Goal: Complete application form: Complete application form

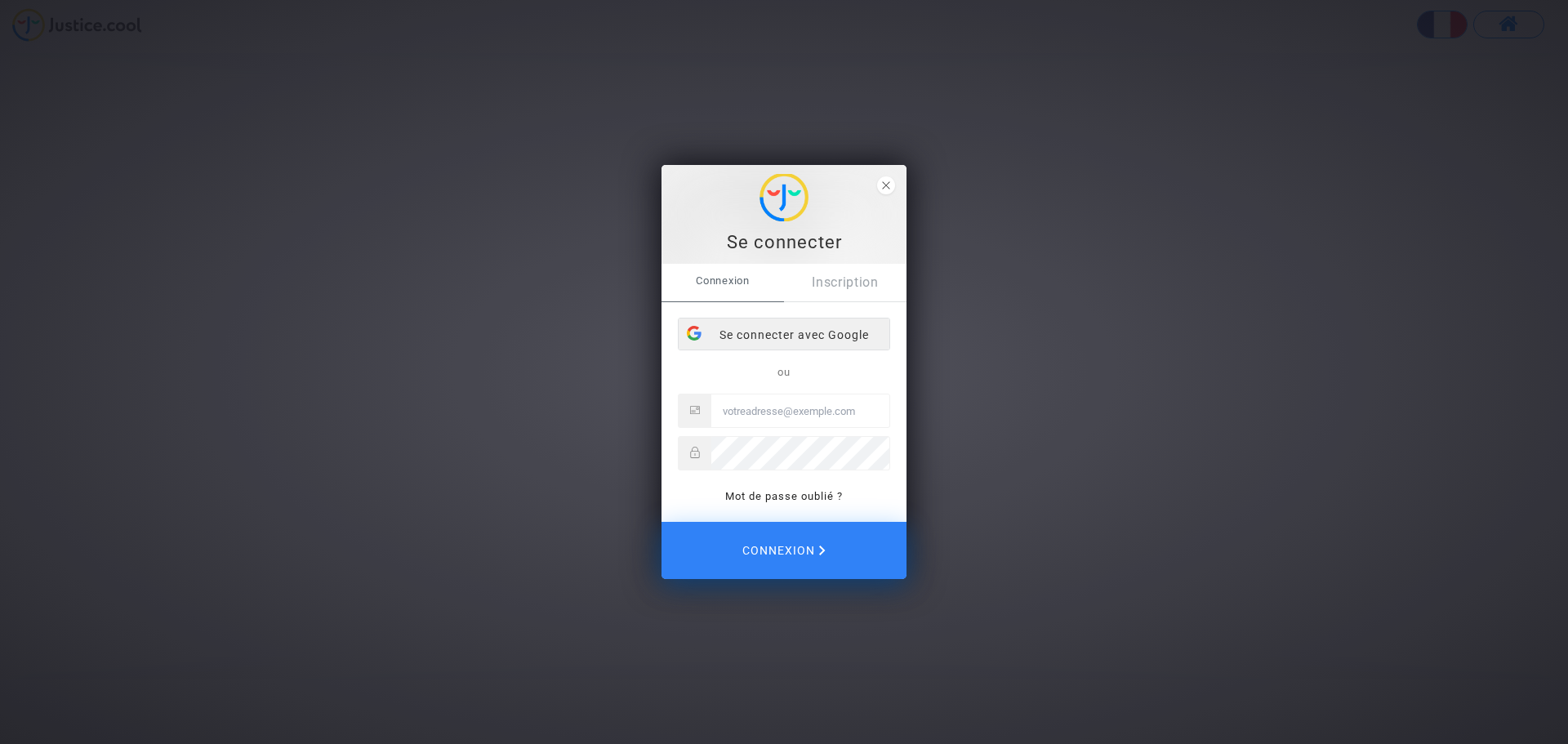
click at [829, 333] on div "Se connecter avec Google" at bounding box center [784, 335] width 211 height 33
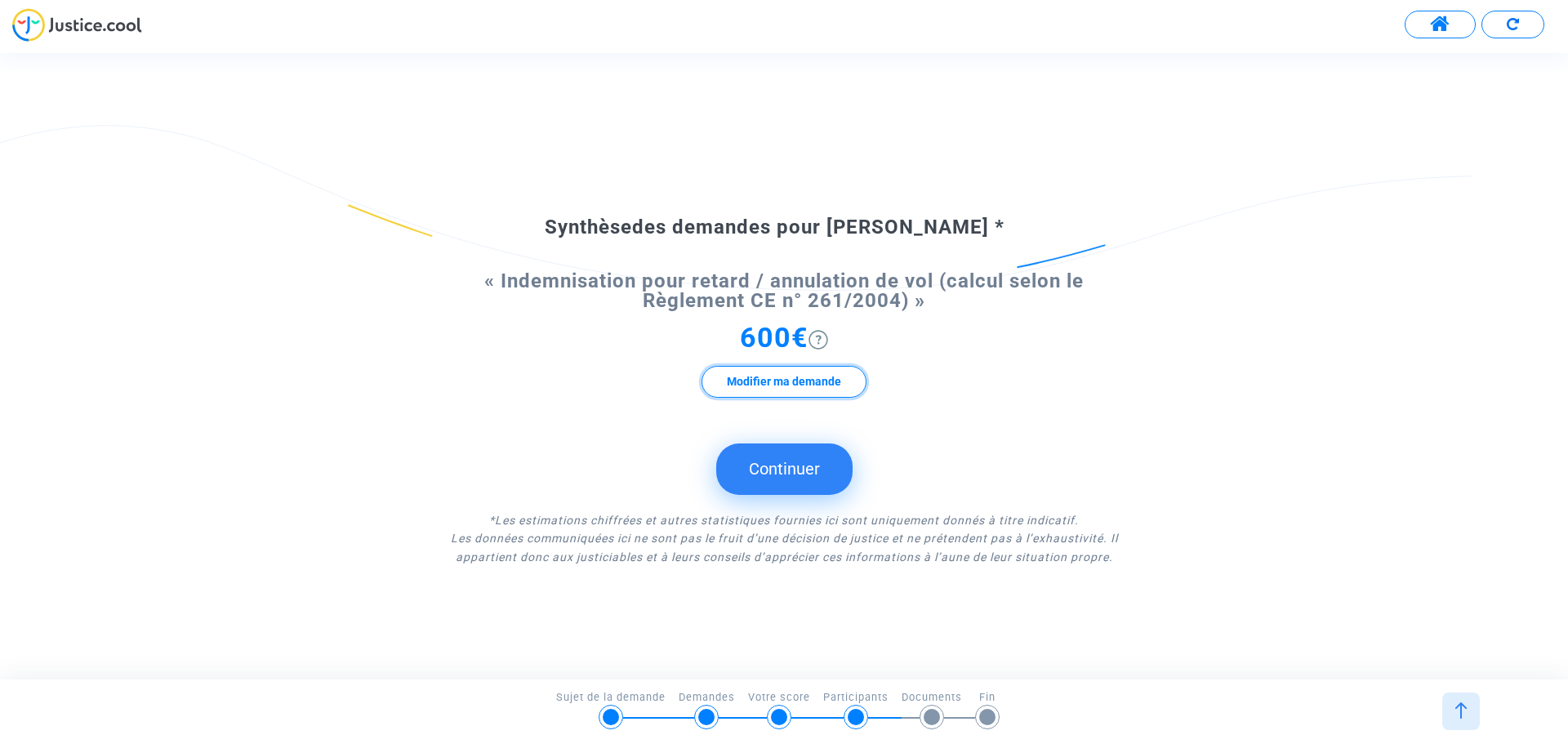
click at [773, 378] on button "Modifier ma demande" at bounding box center [784, 381] width 165 height 32
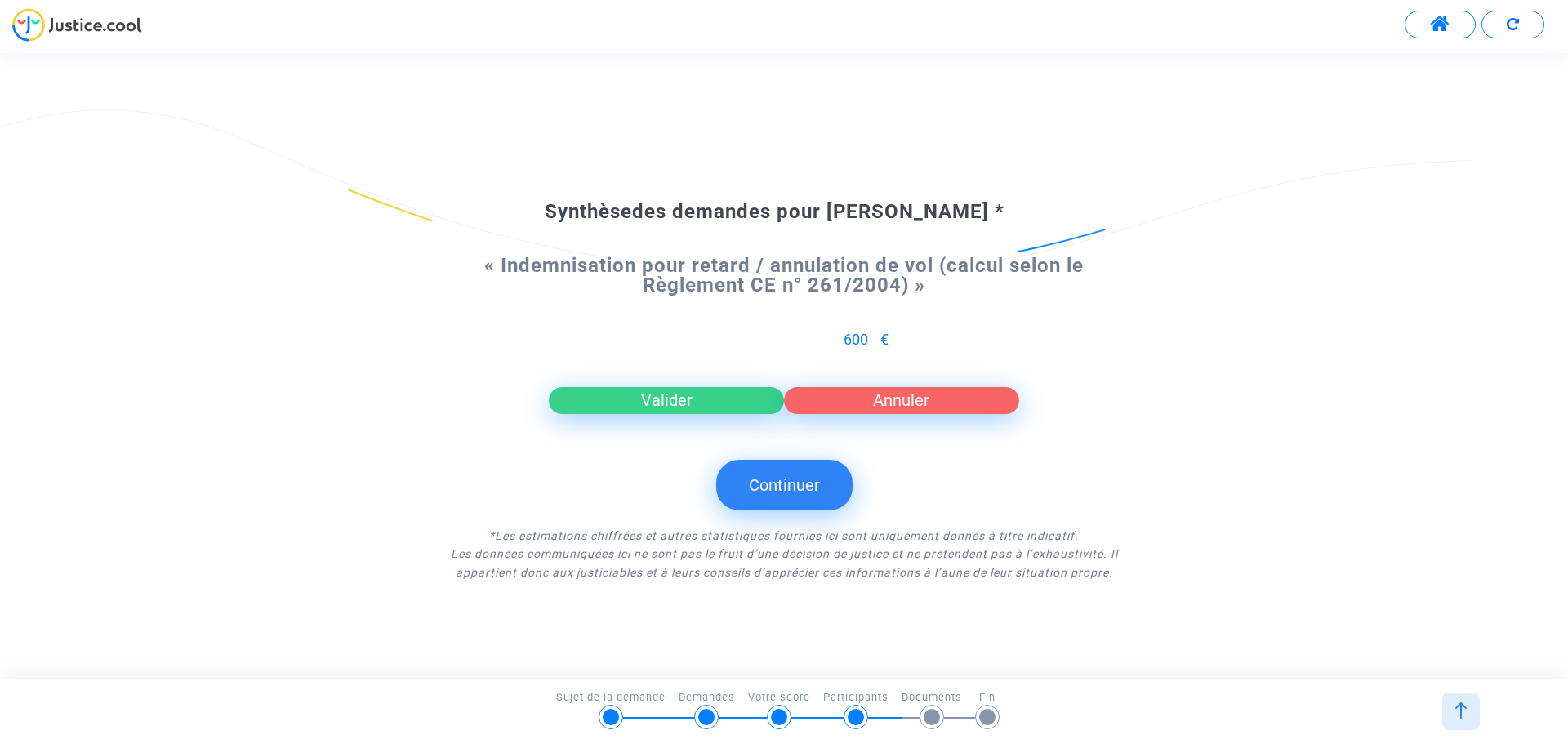
click at [850, 406] on button "Annuler" at bounding box center [902, 400] width 236 height 26
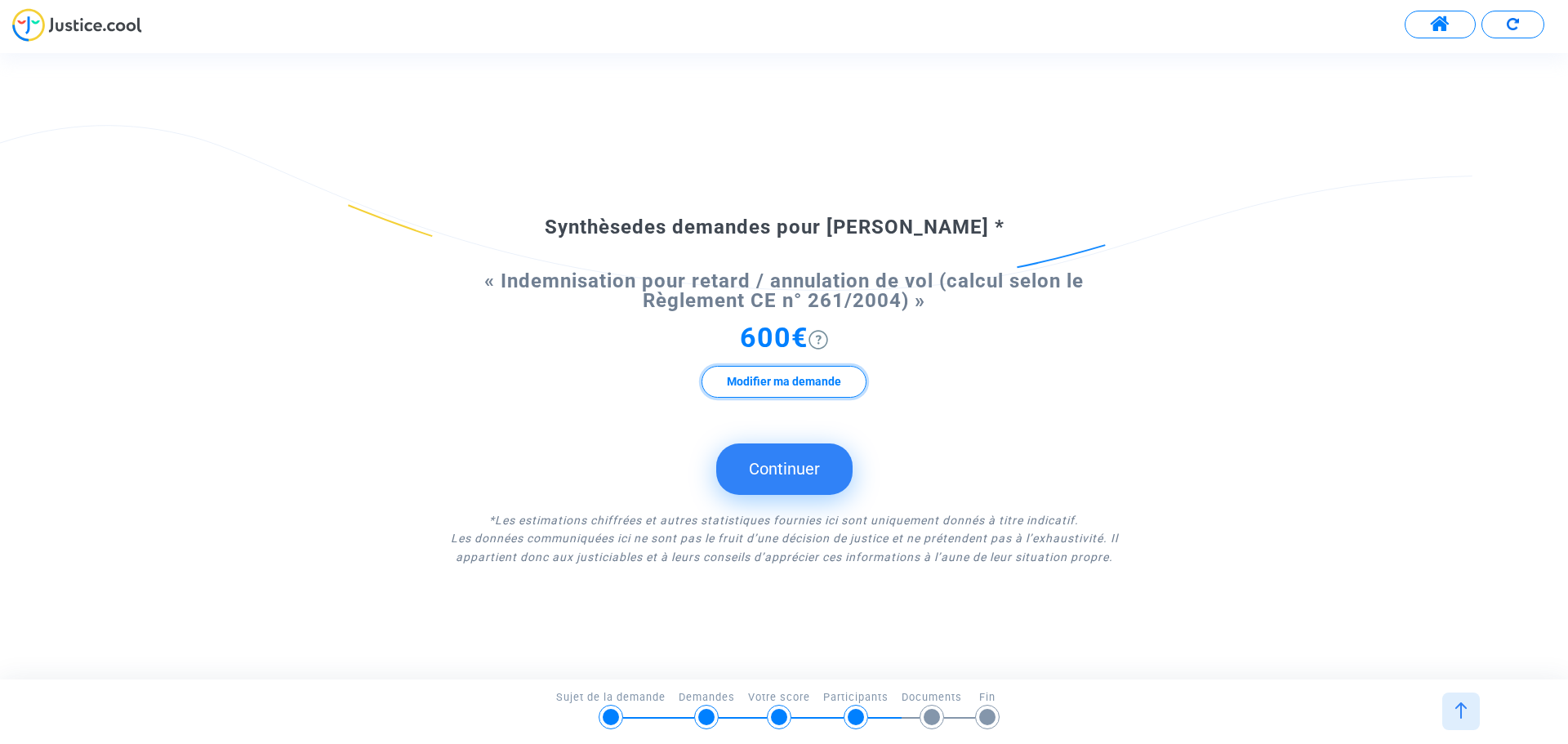
click at [807, 384] on button "Modifier ma demande" at bounding box center [784, 381] width 165 height 32
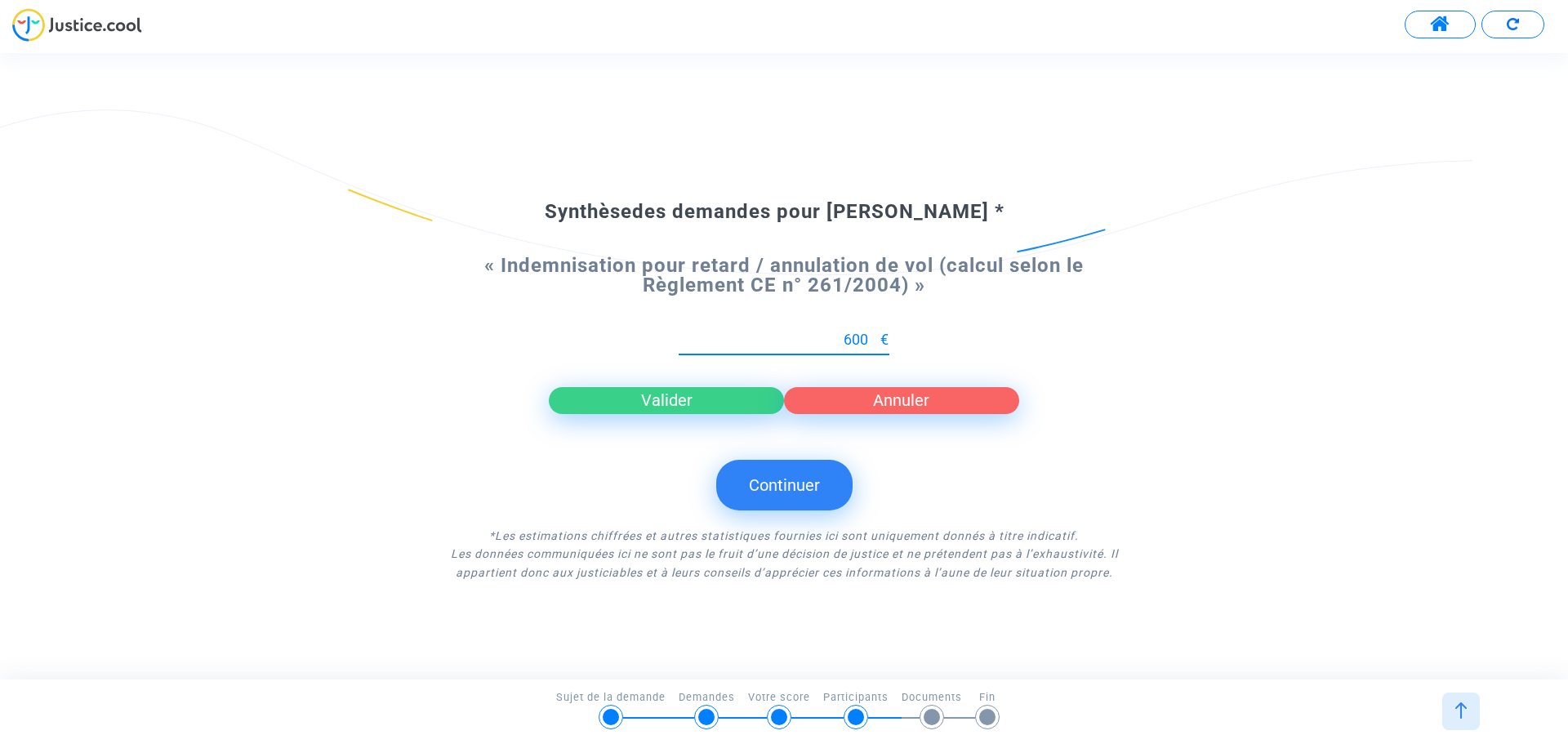
click at [853, 340] on input "600" at bounding box center [780, 340] width 202 height 16
type input "0"
click at [671, 403] on button "Valider" at bounding box center [667, 400] width 236 height 26
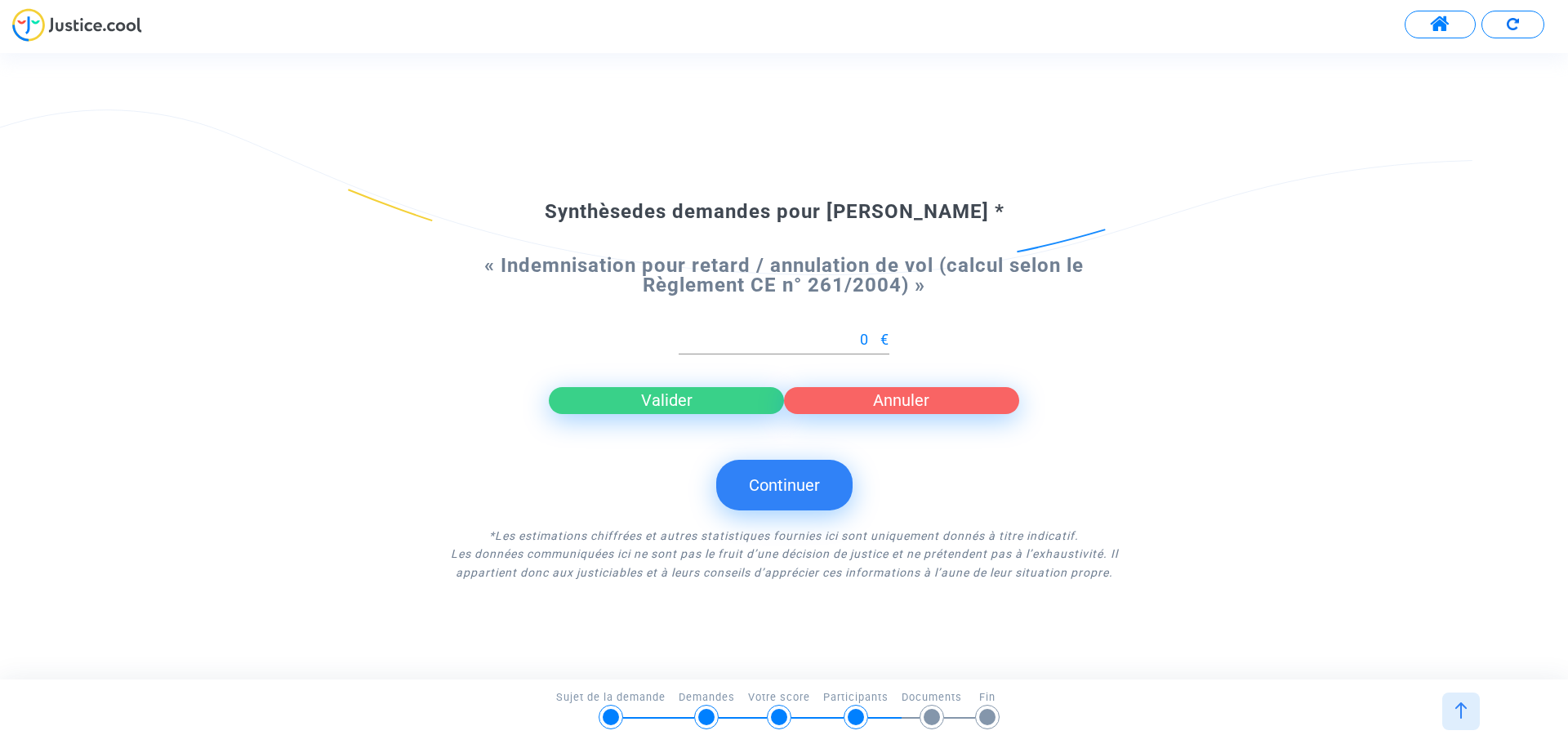
click at [659, 391] on button "Valider" at bounding box center [667, 400] width 236 height 26
click at [673, 404] on button "Valider" at bounding box center [667, 400] width 236 height 26
click at [675, 403] on button "Valider" at bounding box center [667, 400] width 236 height 26
click at [776, 716] on div at bounding box center [779, 716] width 16 height 16
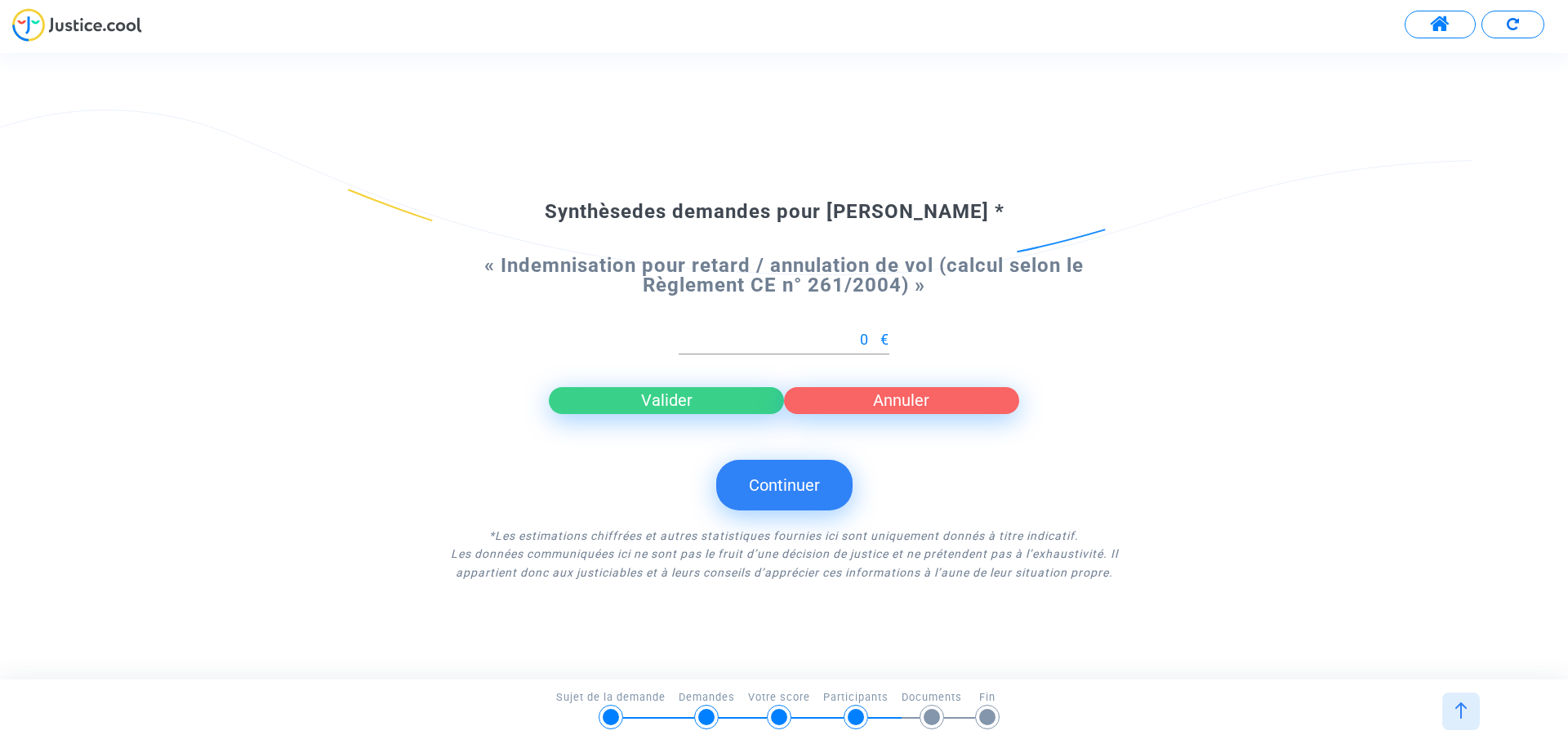
click at [776, 716] on div at bounding box center [779, 716] width 16 height 16
click at [869, 716] on div "Participants" at bounding box center [863, 712] width 79 height 46
click at [1434, 27] on span at bounding box center [1441, 24] width 21 height 22
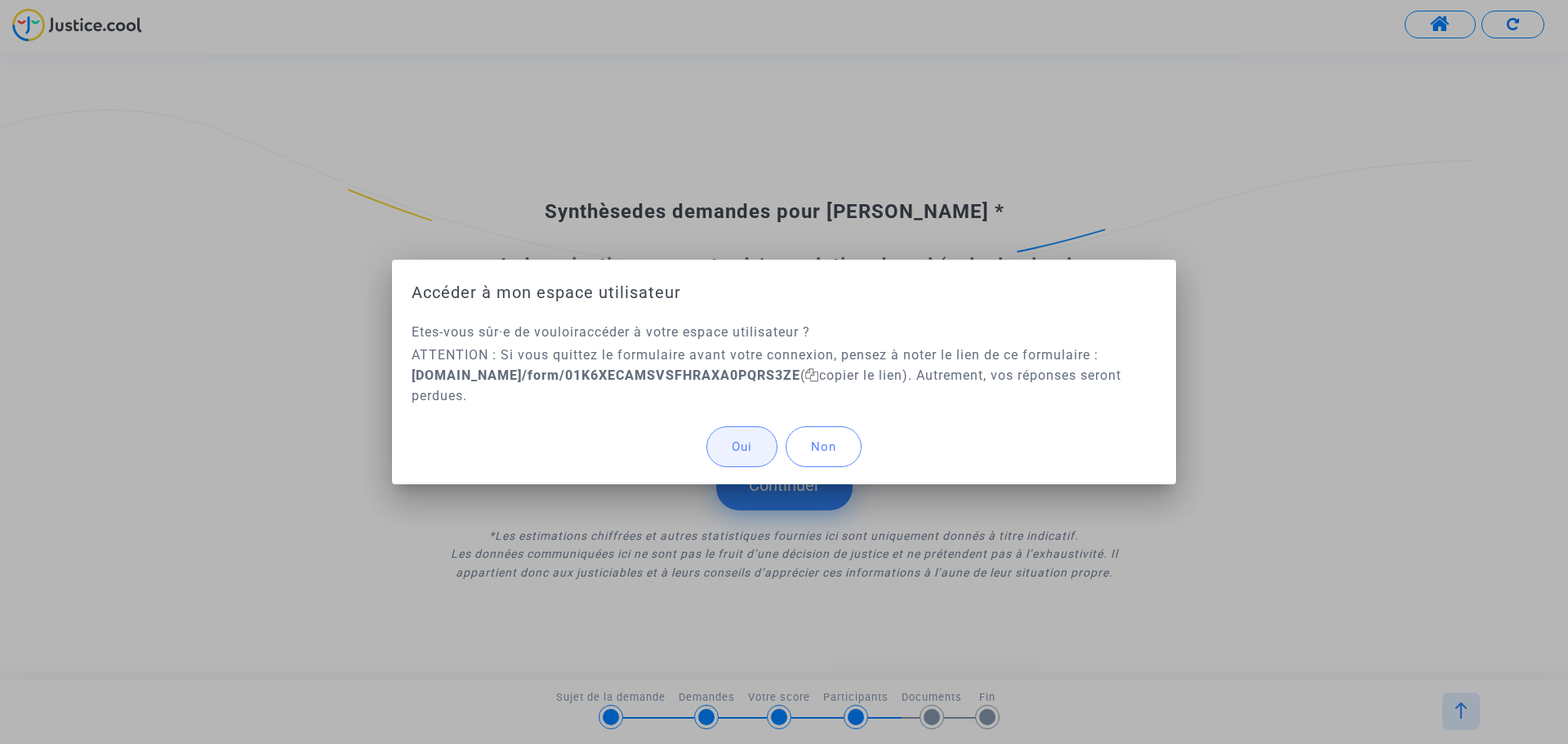
click at [750, 445] on span "Oui" at bounding box center [742, 446] width 21 height 15
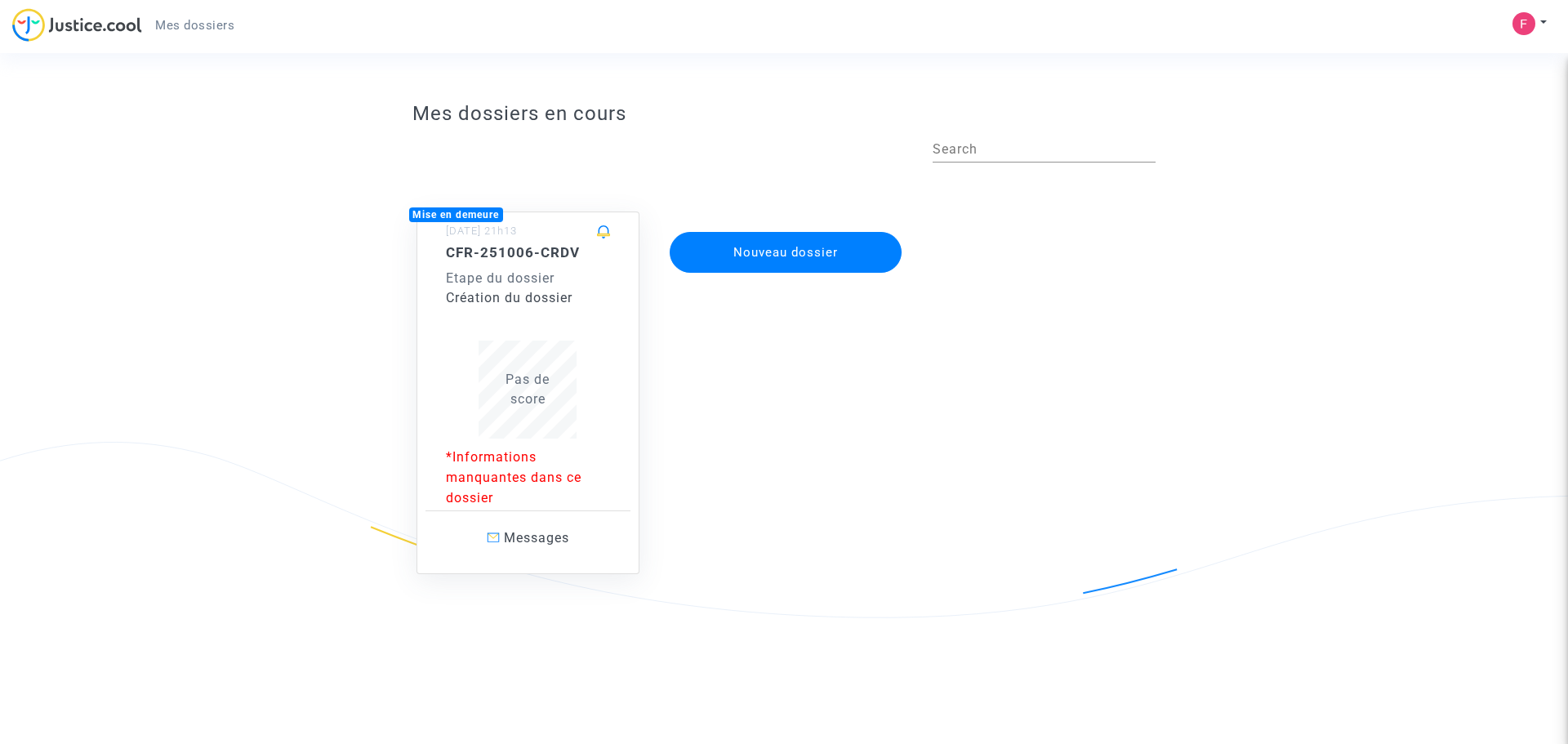
click at [529, 288] on div "Création du dossier" at bounding box center [528, 298] width 165 height 20
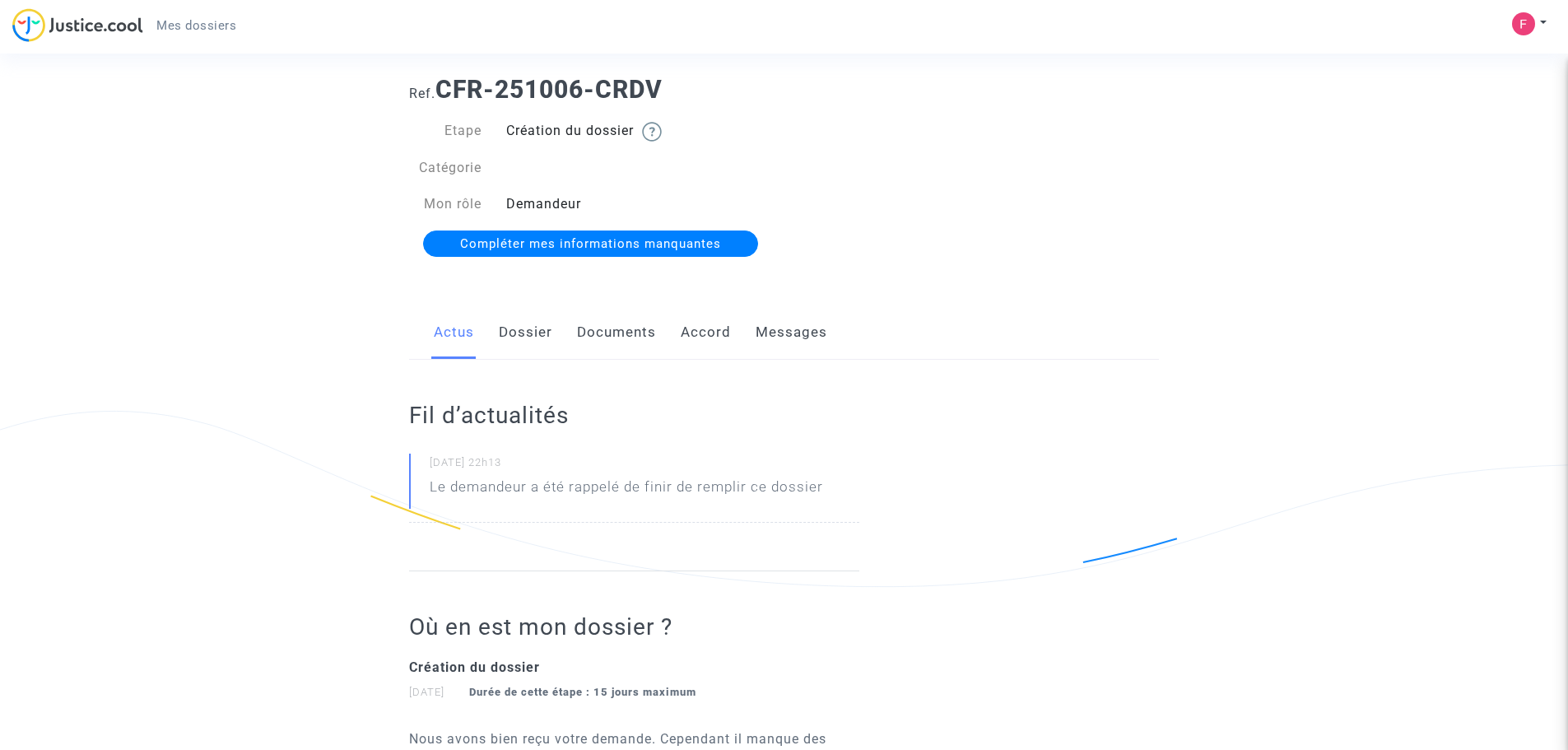
scroll to position [30, 0]
click at [559, 245] on span "Compléter mes informations manquantes" at bounding box center [590, 245] width 261 height 15
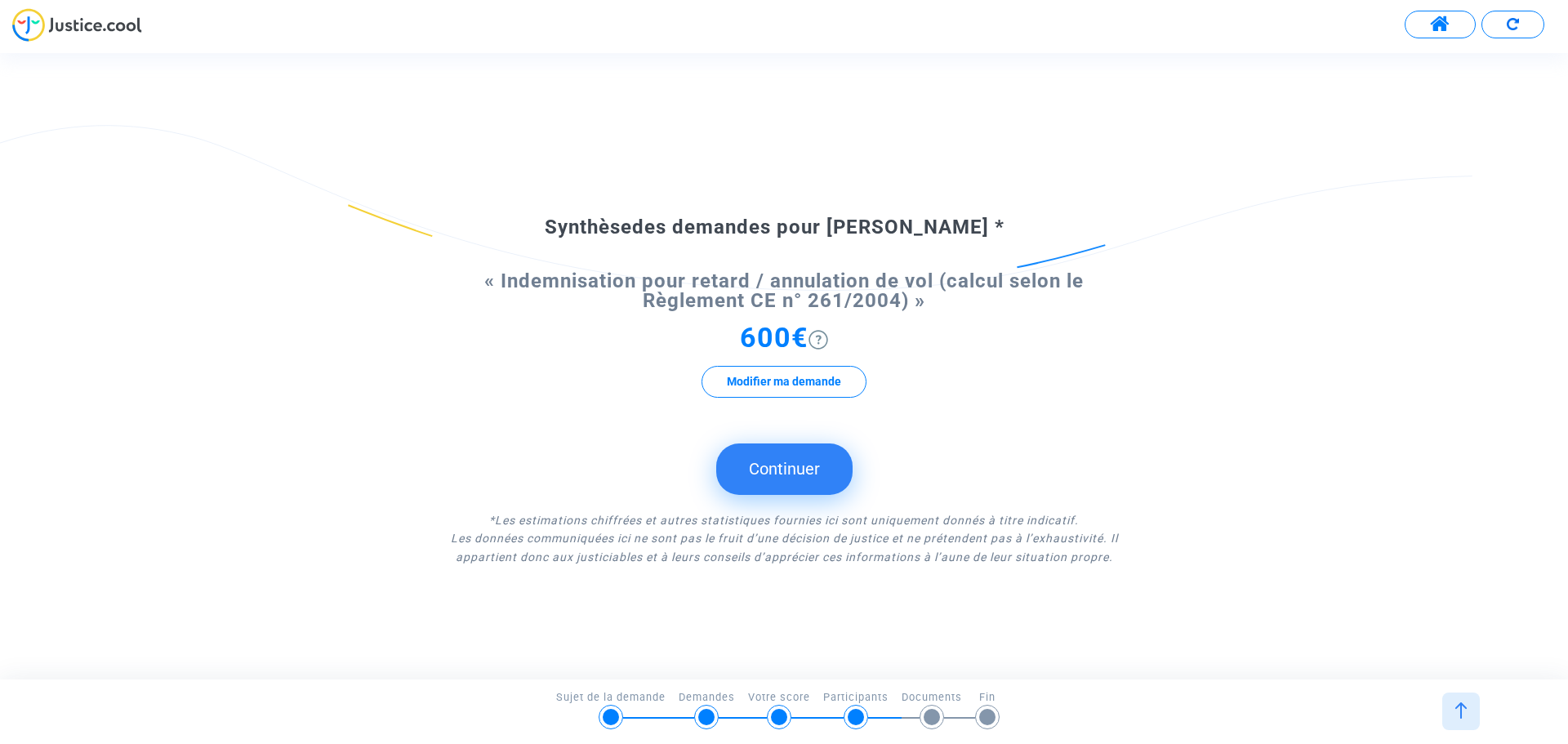
click at [828, 333] on img at bounding box center [819, 340] width 20 height 20
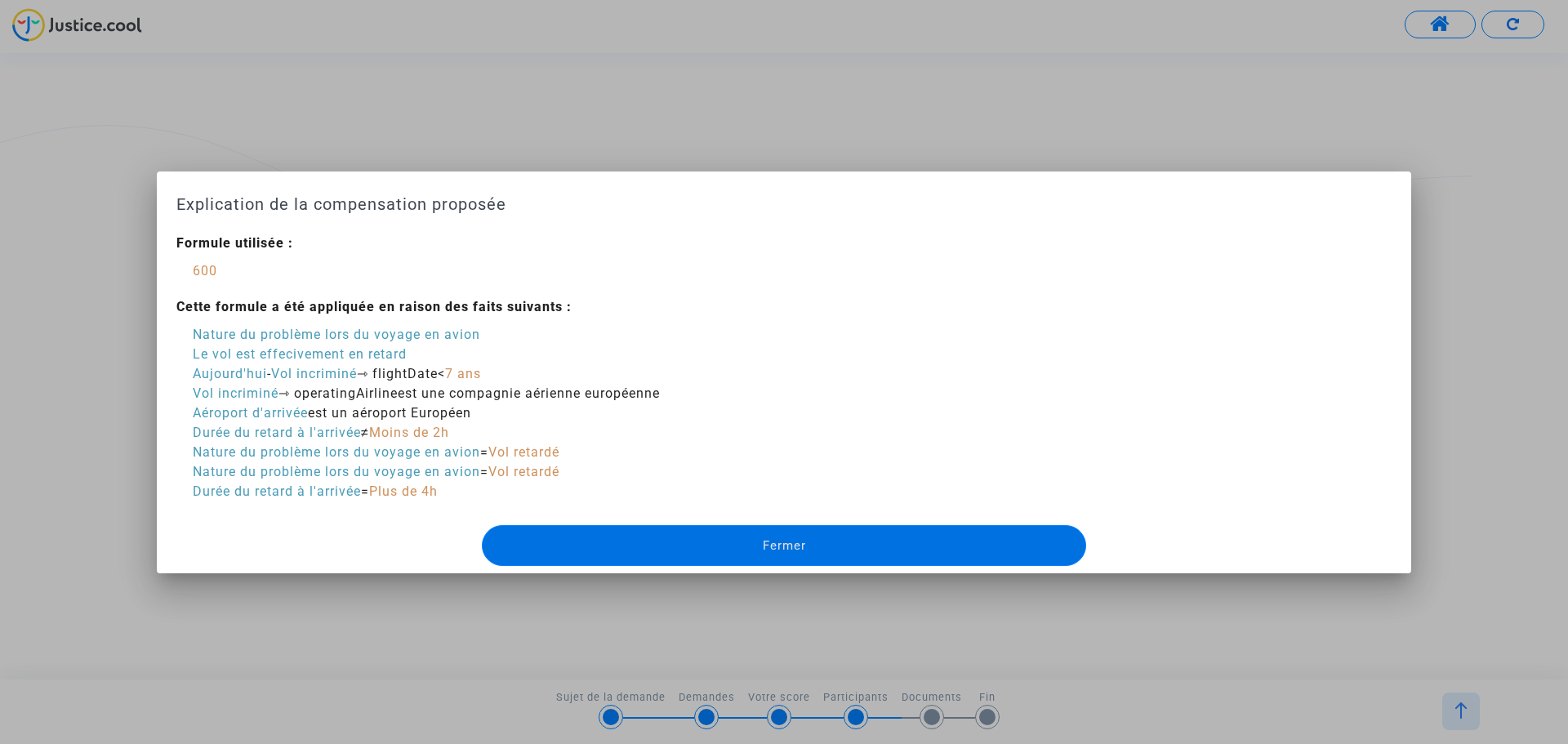
click at [717, 571] on div "Fermer" at bounding box center [784, 546] width 608 height 55
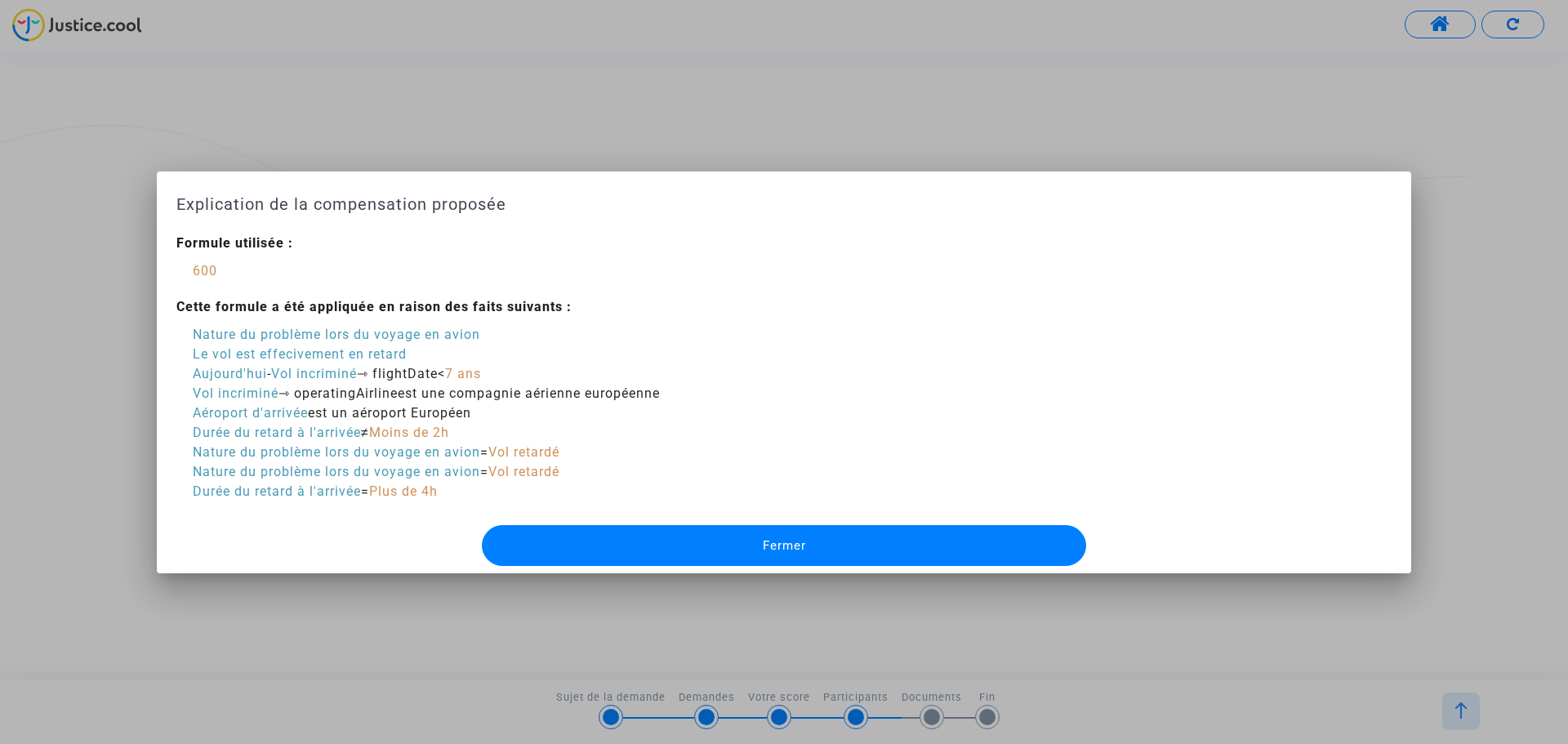
click at [722, 551] on button "Fermer" at bounding box center [784, 545] width 605 height 41
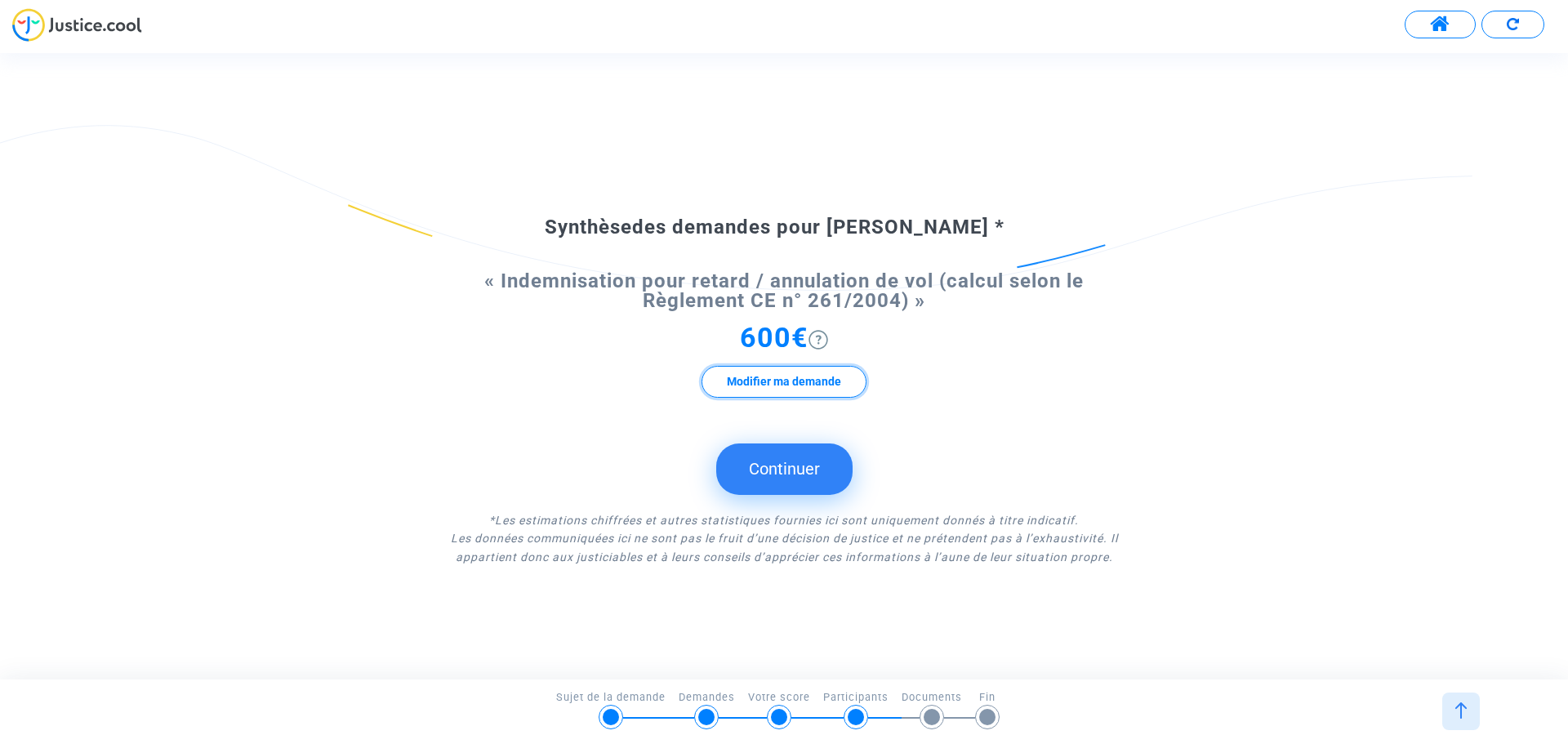
click at [761, 369] on button "Modifier ma demande" at bounding box center [784, 381] width 165 height 32
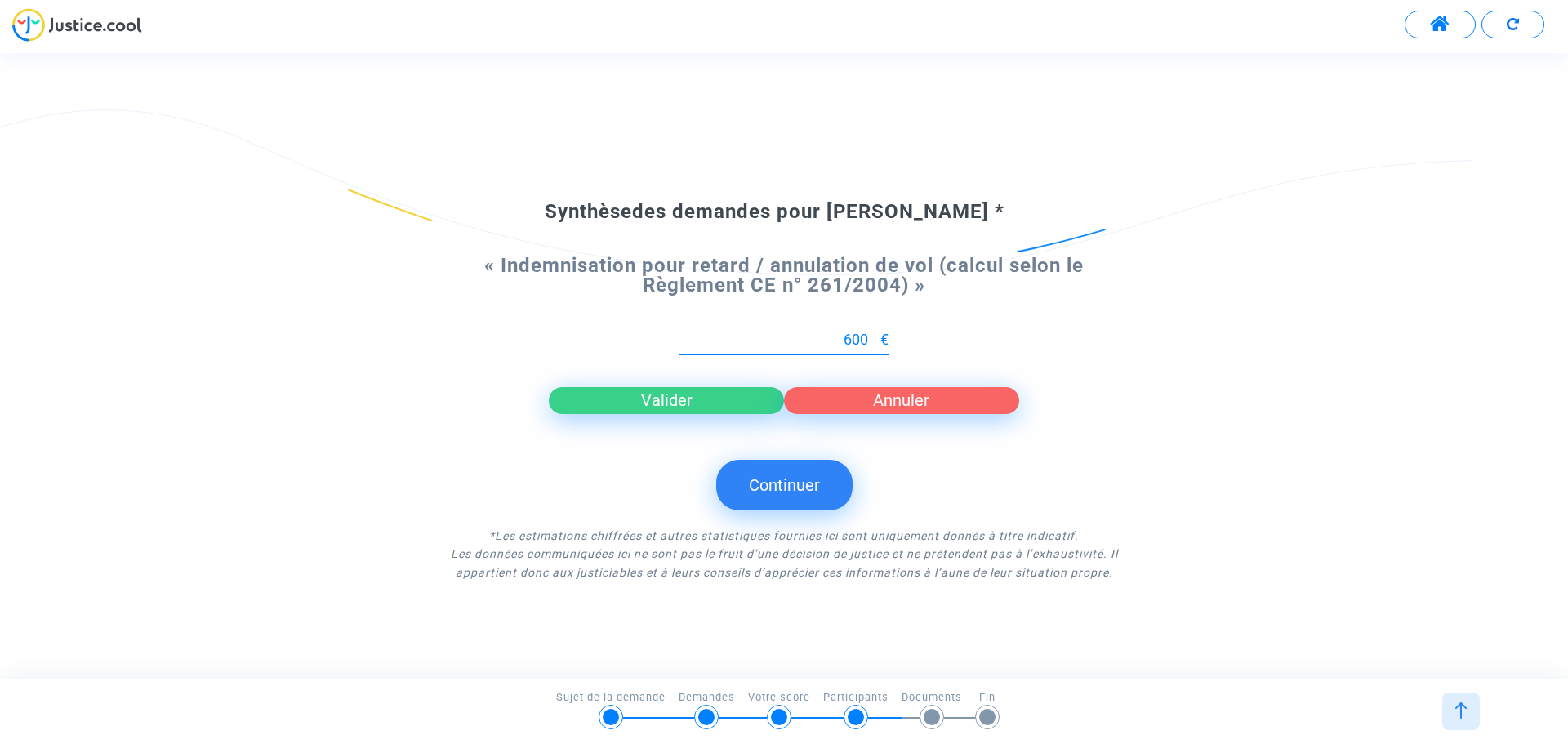
click at [787, 476] on button "Continuer" at bounding box center [784, 485] width 136 height 50
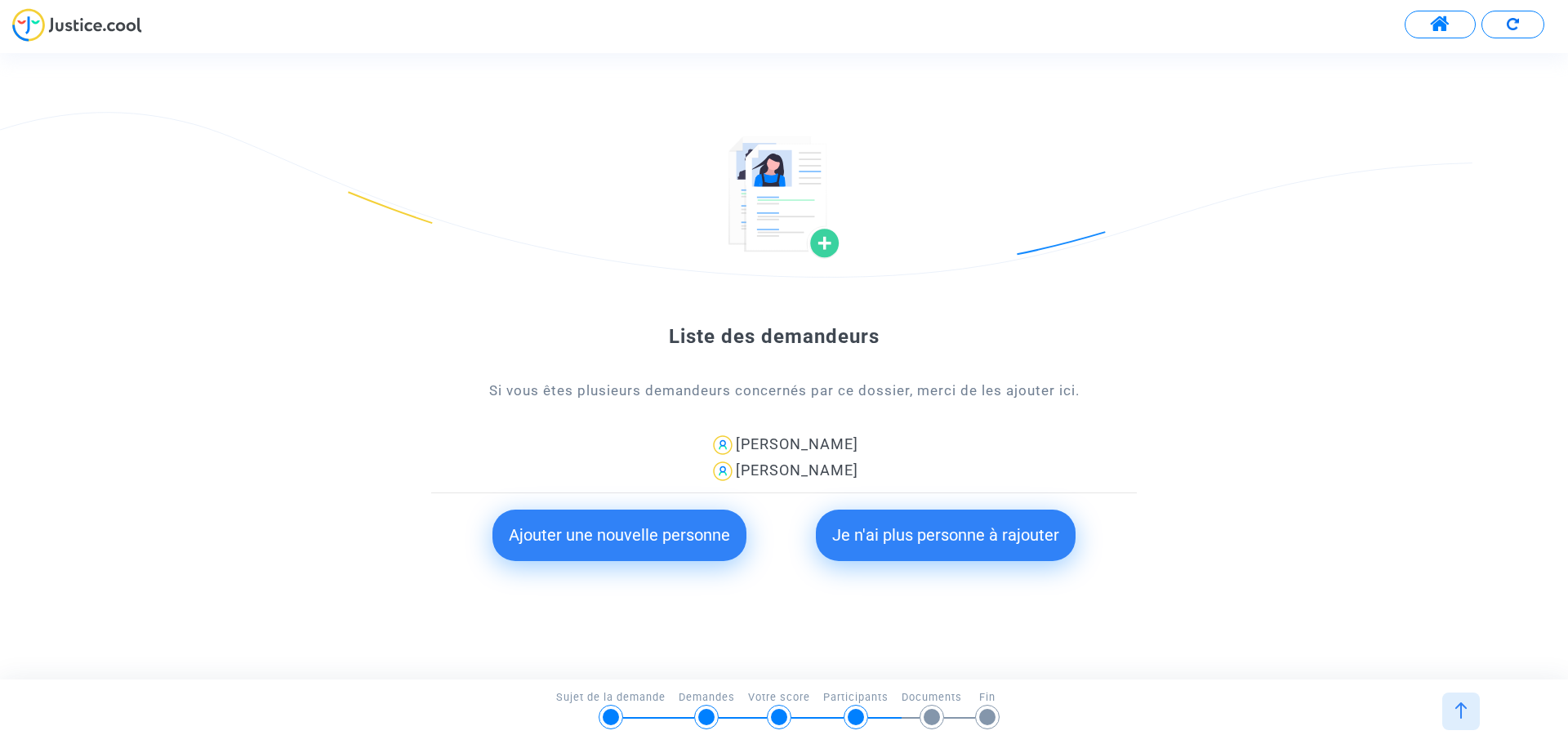
click at [696, 533] on button "Ajouter une nouvelle personne" at bounding box center [619, 534] width 254 height 50
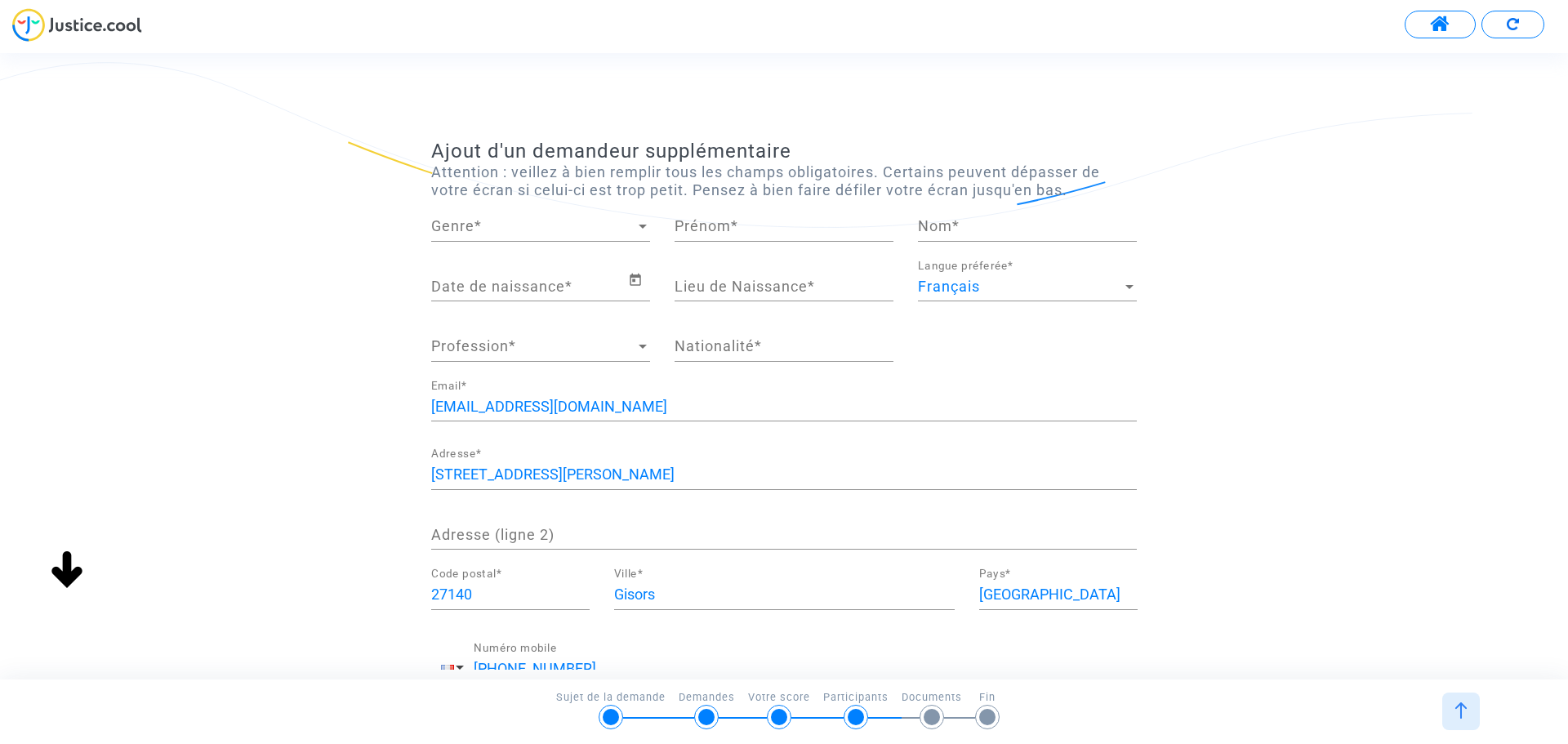
click at [485, 223] on span "Genre" at bounding box center [534, 226] width 204 height 16
drag, startPoint x: 512, startPoint y: 276, endPoint x: 517, endPoint y: 231, distance: 45.3
click at [517, 231] on div "Madame Monsieur" at bounding box center [541, 249] width 245 height 88
click at [528, 226] on span "Madame" at bounding box center [541, 226] width 219 height 44
click at [703, 222] on input "Prénom *" at bounding box center [784, 226] width 219 height 16
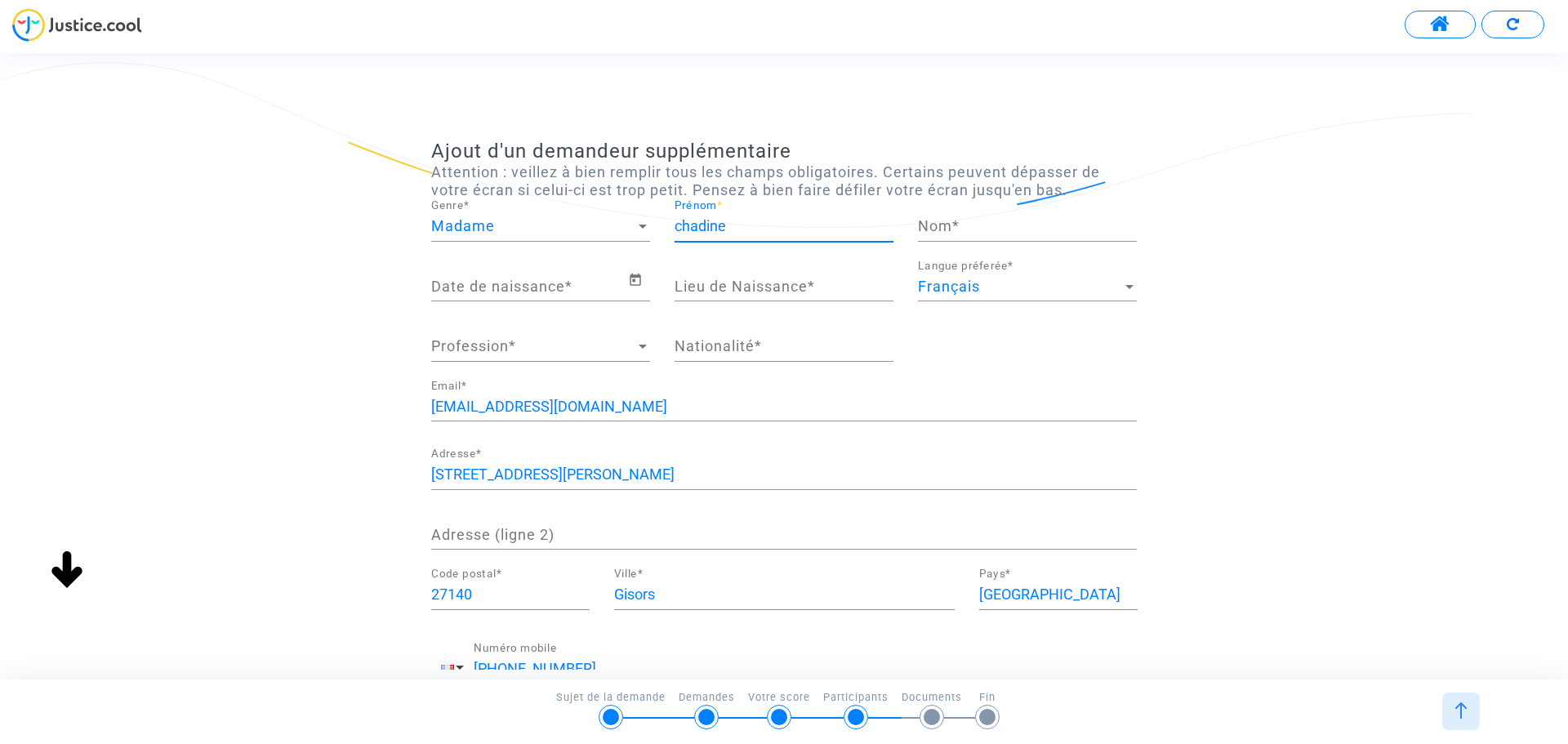
type input "chadine"
click at [991, 229] on input "Nom *" at bounding box center [1027, 226] width 219 height 16
type input "OUBELLA"
click at [529, 298] on div "Date de naissance *" at bounding box center [529, 281] width 197 height 42
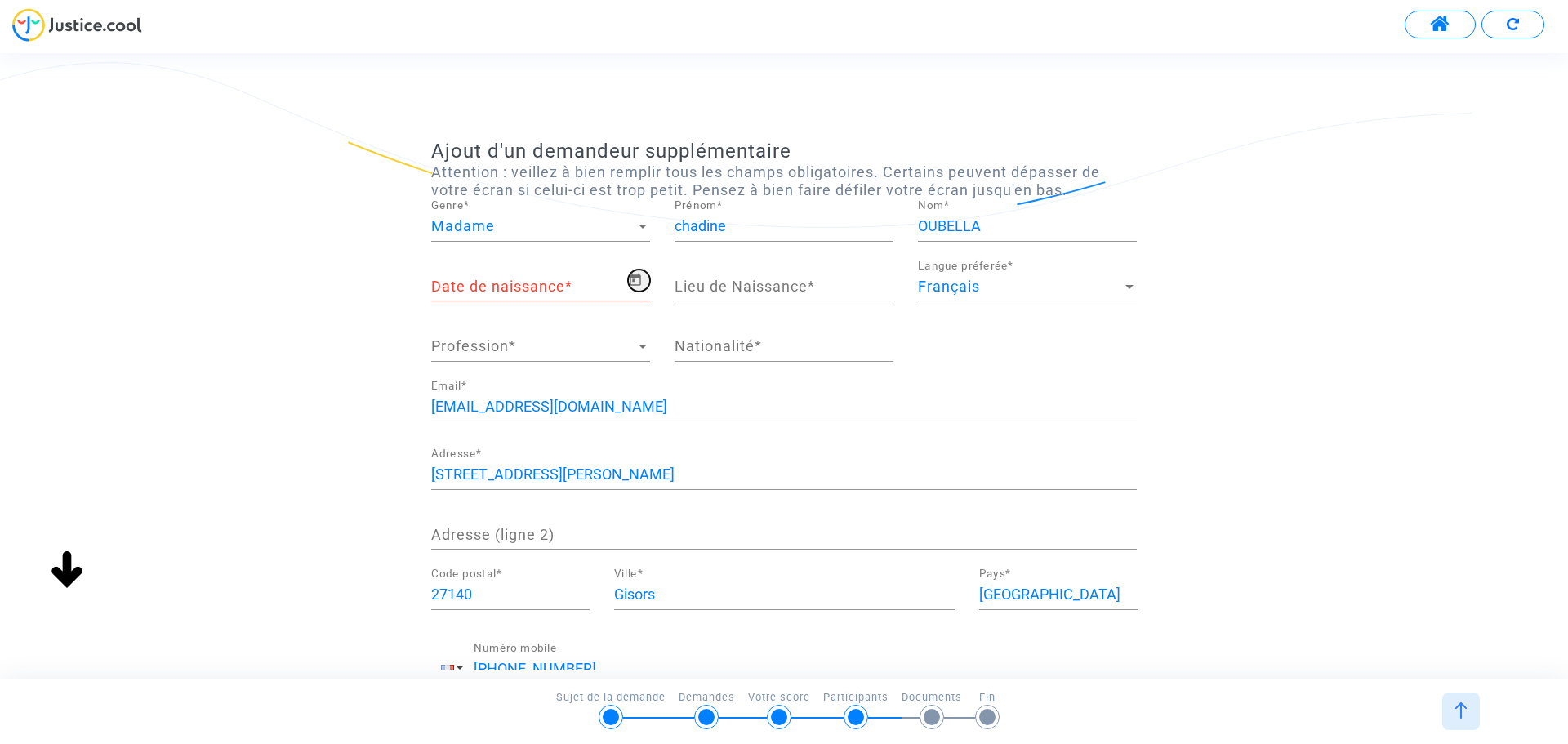
click at [632, 281] on icon "Open calendar" at bounding box center [635, 280] width 15 height 20
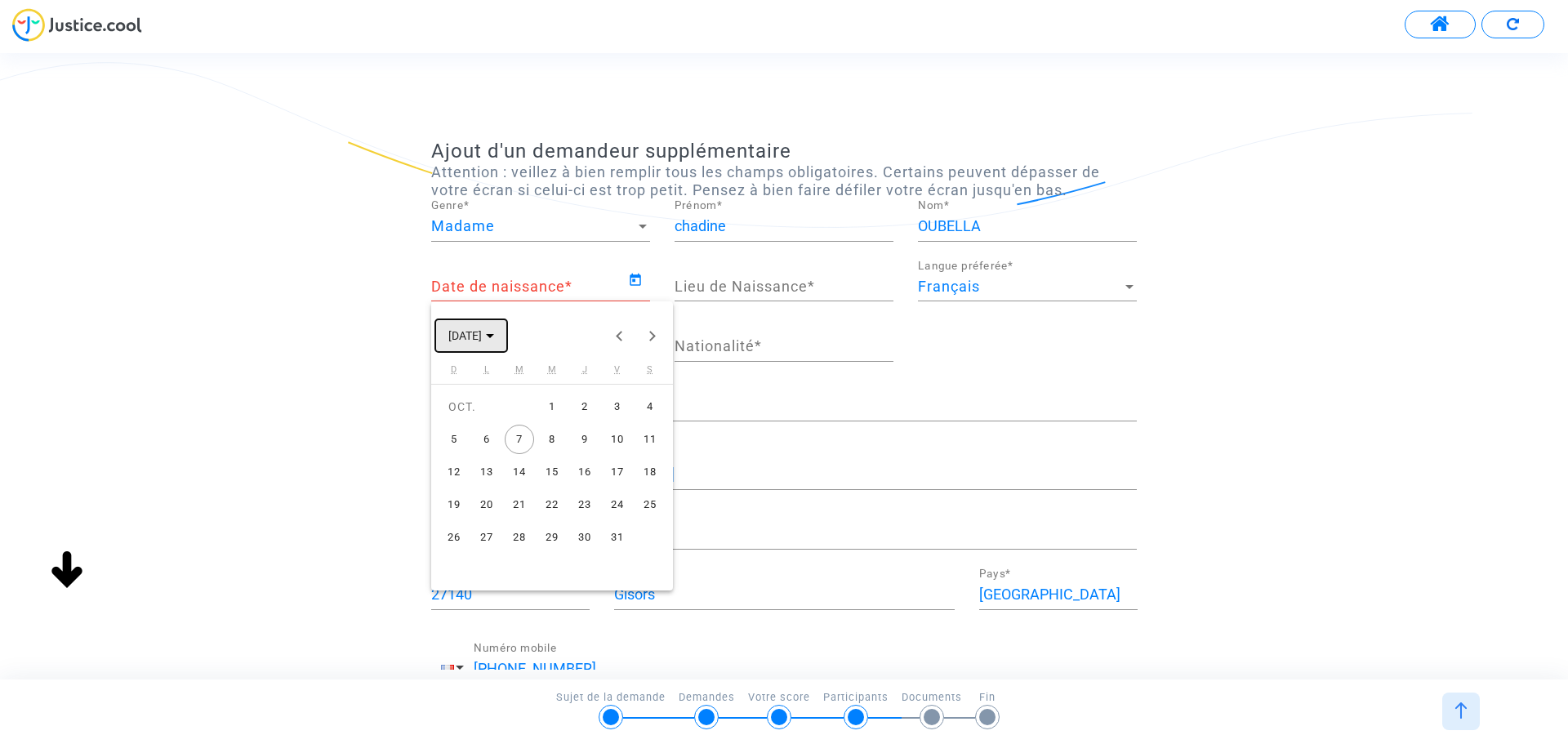
click at [494, 333] on span "OCT. 2025" at bounding box center [471, 334] width 46 height 13
click at [614, 336] on button "Previous 24 years" at bounding box center [620, 336] width 33 height 33
click at [465, 380] on div "1992" at bounding box center [466, 386] width 51 height 29
click at [586, 492] on div "NOV." at bounding box center [580, 484] width 51 height 29
click at [447, 433] on div "1" at bounding box center [454, 439] width 29 height 29
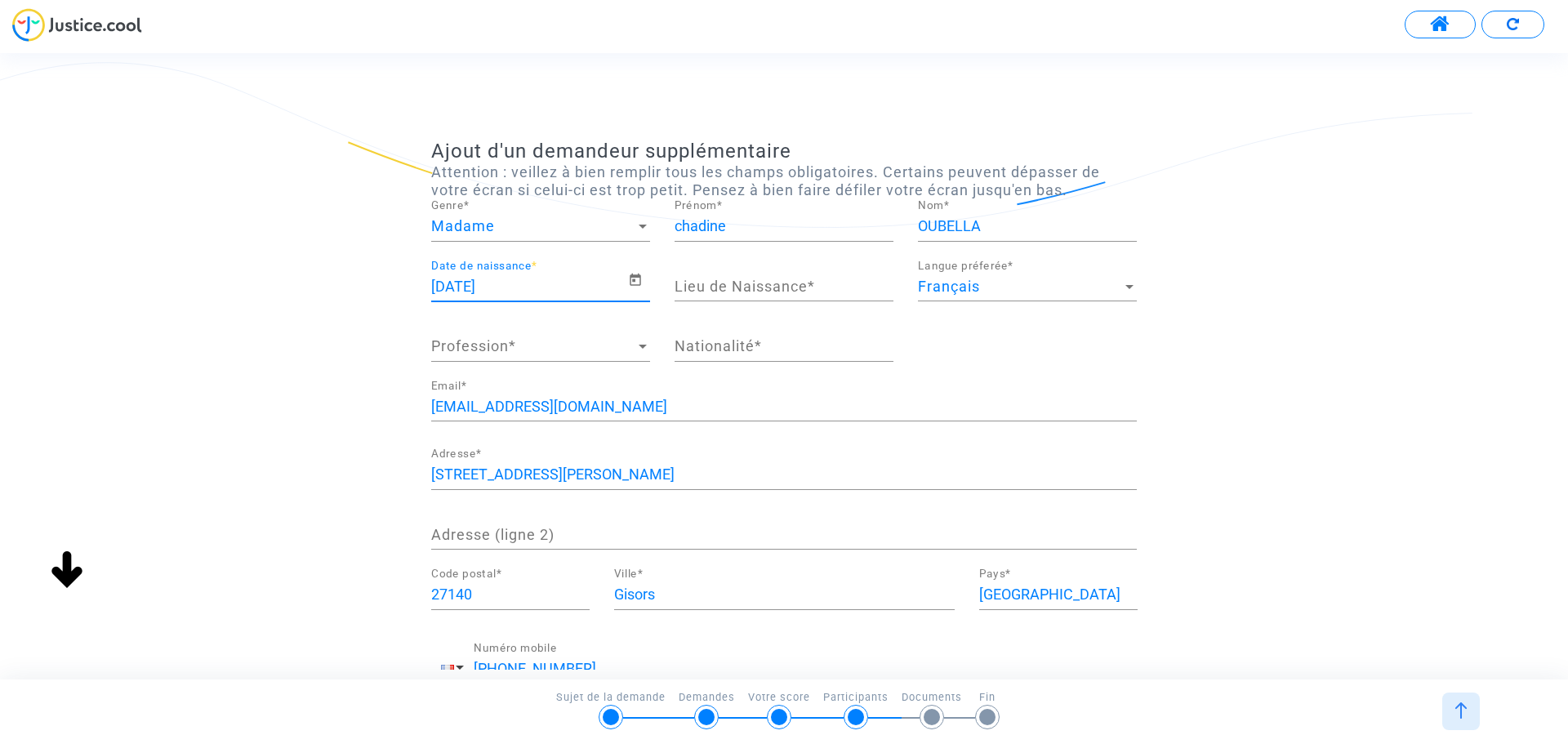
click at [474, 281] on input "01/11/1992" at bounding box center [529, 287] width 197 height 16
drag, startPoint x: 463, startPoint y: 281, endPoint x: 470, endPoint y: 284, distance: 7.6
click at [470, 284] on input "01/11/1992" at bounding box center [529, 287] width 197 height 16
click at [470, 284] on input "01/11/1992" at bounding box center [529, 287] width 197 height 16
click at [644, 280] on span "Open calendar" at bounding box center [638, 280] width 22 height 20
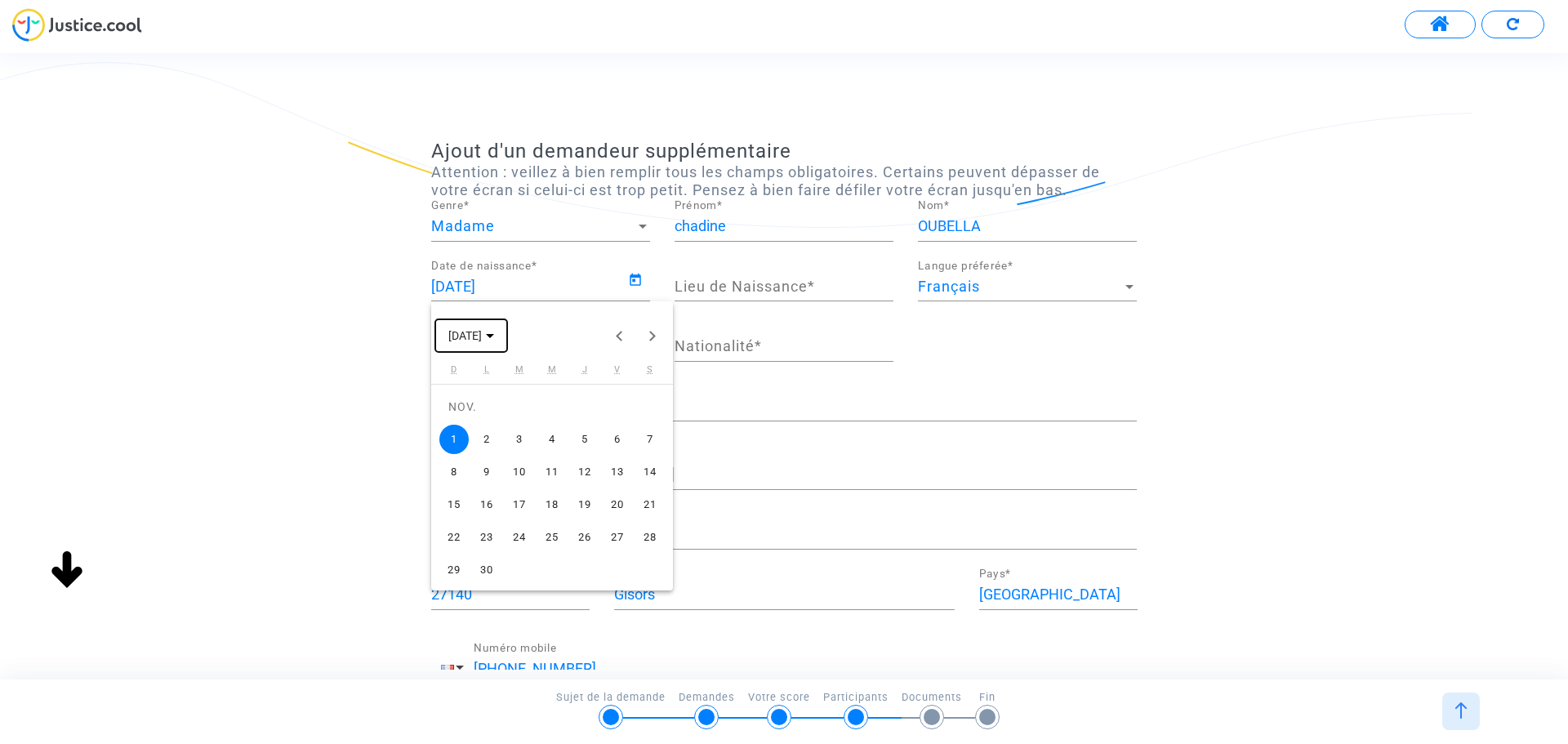
click at [494, 333] on span "NOV. 1992" at bounding box center [471, 334] width 46 height 13
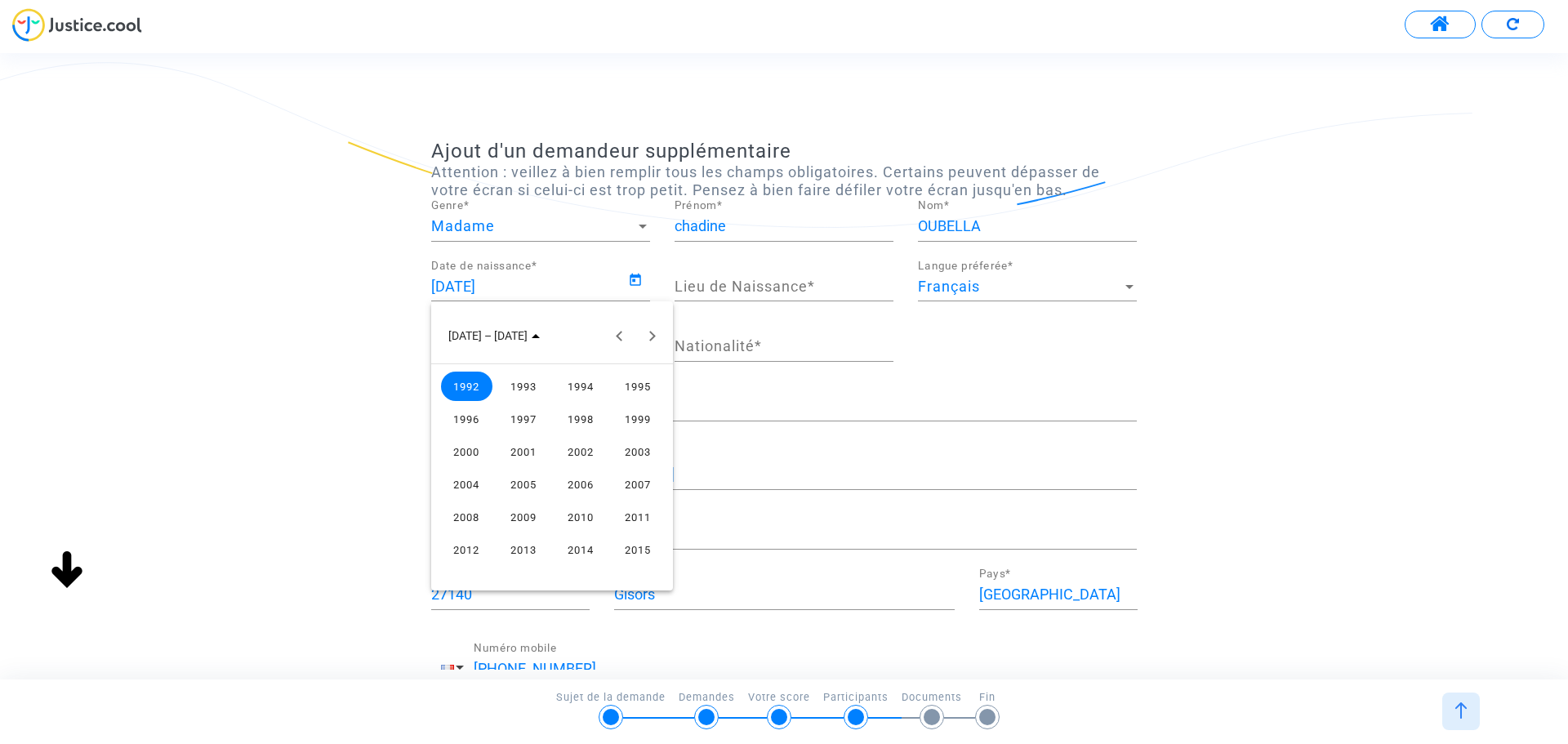
click at [480, 385] on div "1992" at bounding box center [466, 386] width 51 height 29
click at [574, 451] on div "JUIL." at bounding box center [580, 451] width 51 height 29
click at [346, 404] on div at bounding box center [784, 372] width 1568 height 744
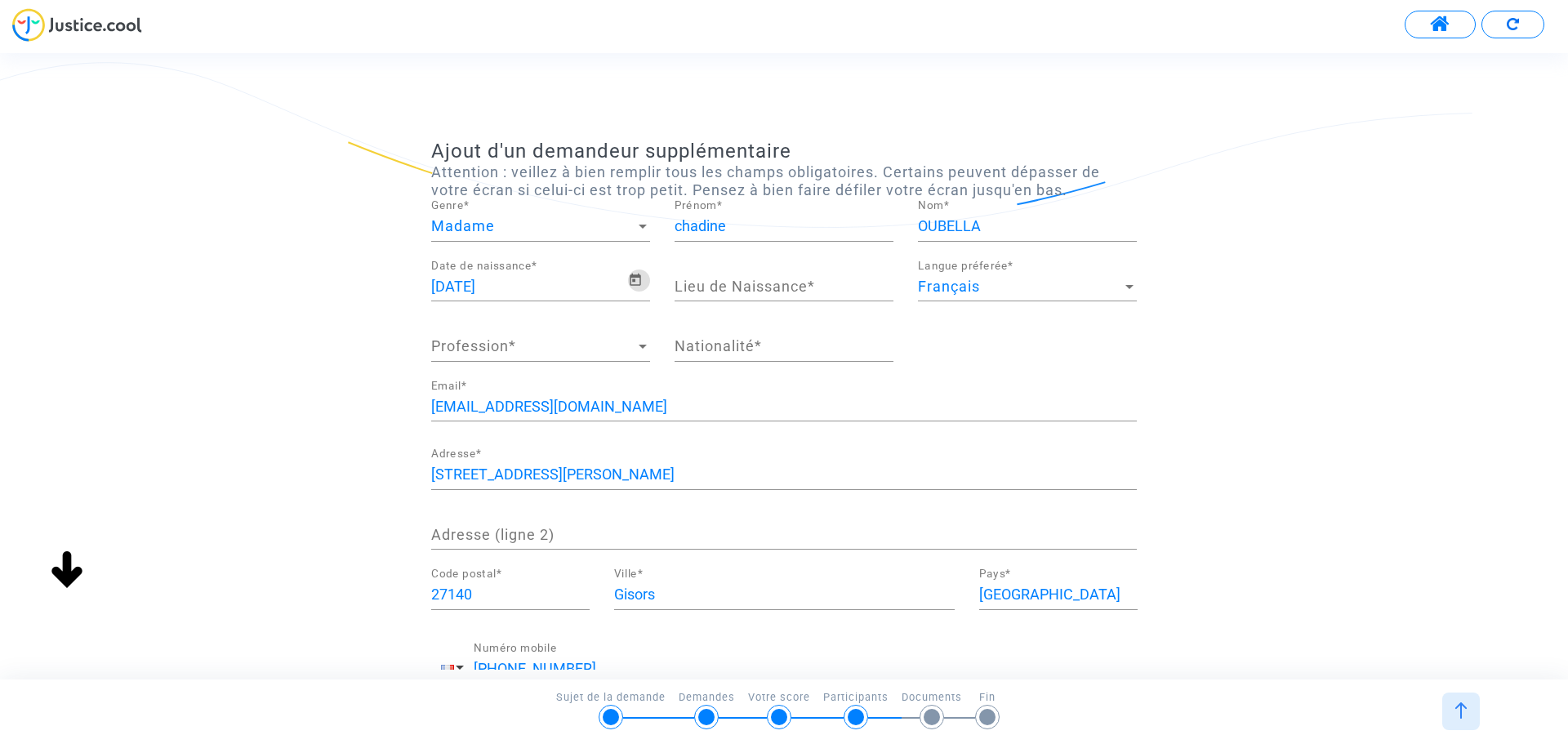
click at [460, 289] on input "01/11/1992" at bounding box center [529, 287] width 197 height 16
click at [474, 288] on input "01/11/1992" at bounding box center [529, 287] width 197 height 16
drag, startPoint x: 469, startPoint y: 286, endPoint x: 460, endPoint y: 290, distance: 9.8
click at [460, 290] on input "01/11/1992" at bounding box center [529, 287] width 197 height 16
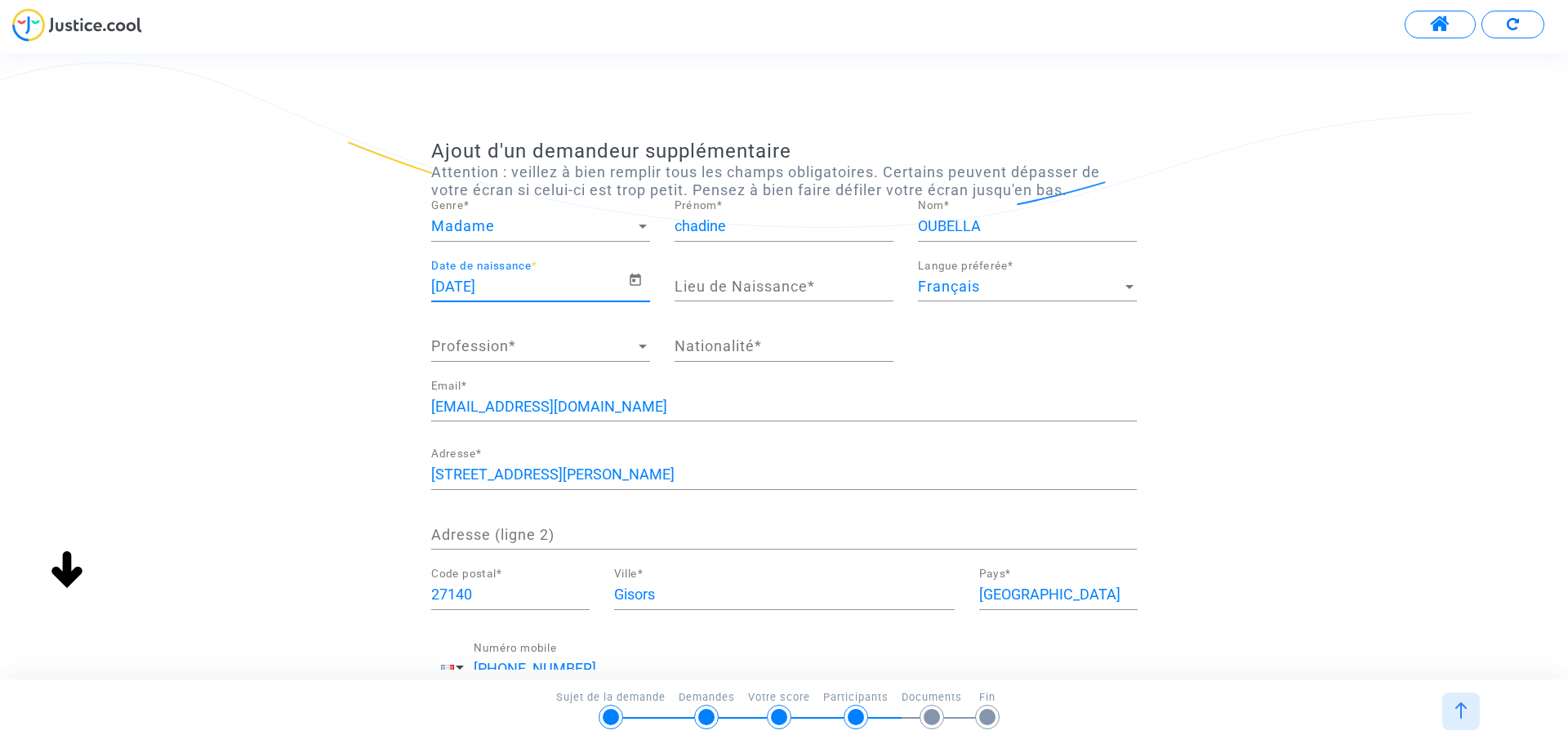
click at [623, 279] on input "01/11/1992" at bounding box center [529, 287] width 197 height 16
click at [629, 276] on icon "Open calendar" at bounding box center [635, 280] width 15 height 20
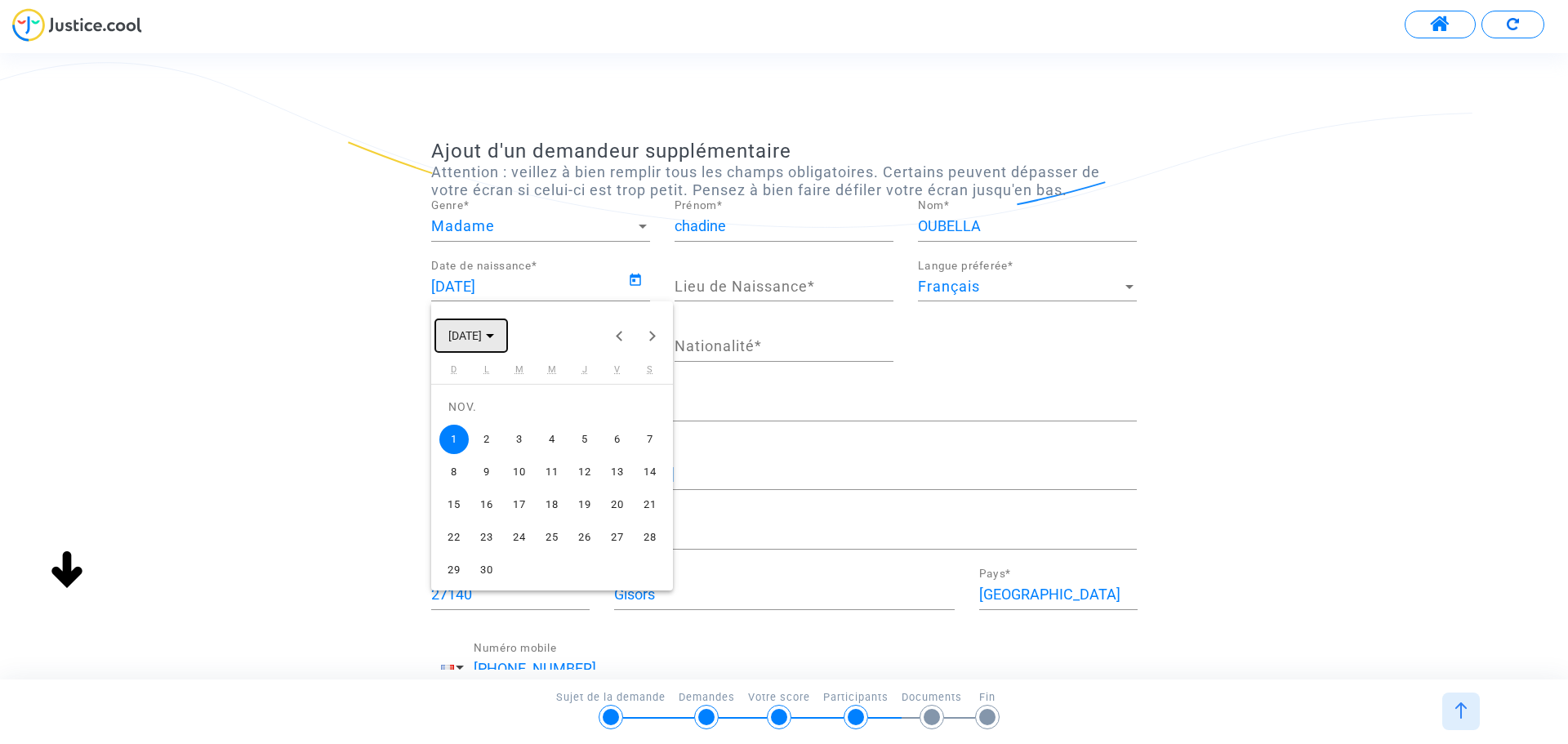
click at [476, 336] on span "NOV. 1992" at bounding box center [465, 336] width 34 height 13
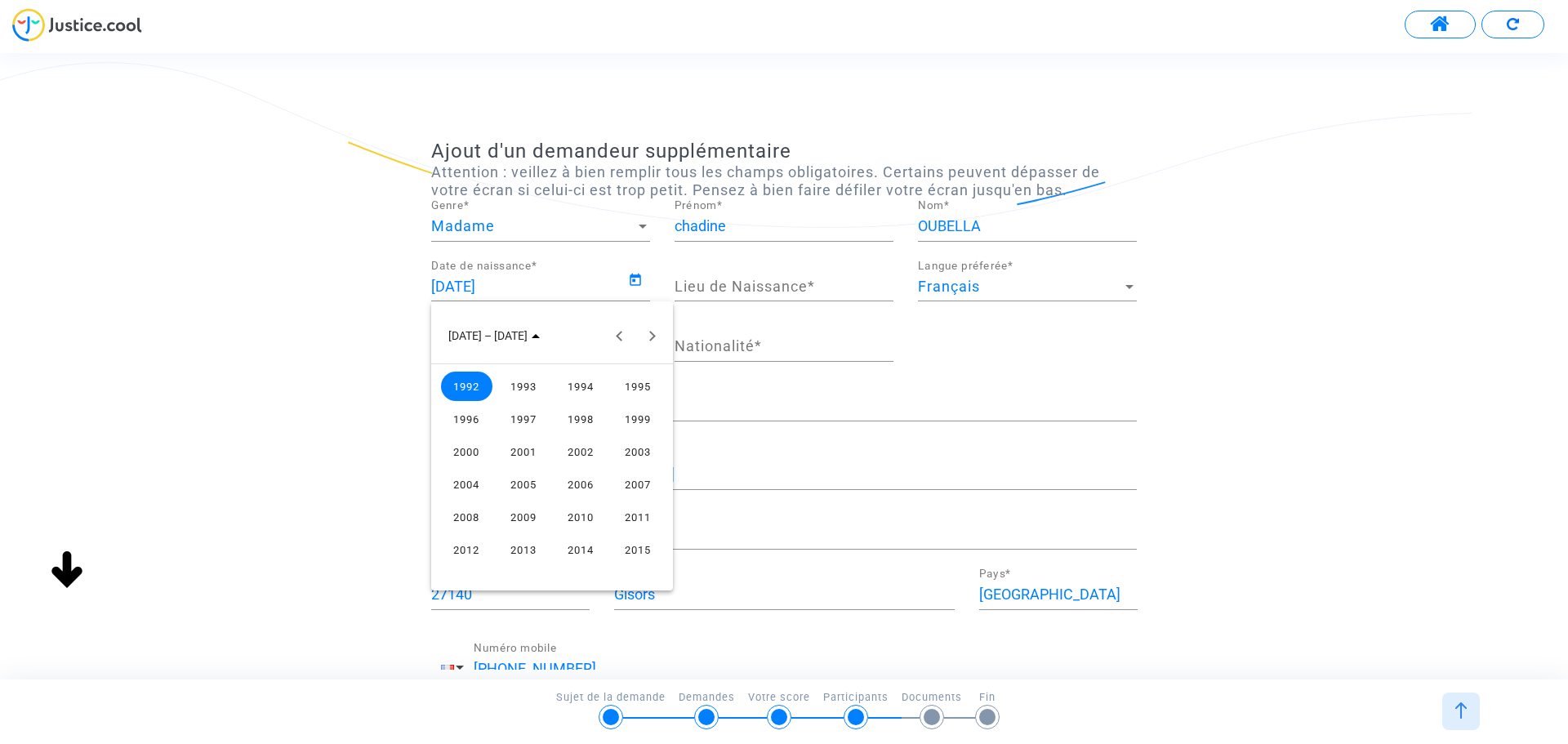
click at [468, 391] on div "1992" at bounding box center [466, 386] width 51 height 29
click at [577, 448] on div "JUIL." at bounding box center [580, 451] width 51 height 29
click at [546, 406] on div "1" at bounding box center [552, 407] width 29 height 29
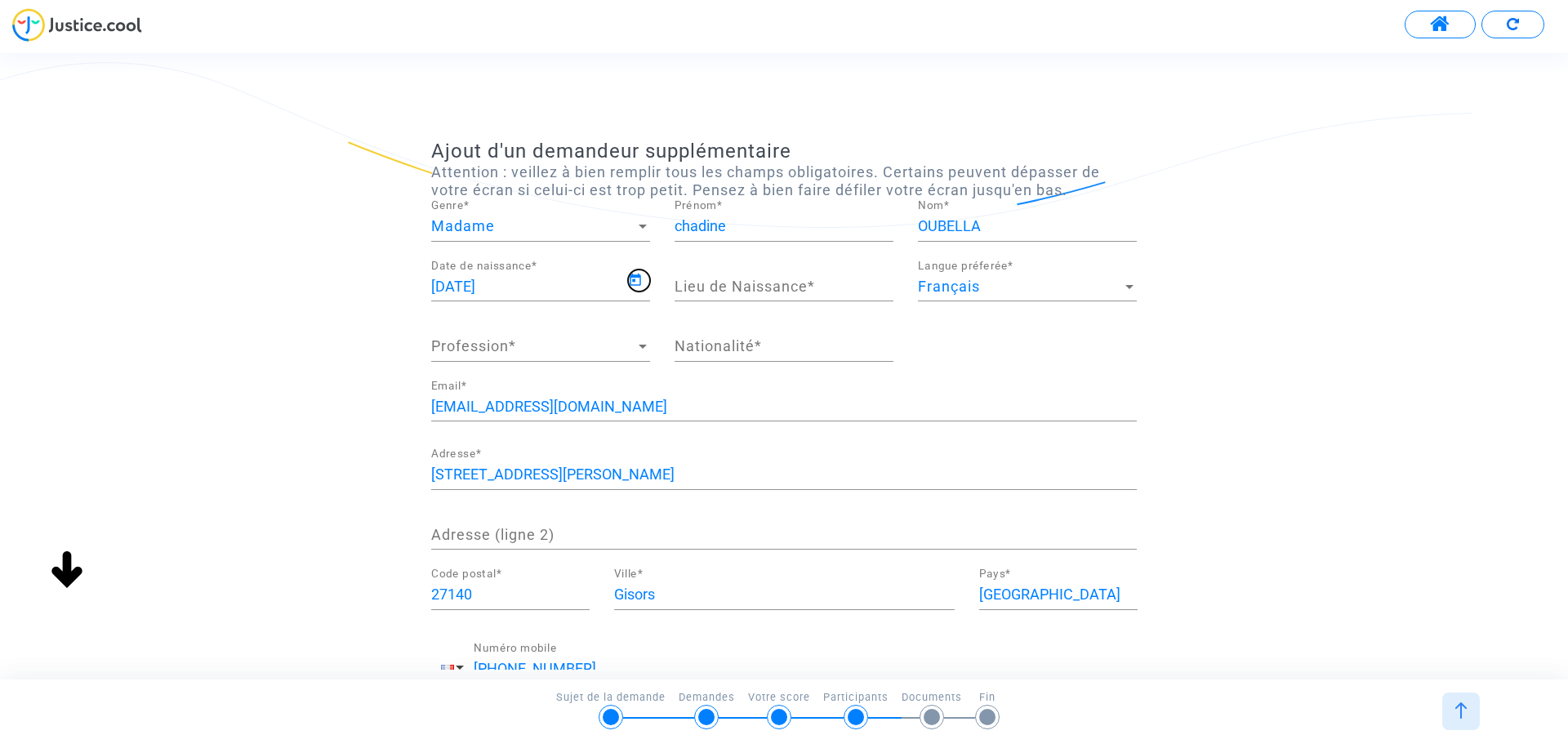
type input "01/07/1992"
click at [740, 290] on input "Lieu de Naissance *" at bounding box center [784, 287] width 219 height 16
type input "colombes"
click at [548, 352] on span "Profession" at bounding box center [534, 346] width 204 height 16
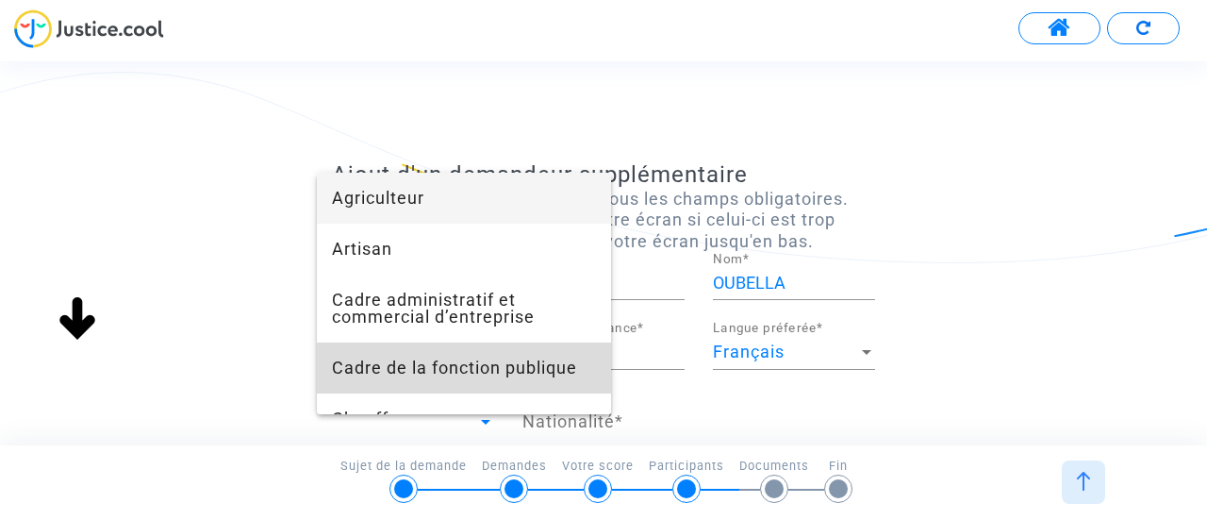
click at [528, 378] on span "Cadre de la fonction publique" at bounding box center [464, 367] width 264 height 51
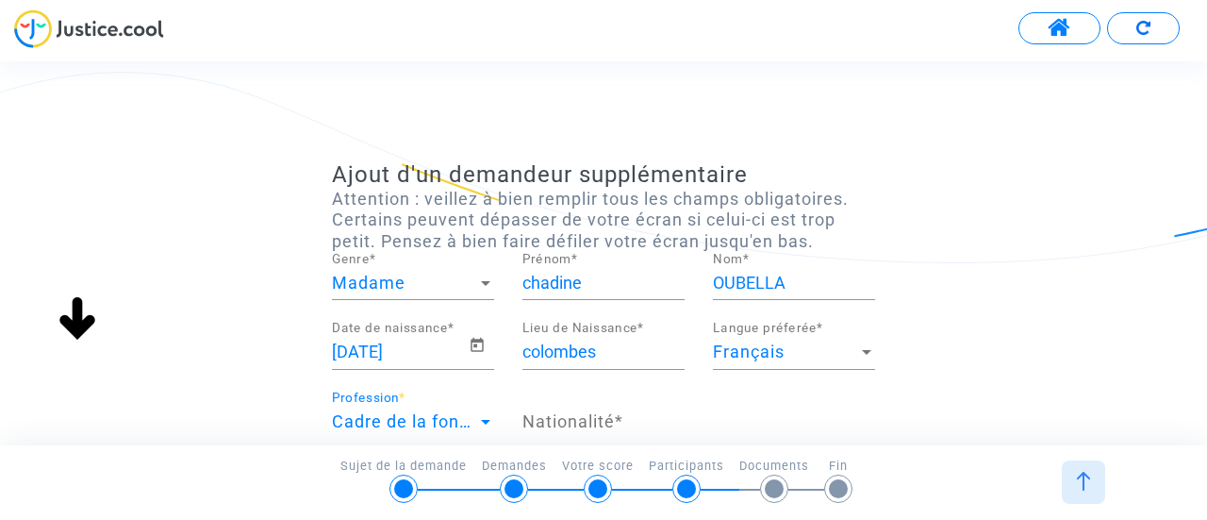
scroll to position [189, 0]
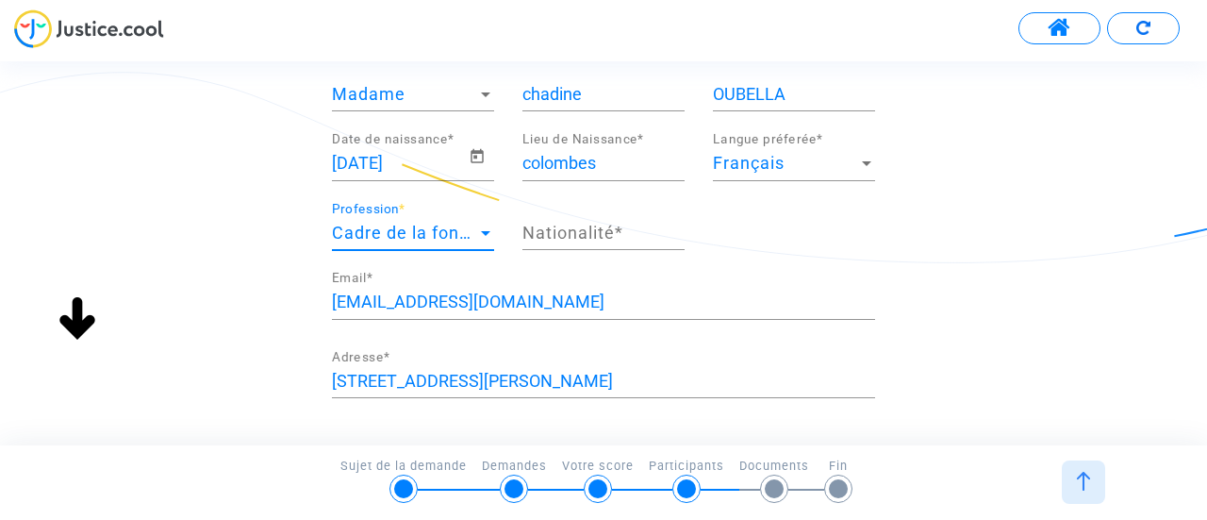
click at [581, 230] on input "Nationalité *" at bounding box center [603, 232] width 162 height 19
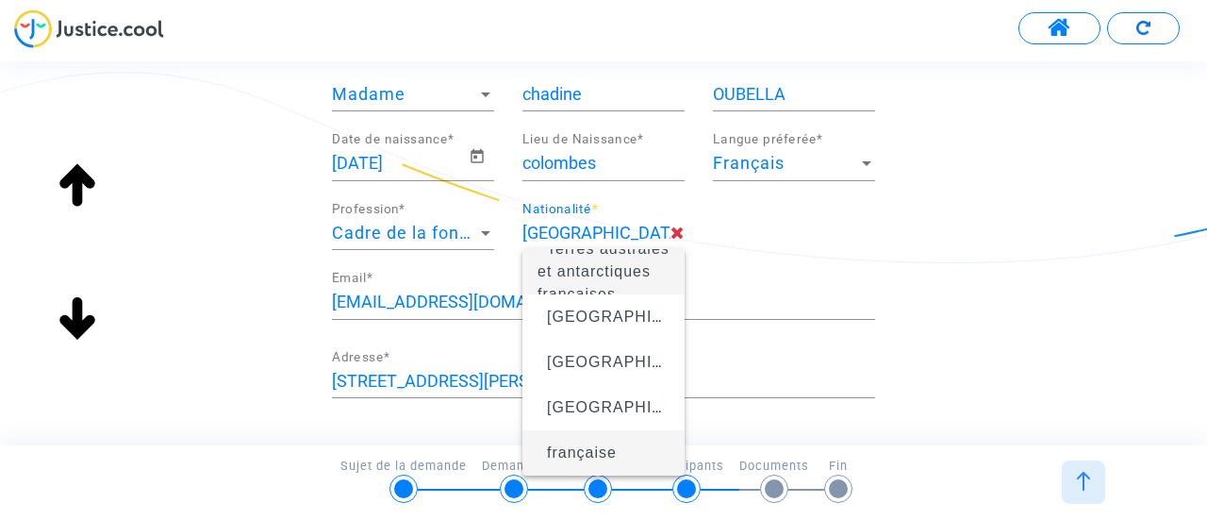
click at [620, 447] on span "française" at bounding box center [603, 452] width 132 height 53
type input "française"
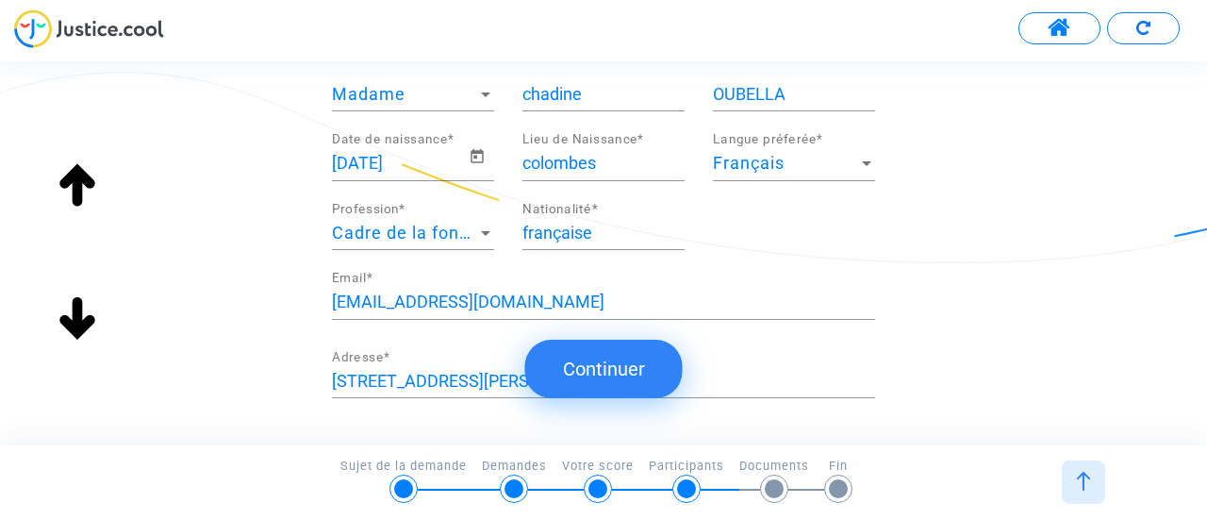
scroll to position [0, 0]
click at [406, 375] on input "3 rue marcel paul" at bounding box center [603, 381] width 543 height 19
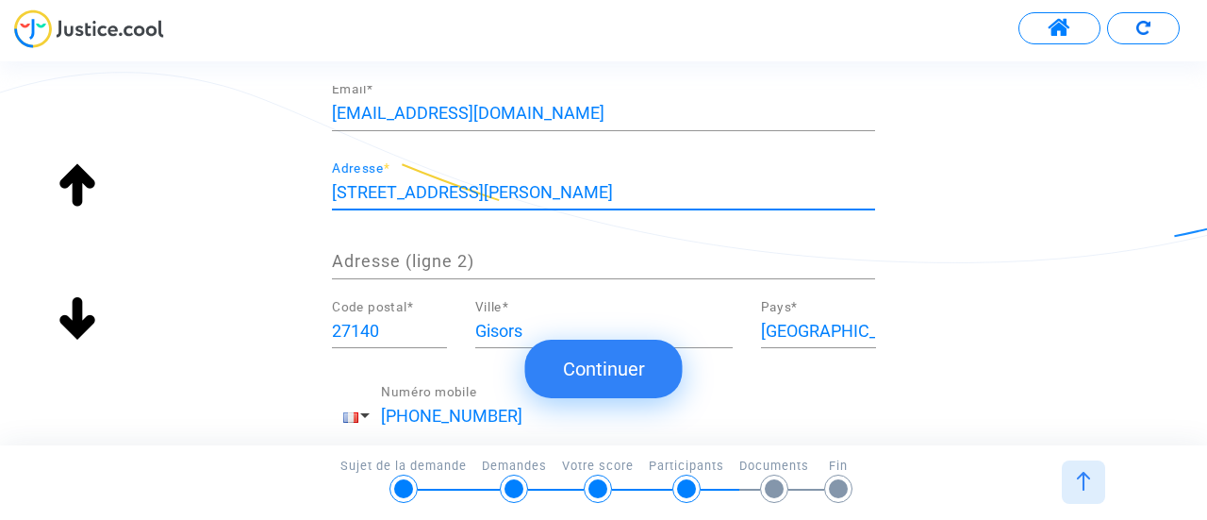
drag, startPoint x: 455, startPoint y: 186, endPoint x: 653, endPoint y: 198, distance: 198.4
click at [653, 198] on input "29 rue paul bert 92700 colombes" at bounding box center [603, 192] width 543 height 19
type input "29 rue paul bert"
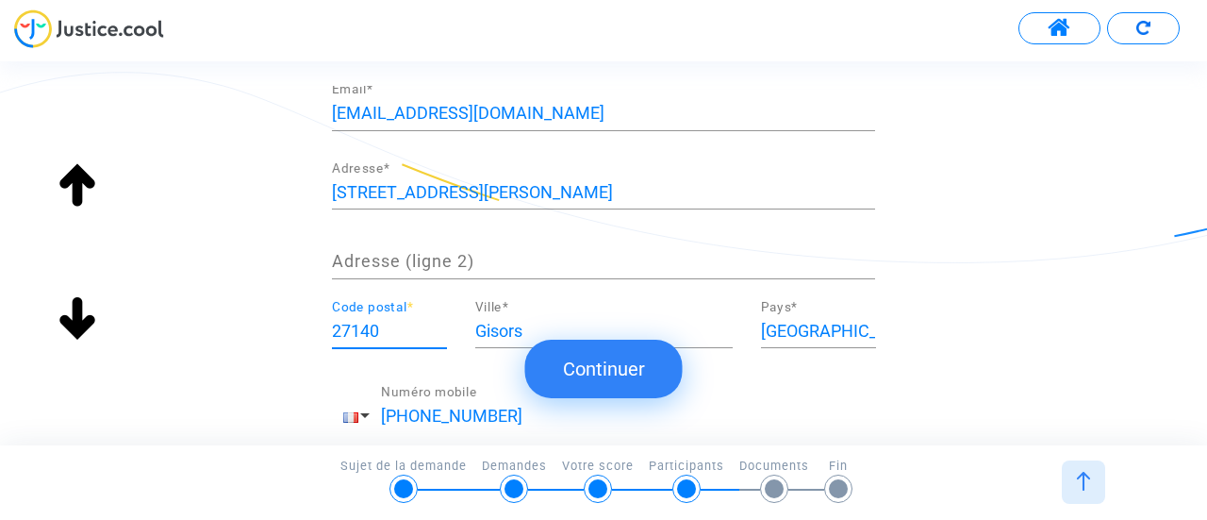
click at [357, 325] on input "27140" at bounding box center [389, 331] width 115 height 19
paste input "92700 colo"
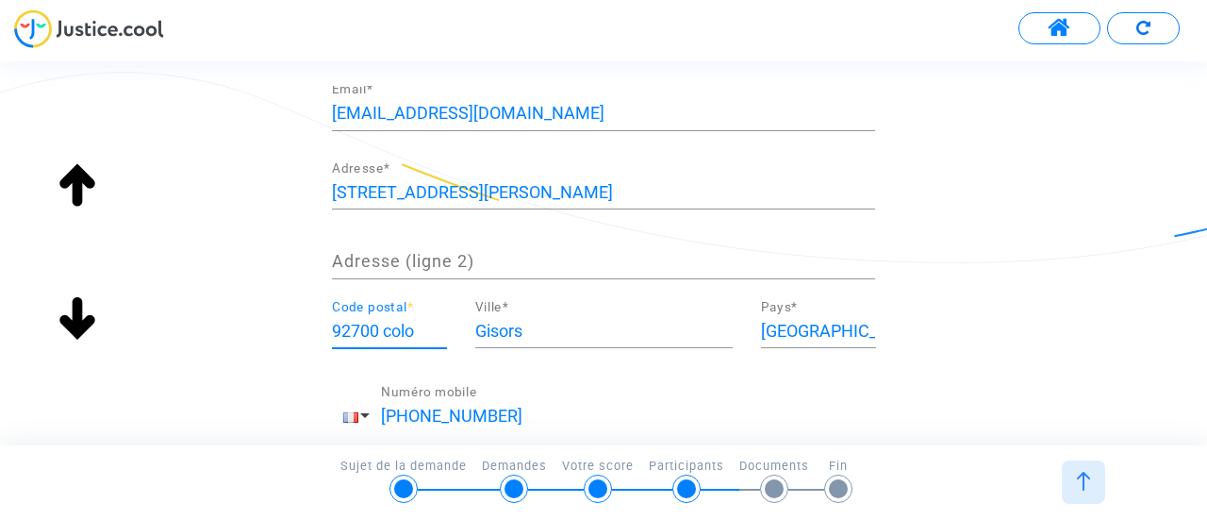
click at [389, 328] on input "92700 colo" at bounding box center [389, 331] width 115 height 19
drag, startPoint x: 385, startPoint y: 328, endPoint x: 612, endPoint y: 336, distance: 227.4
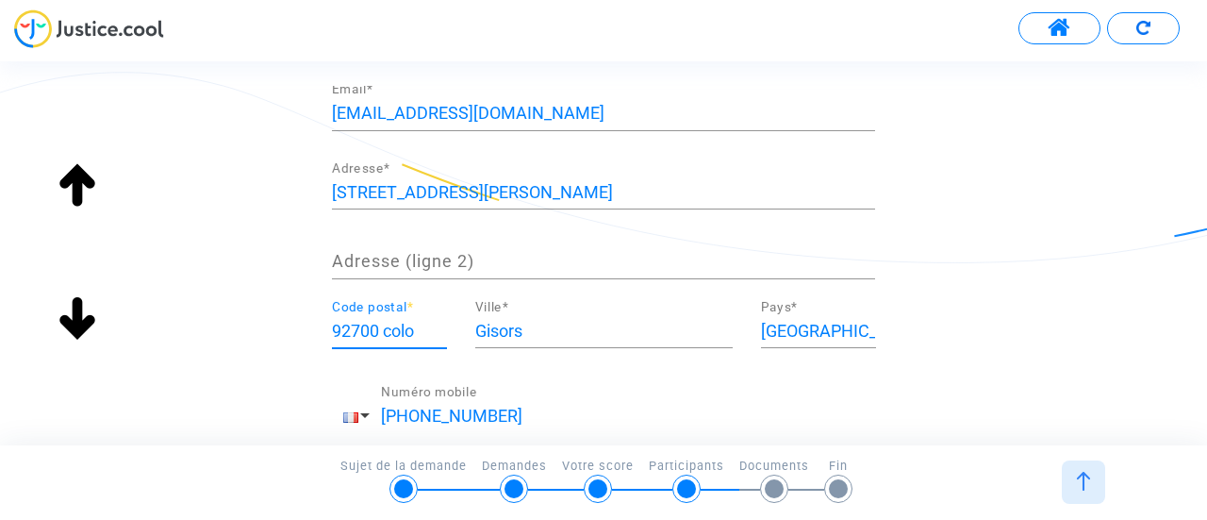
click at [612, 336] on div "92700 colo Code postal * Gisors Ville * France Pays *" at bounding box center [603, 335] width 571 height 71
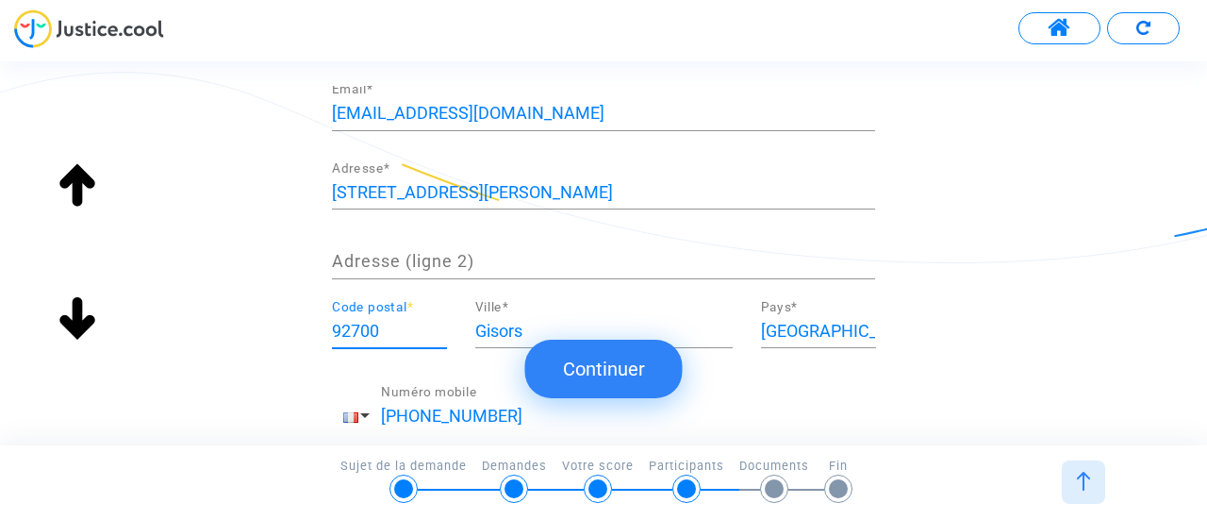
type input "92700"
click at [539, 327] on submit-question "Continuer" at bounding box center [603, 368] width 157 height 92
click at [500, 323] on input "Gisors" at bounding box center [603, 331] width 257 height 19
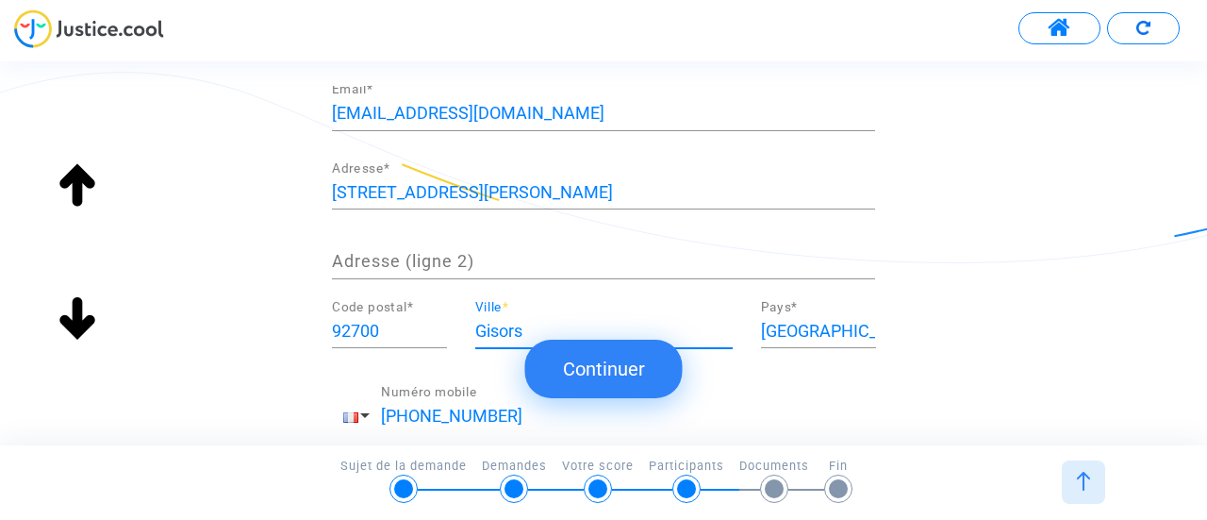
paste input "colo"
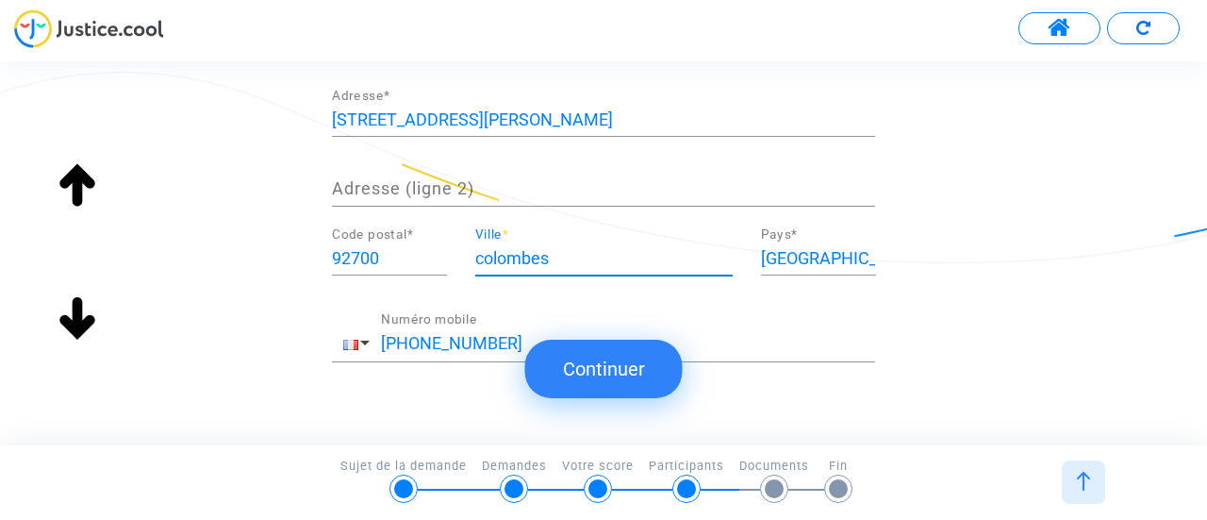
scroll to position [471, 0]
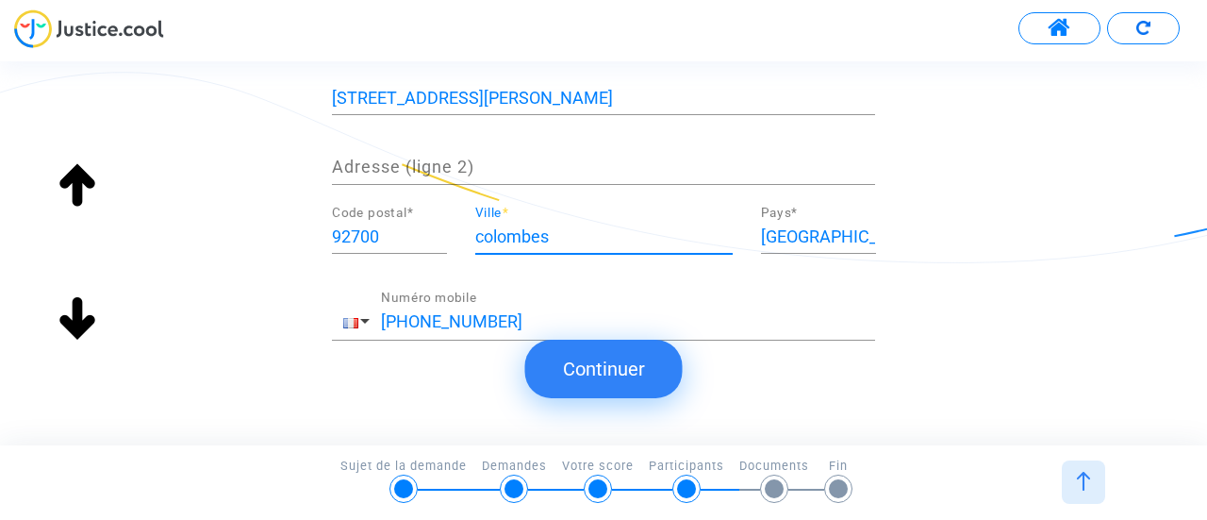
type input "colombes"
click at [637, 365] on button "Continuer" at bounding box center [603, 368] width 157 height 58
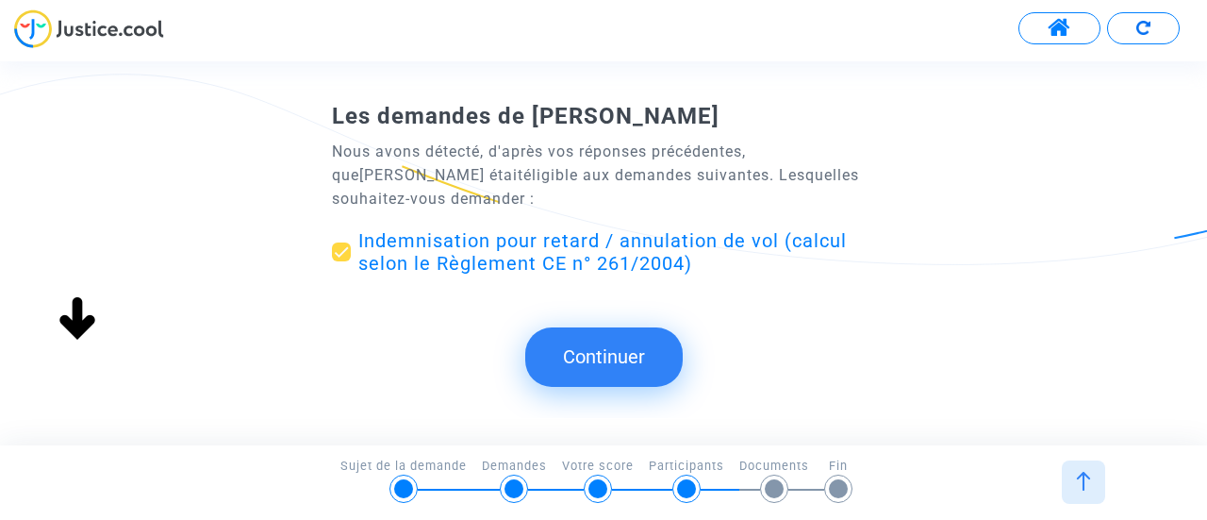
scroll to position [283, 0]
click at [346, 248] on span at bounding box center [341, 251] width 19 height 19
click at [341, 261] on input "Indemnisation pour retard / annulation de vol (calcul selon le Règlement CE n° …" at bounding box center [340, 261] width 1 height 1
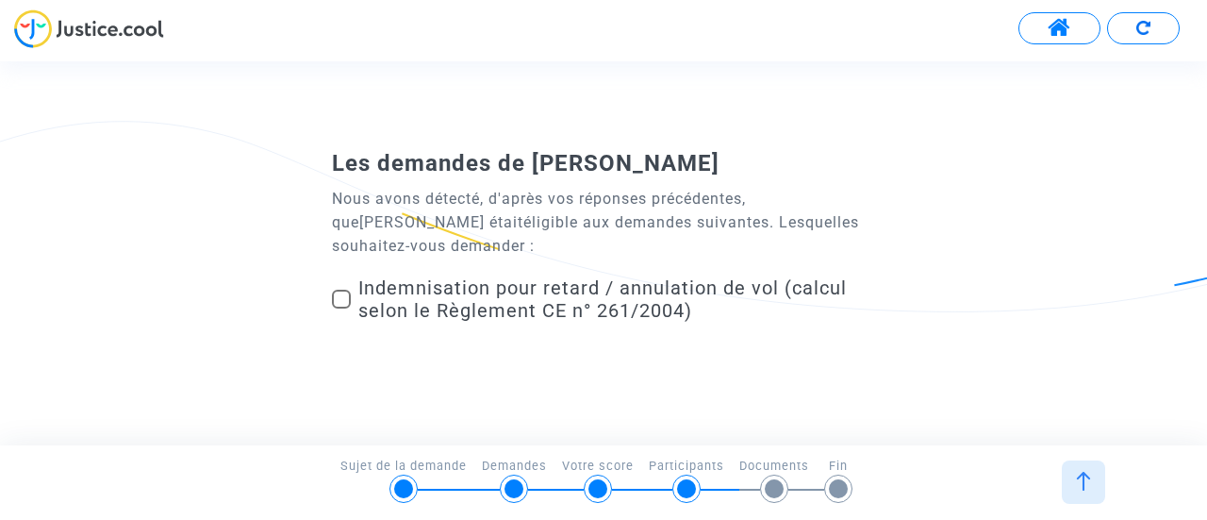
click at [350, 301] on span at bounding box center [341, 298] width 19 height 19
click at [341, 308] on input "Indemnisation pour retard / annulation de vol (calcul selon le Règlement CE n° …" at bounding box center [340, 308] width 1 height 1
checkbox input "true"
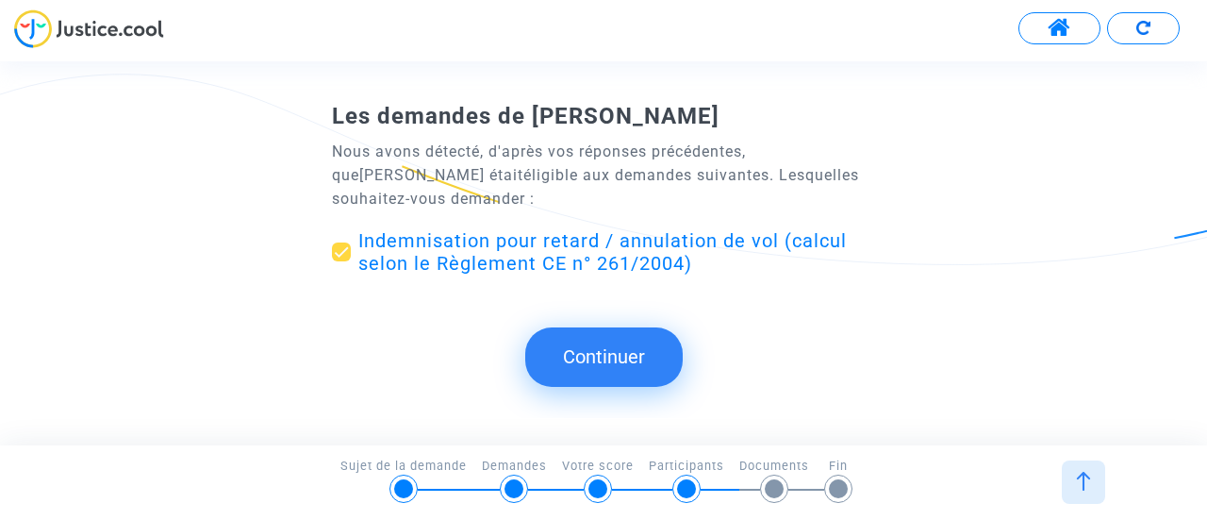
click at [605, 332] on button "Continuer" at bounding box center [603, 356] width 157 height 58
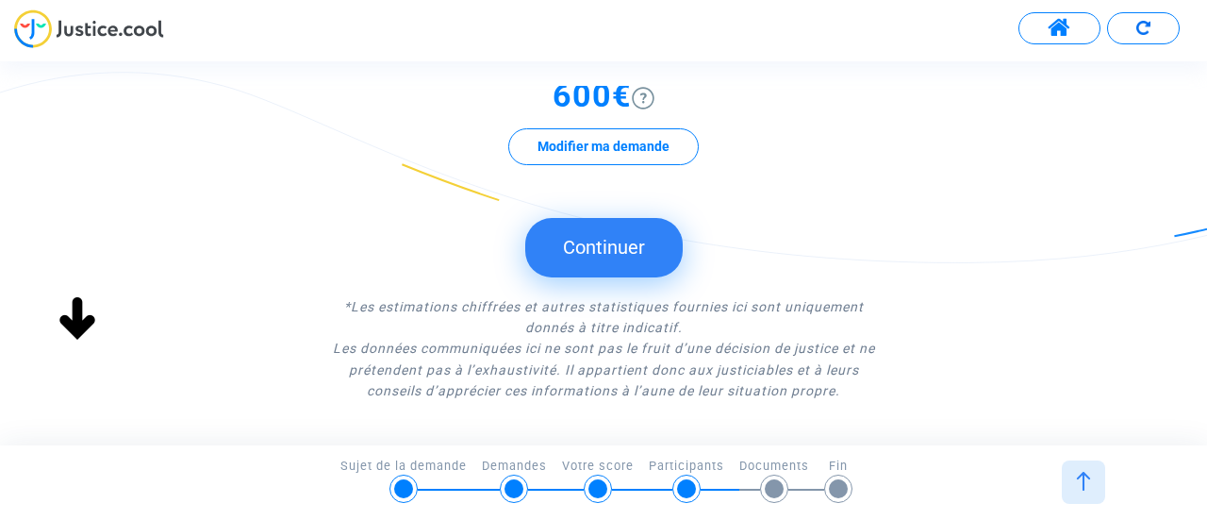
click at [607, 254] on button "Continuer" at bounding box center [603, 247] width 157 height 58
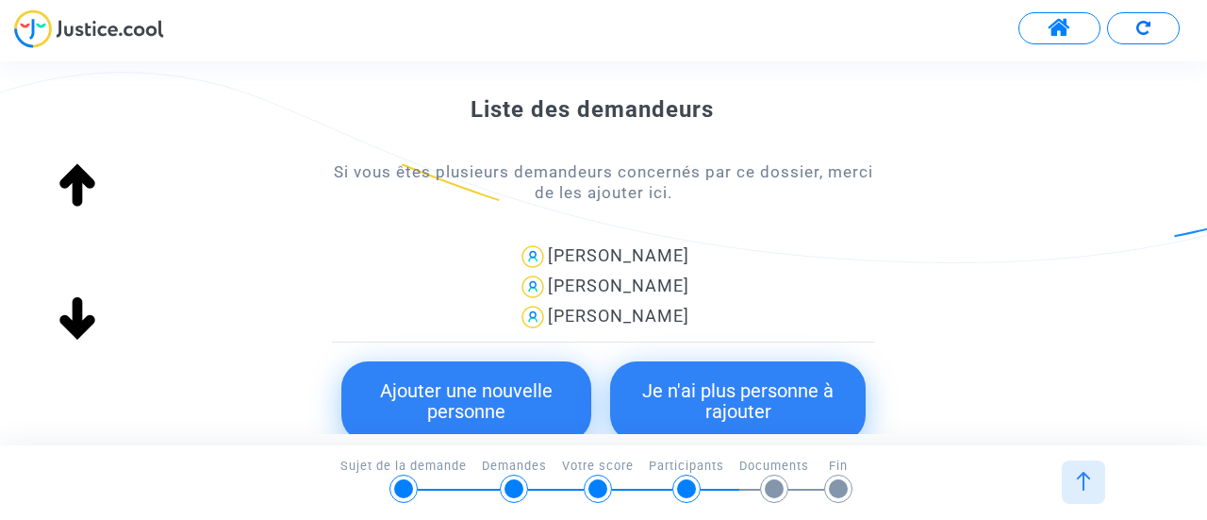
scroll to position [377, 0]
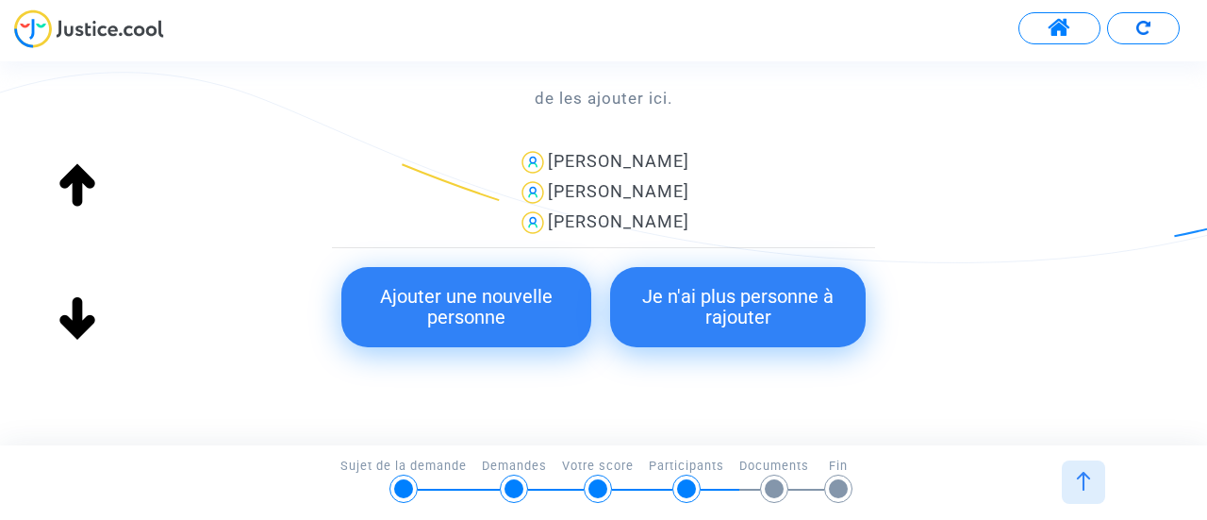
click at [511, 310] on button "Ajouter une nouvelle personne" at bounding box center [466, 307] width 250 height 80
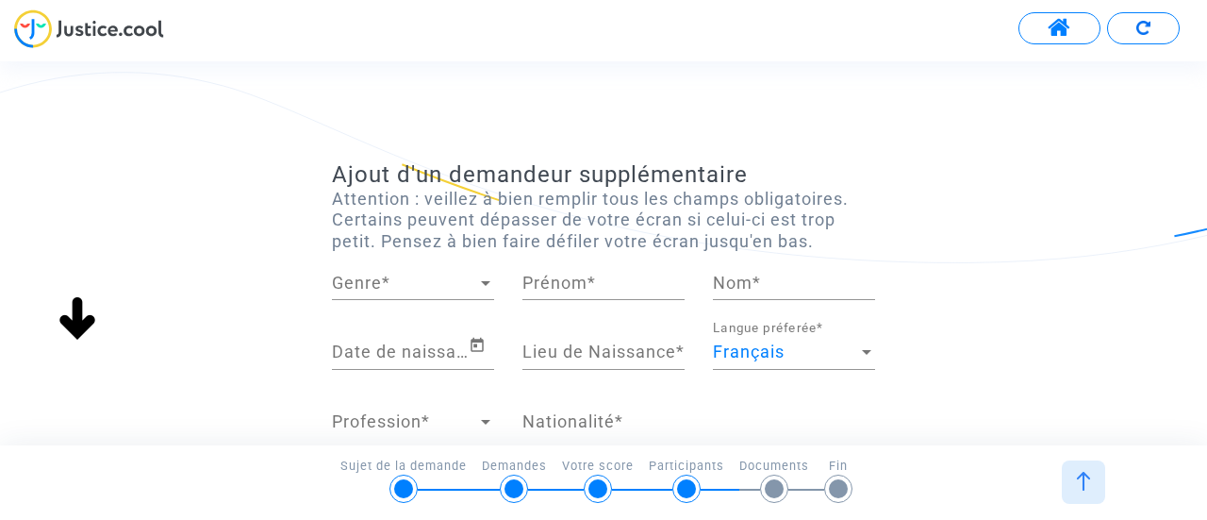
scroll to position [0, 0]
click at [436, 291] on span "Genre" at bounding box center [404, 282] width 145 height 19
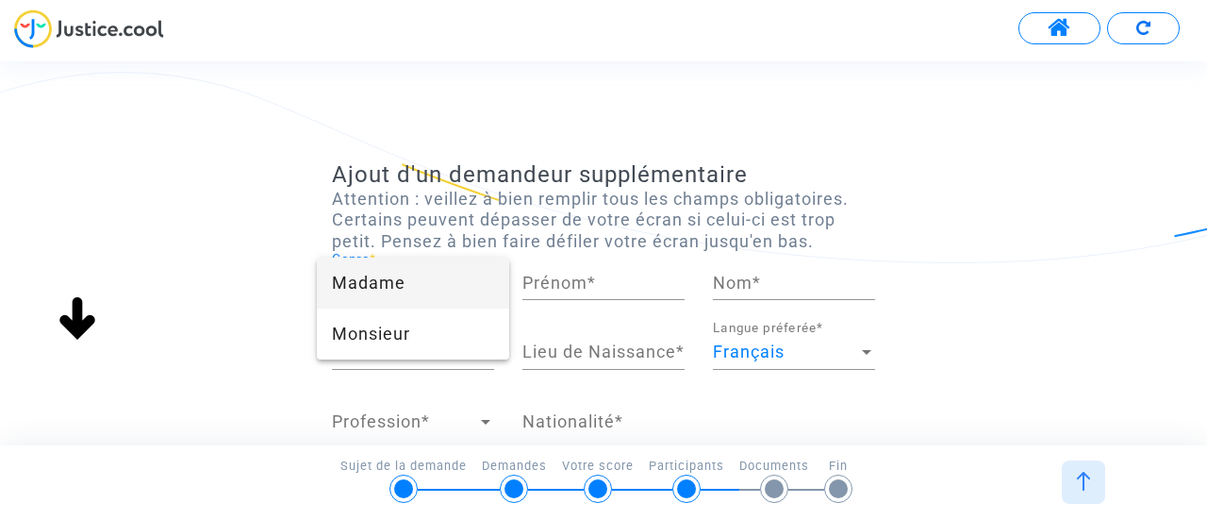
click at [397, 286] on span "Madame" at bounding box center [413, 282] width 162 height 51
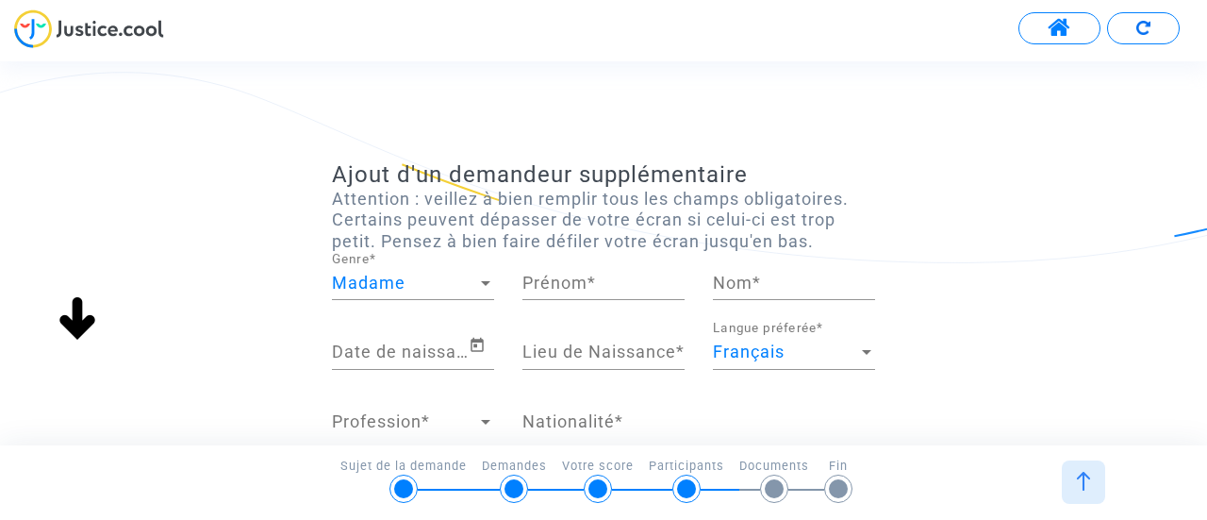
click at [598, 272] on div "Prénom *" at bounding box center [603, 276] width 162 height 48
type input "Anissa"
type input "OUBELLA"
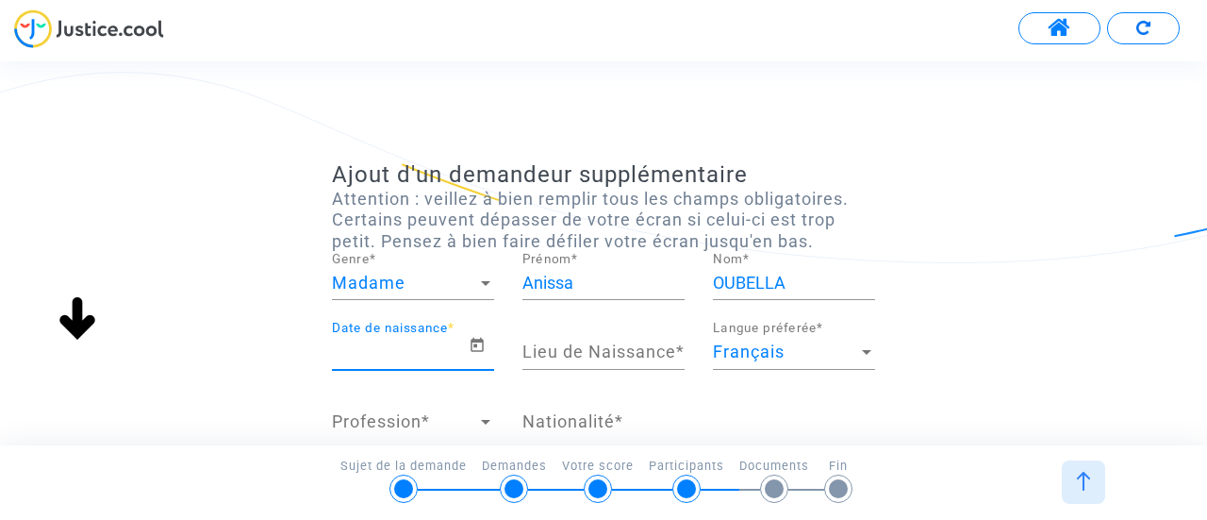
click at [380, 342] on input "Date de naissance *" at bounding box center [400, 351] width 137 height 19
click at [471, 349] on icon "Open calendar" at bounding box center [477, 345] width 13 height 14
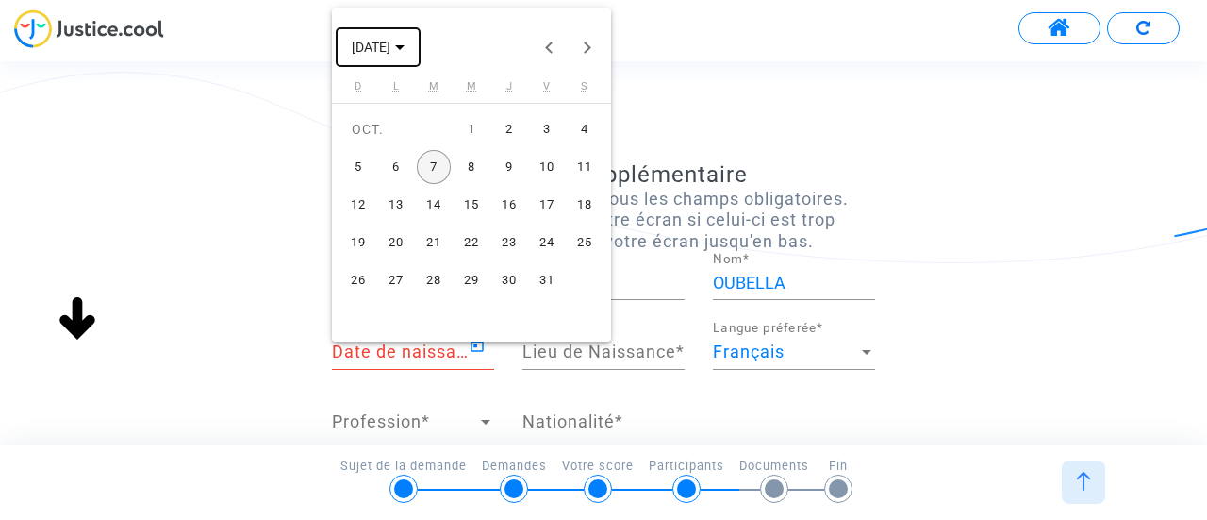
click at [405, 47] on span "OCT. 2025" at bounding box center [378, 46] width 53 height 15
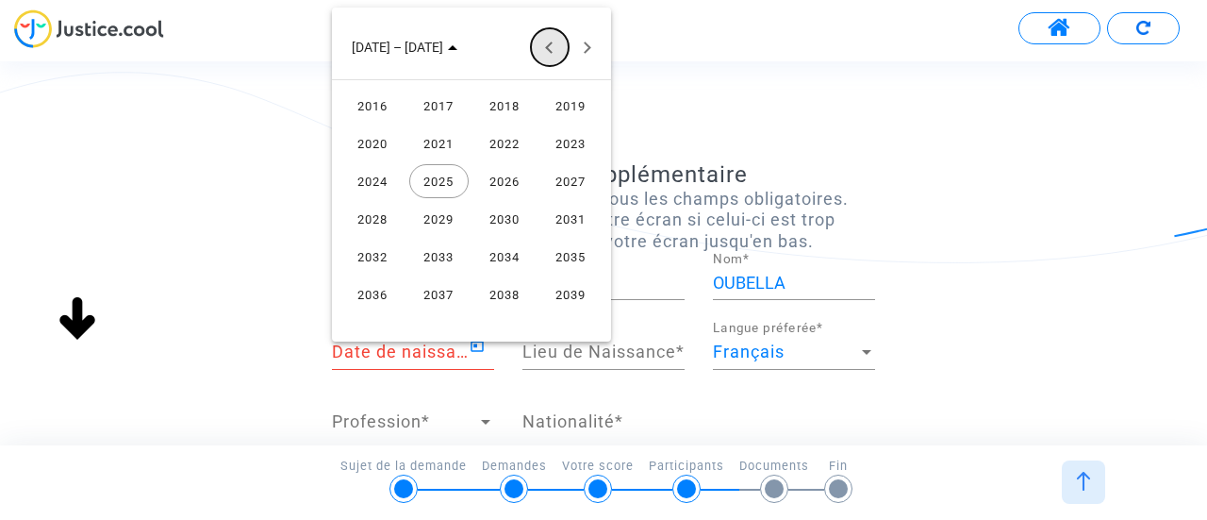
click at [556, 57] on button "Previous 24 years" at bounding box center [550, 47] width 38 height 38
click at [568, 107] on div "1995" at bounding box center [570, 106] width 59 height 34
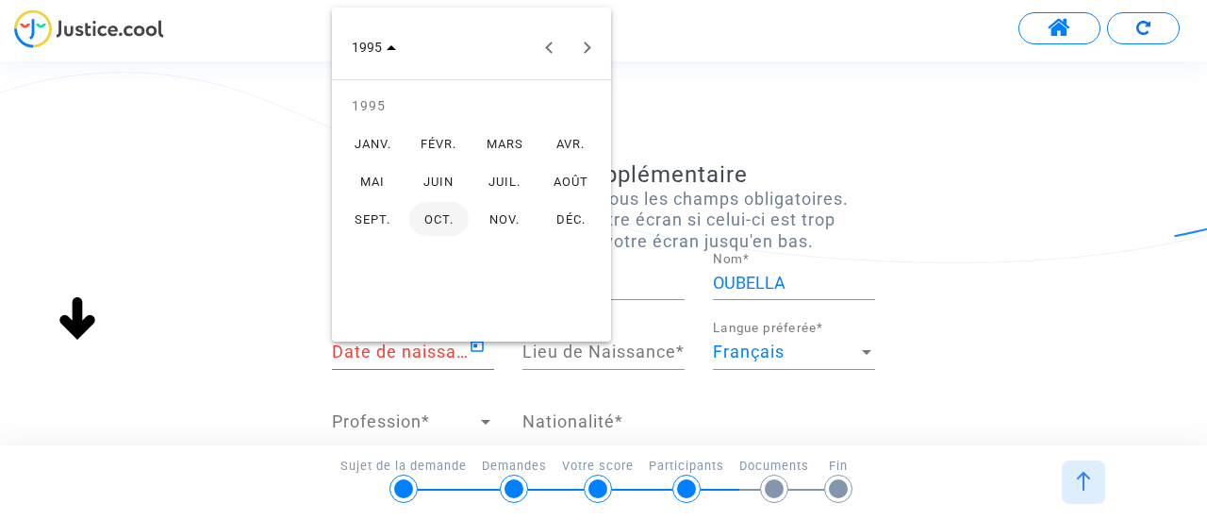
click at [554, 219] on div "DÉC." at bounding box center [570, 219] width 59 height 34
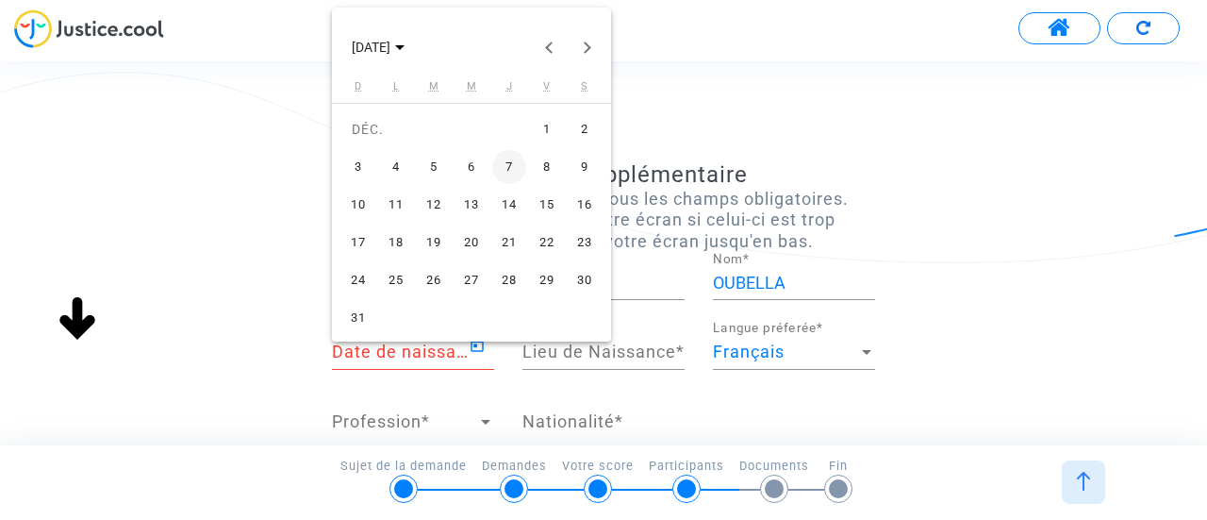
click at [439, 276] on div "26" at bounding box center [434, 280] width 34 height 34
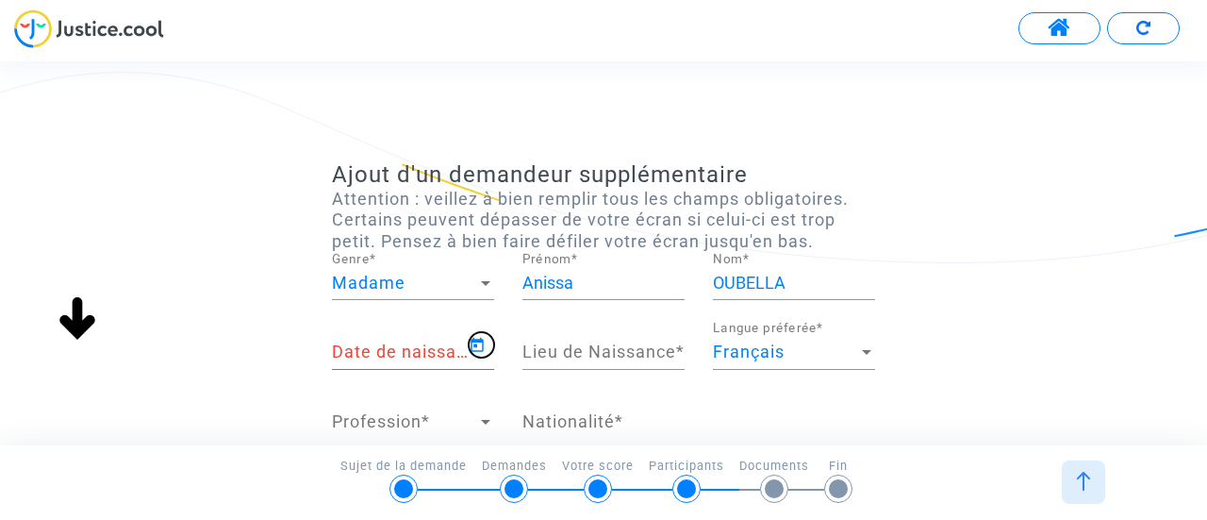
type input "26/12/1995"
click at [545, 346] on input "Lieu de Naissance *" at bounding box center [603, 351] width 162 height 19
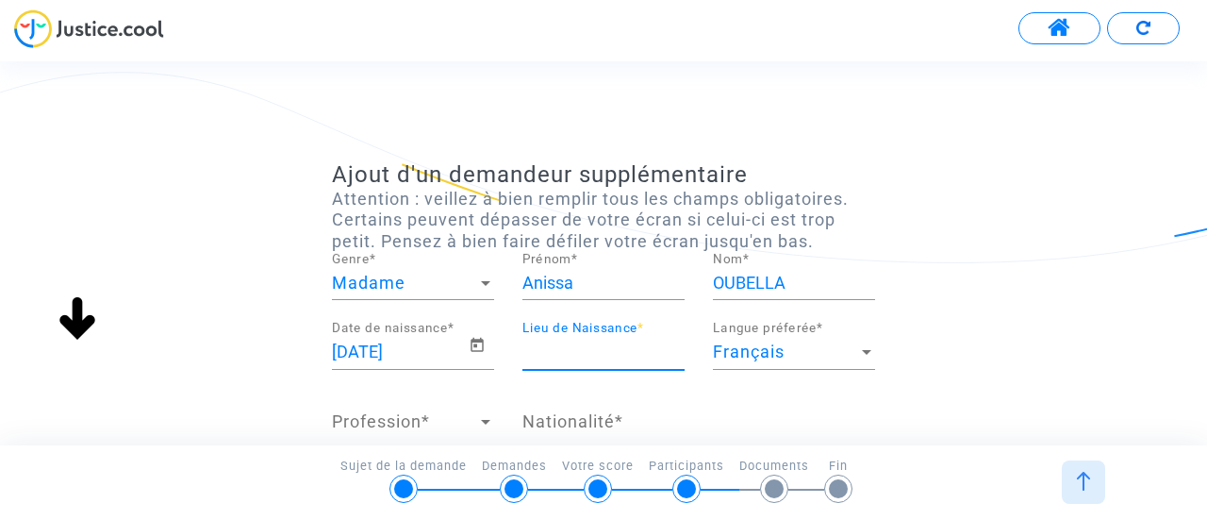
type input "colombes"
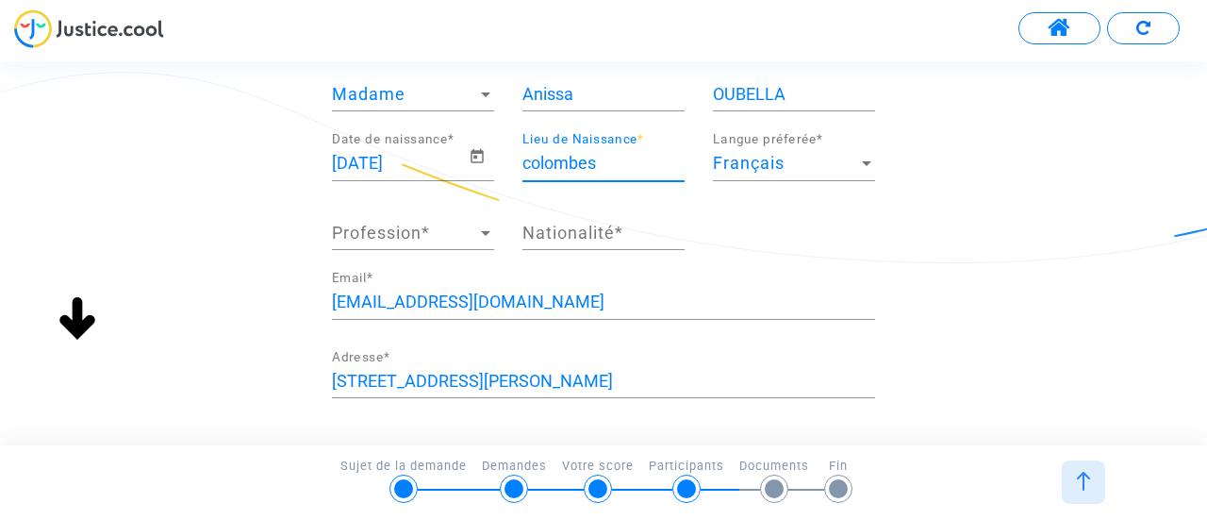
click at [369, 244] on div "Profession Profession *" at bounding box center [413, 226] width 162 height 48
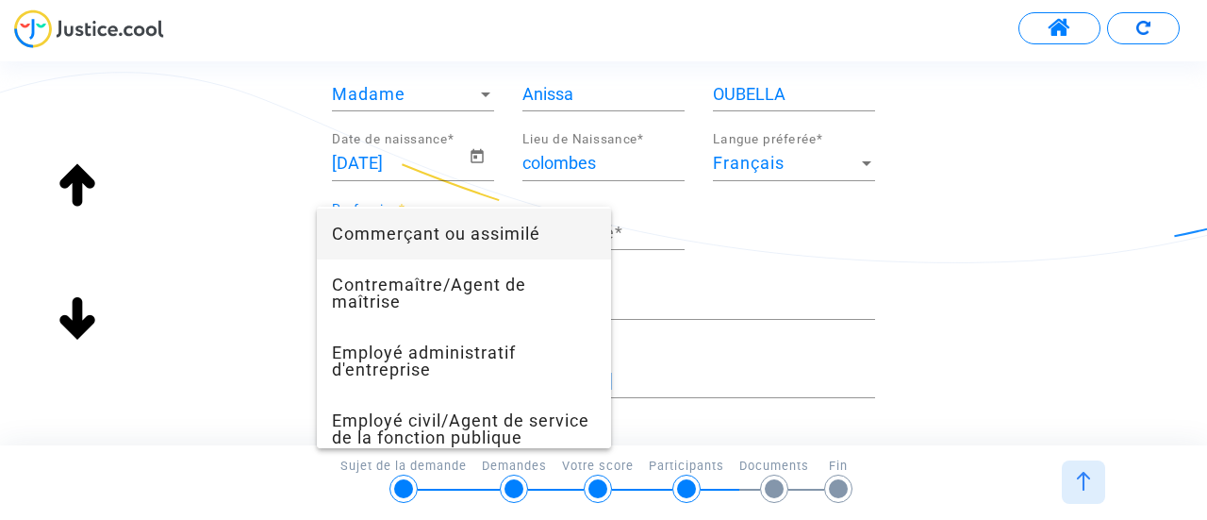
scroll to position [471, 0]
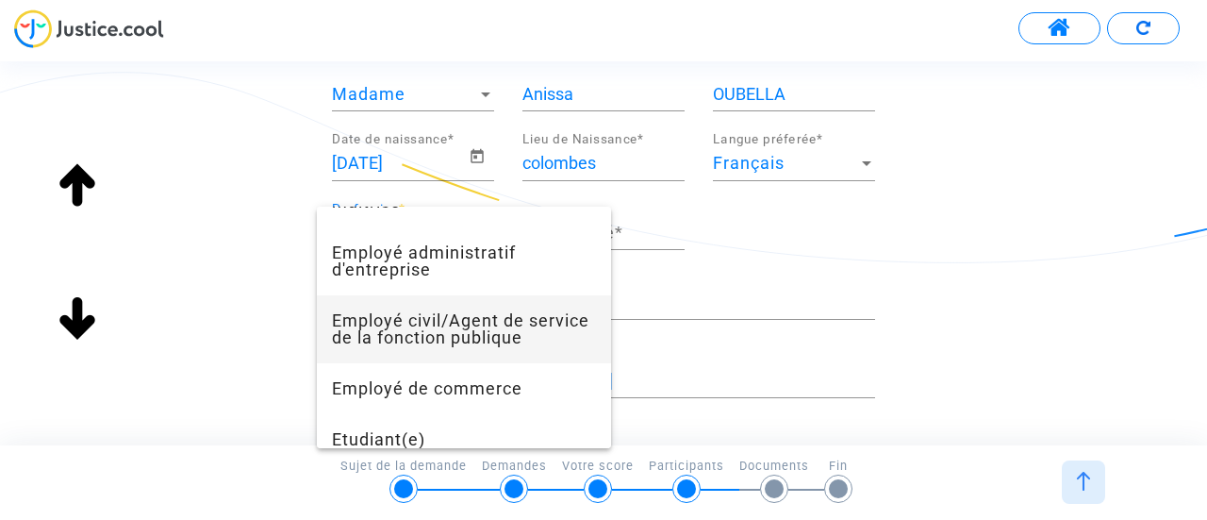
click at [515, 325] on span "Employé civil/Agent de service de la fonction publique" at bounding box center [464, 329] width 264 height 68
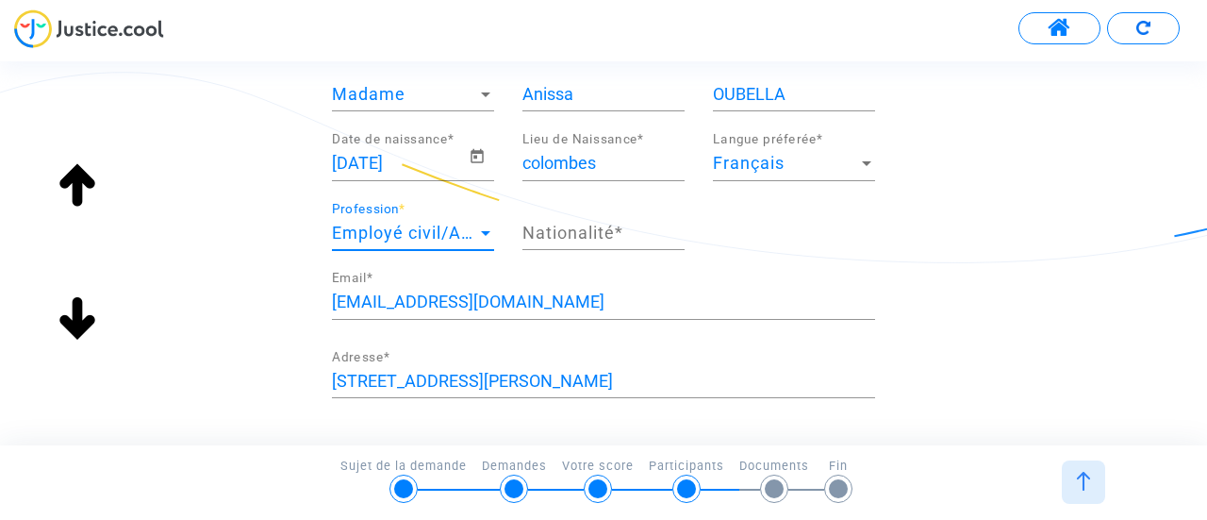
click at [611, 235] on input "Nationalité *" at bounding box center [603, 232] width 162 height 19
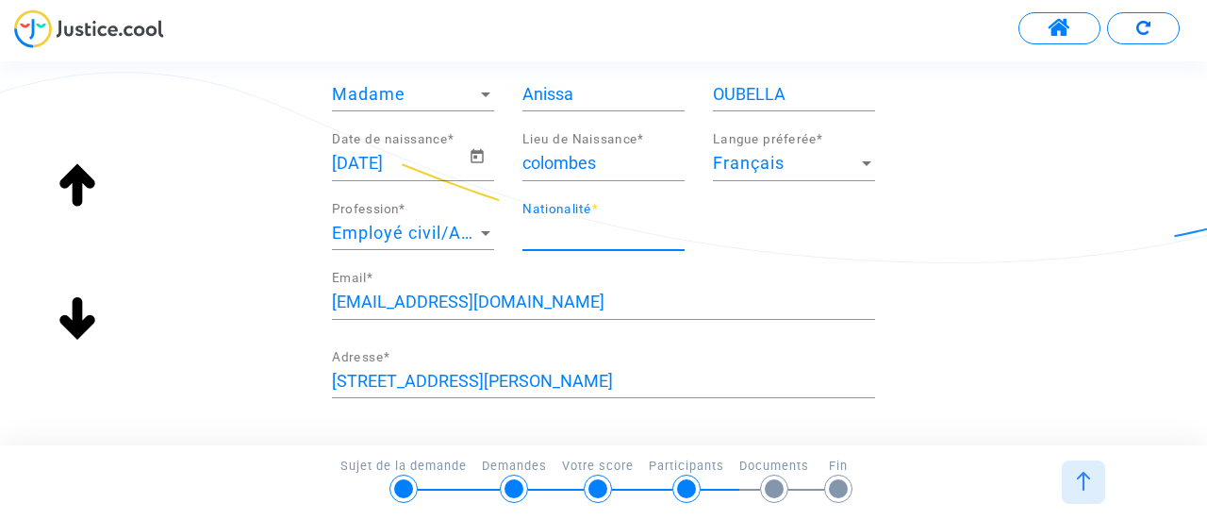
type input "française"
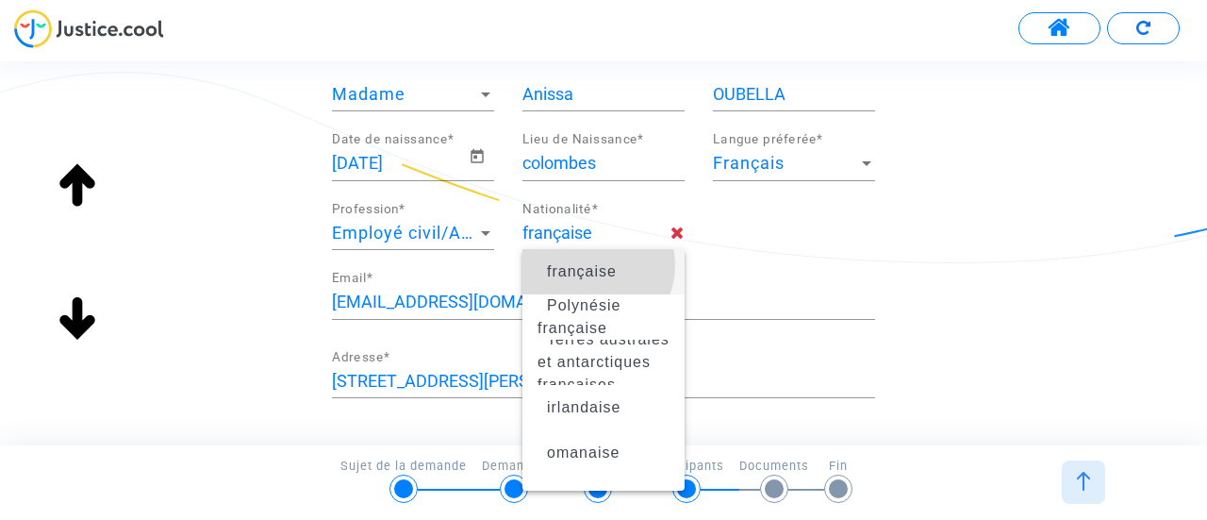
click at [590, 266] on span "française" at bounding box center [582, 271] width 70 height 16
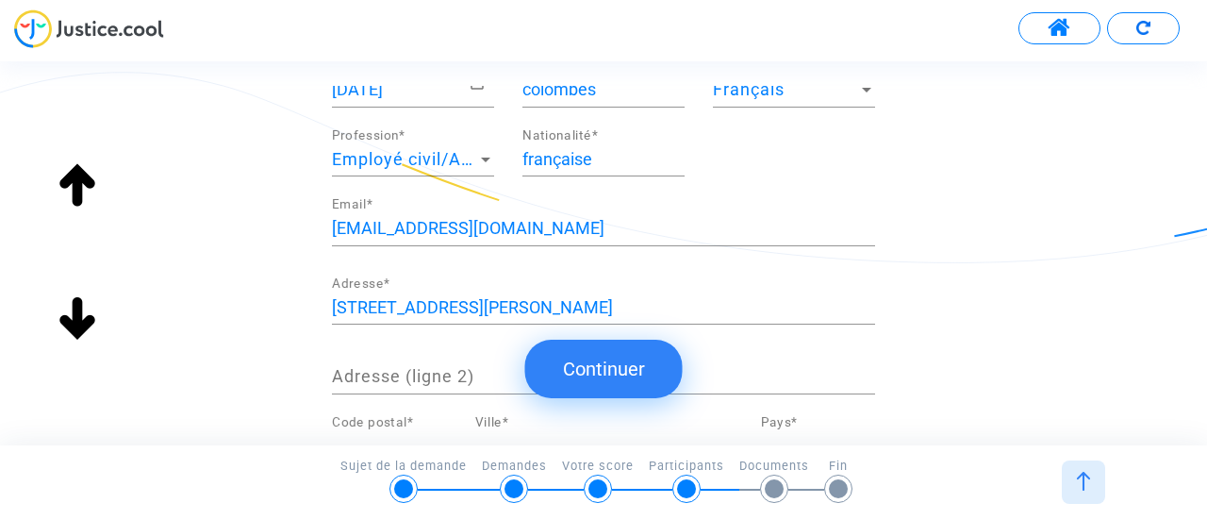
scroll to position [283, 0]
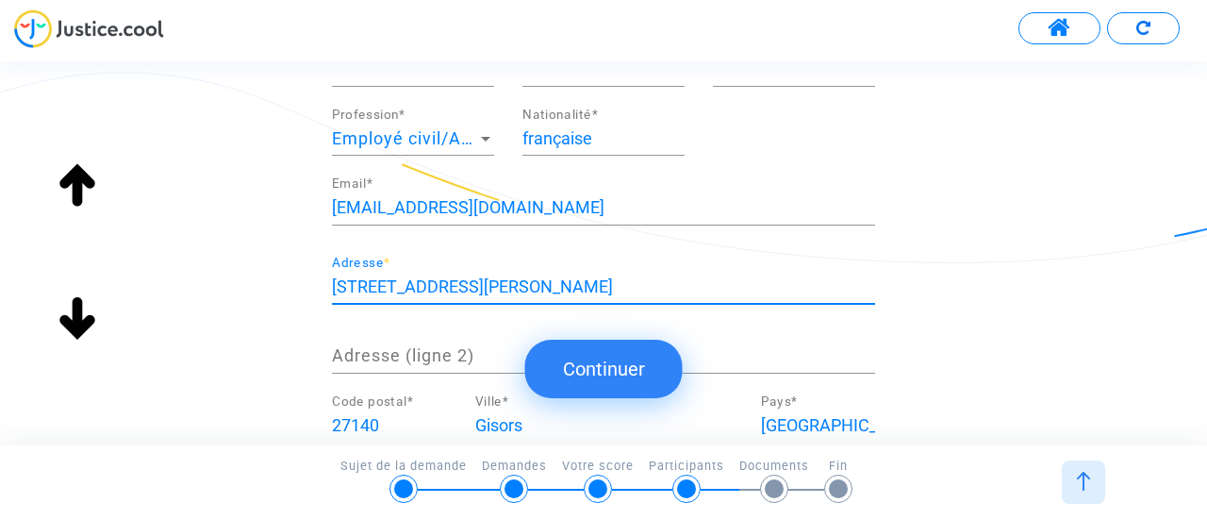
click at [419, 279] on input "3 rue marcel paul" at bounding box center [603, 286] width 543 height 19
type input "38 rue rouget de lisle"
click at [365, 429] on input "27140" at bounding box center [389, 425] width 115 height 19
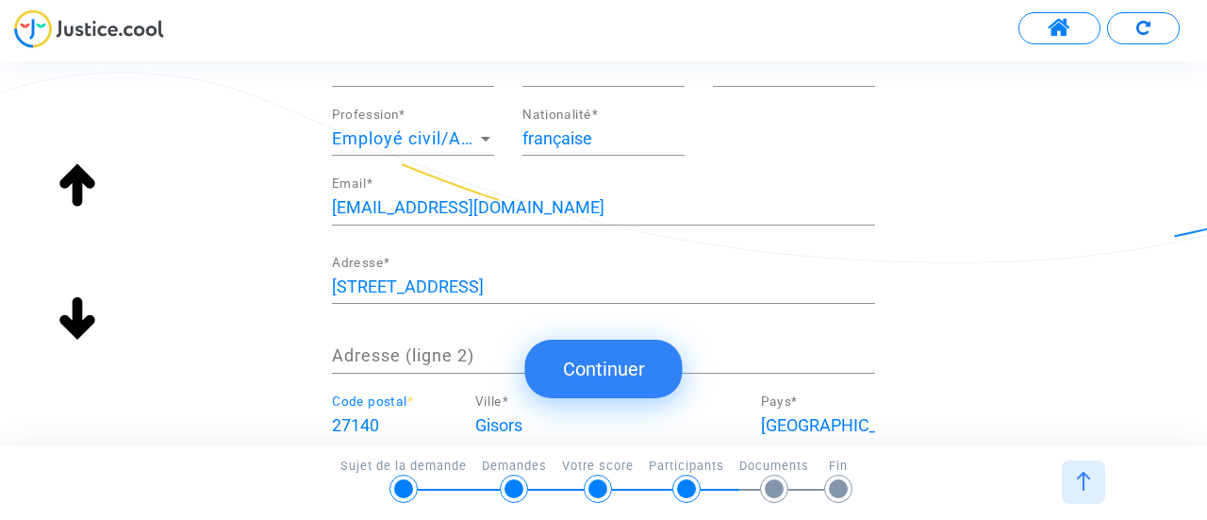
scroll to position [0, 0]
click at [361, 422] on input "27140" at bounding box center [389, 425] width 115 height 19
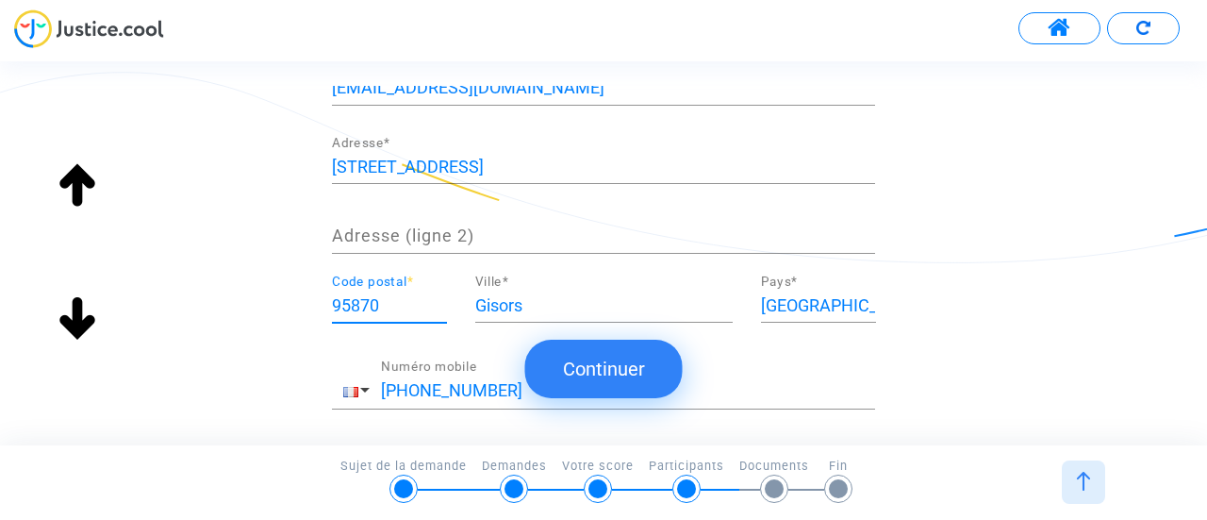
scroll to position [471, 0]
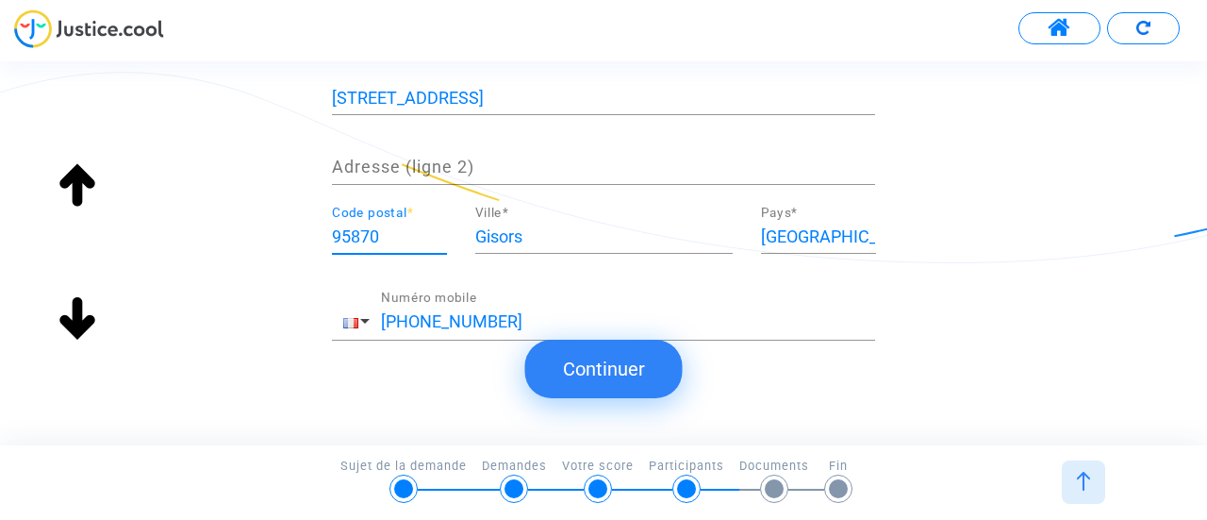
type input "95870"
click at [521, 227] on input "Gisors" at bounding box center [603, 236] width 257 height 19
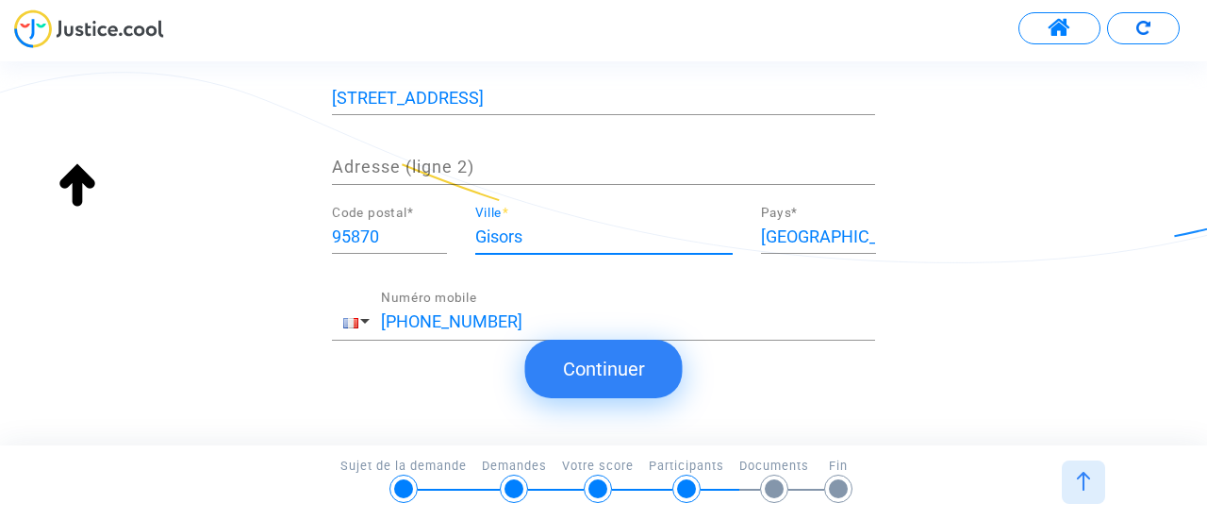
click at [521, 227] on input "Gisors" at bounding box center [603, 236] width 257 height 19
type input "Bezons"
click at [630, 368] on button "Continuer" at bounding box center [603, 368] width 157 height 58
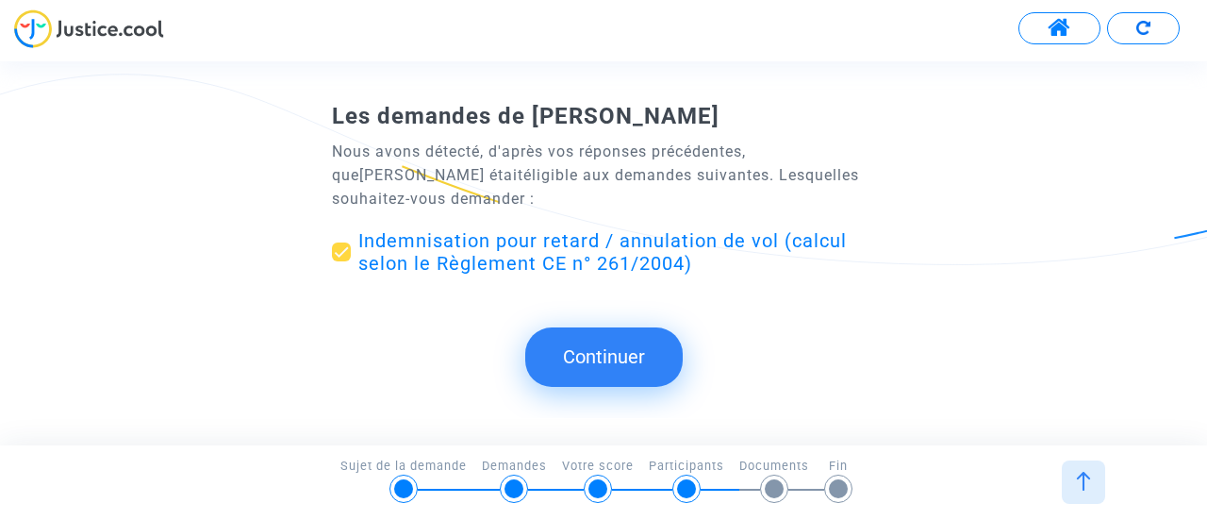
click at [617, 345] on button "Continuer" at bounding box center [603, 356] width 157 height 58
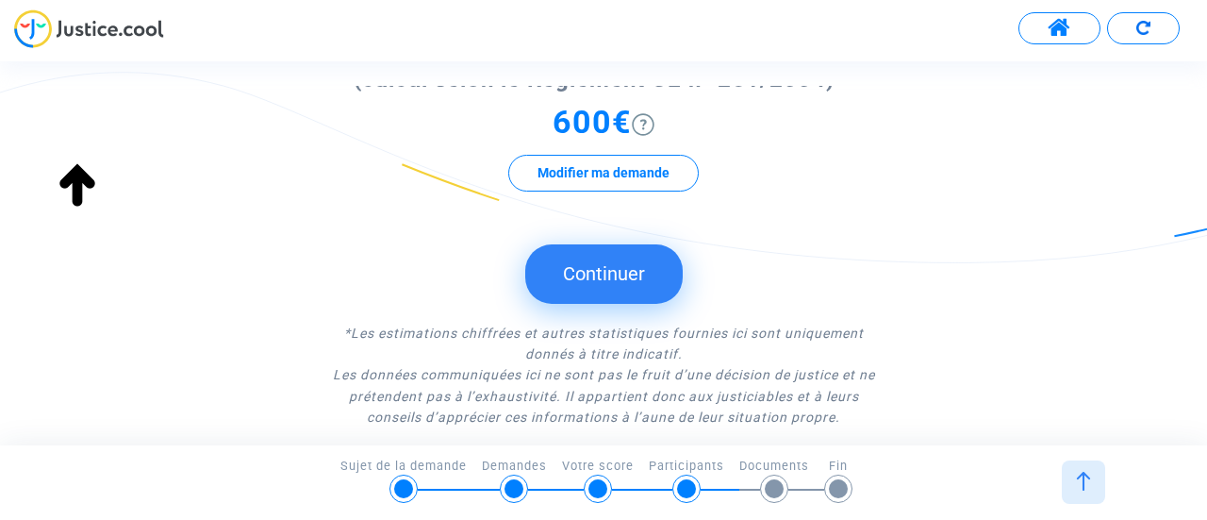
scroll to position [283, 0]
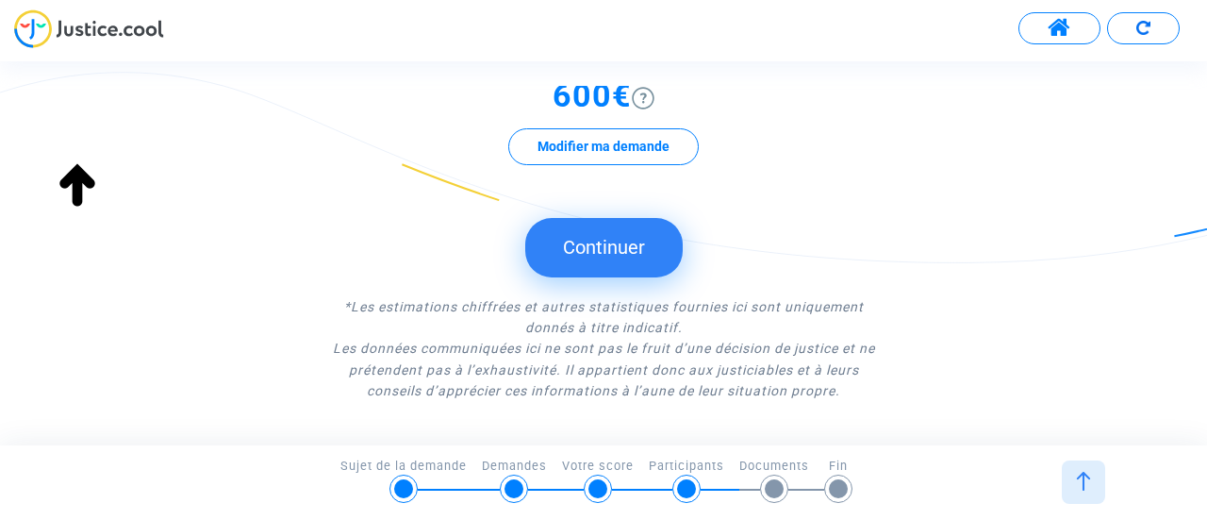
click at [621, 321] on span "*Les estimations chiffrées et autres statistiques fournies ici sont uniquement …" at bounding box center [604, 317] width 520 height 36
click at [620, 263] on button "Continuer" at bounding box center [603, 247] width 157 height 58
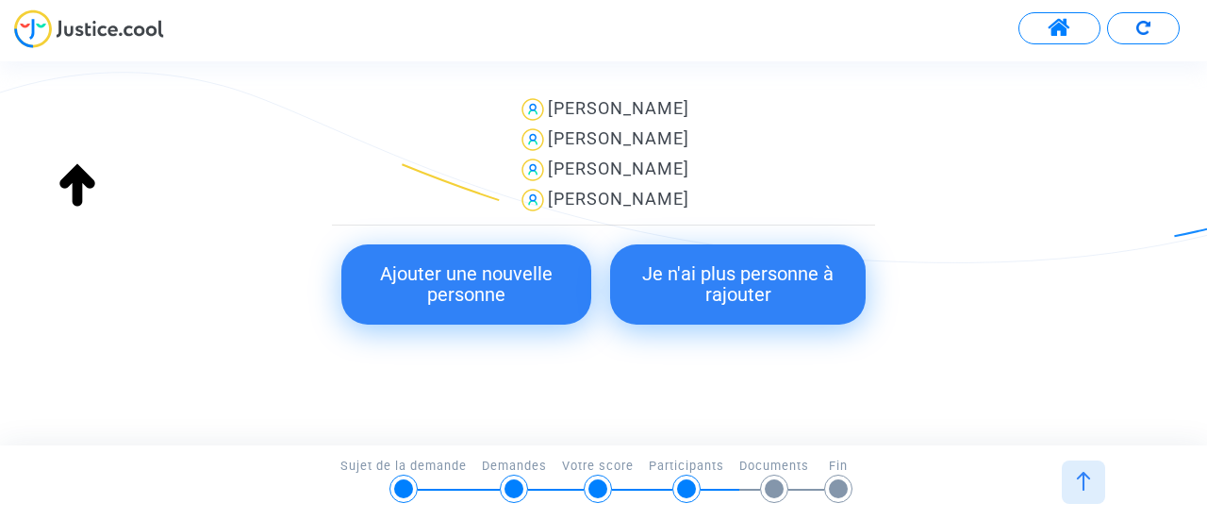
scroll to position [454, 0]
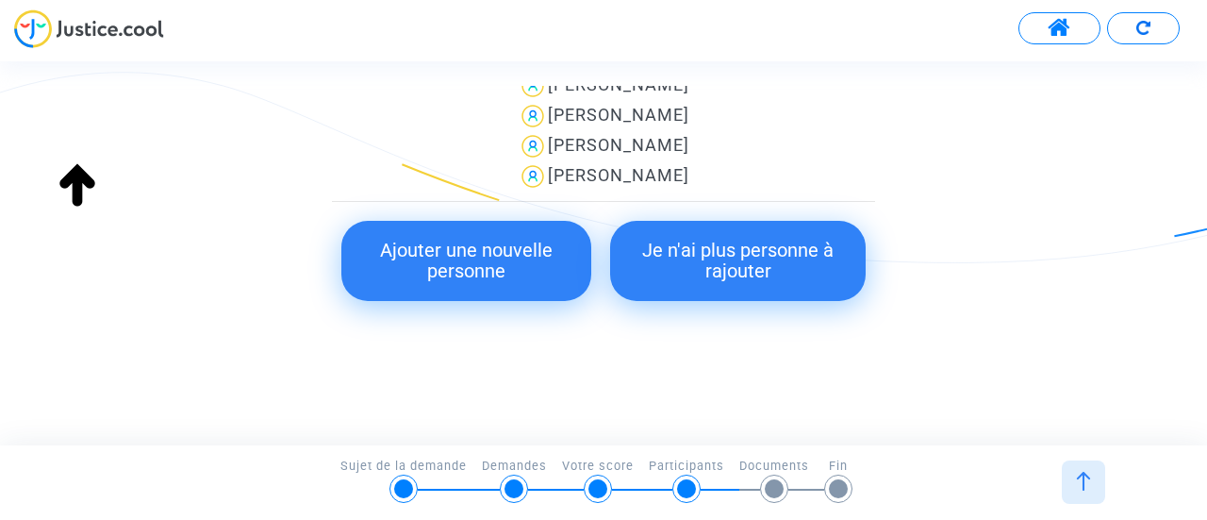
click at [730, 239] on button "Je n'ai plus personne à rajouter" at bounding box center [738, 261] width 256 height 80
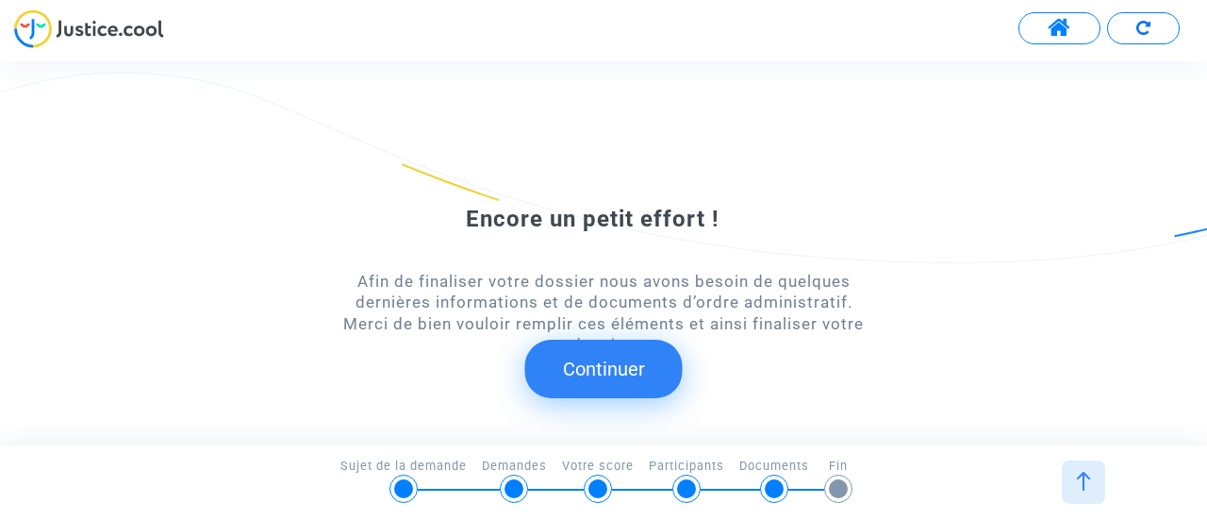
scroll to position [94, 0]
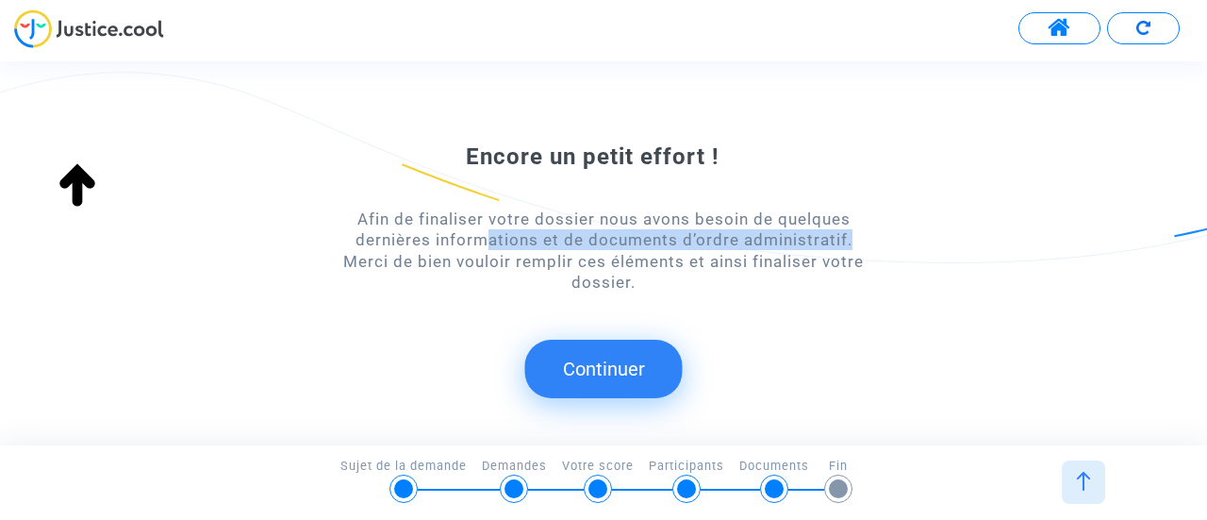
drag, startPoint x: 472, startPoint y: 238, endPoint x: 845, endPoint y: 248, distance: 372.6
click at [845, 248] on div "Afin de finaliser votre dossier nous avons besoin de quelques dernières informa…" at bounding box center [603, 250] width 543 height 85
click at [790, 287] on div "Afin de finaliser votre dossier nous avons besoin de quelques dernières informa…" at bounding box center [603, 250] width 543 height 85
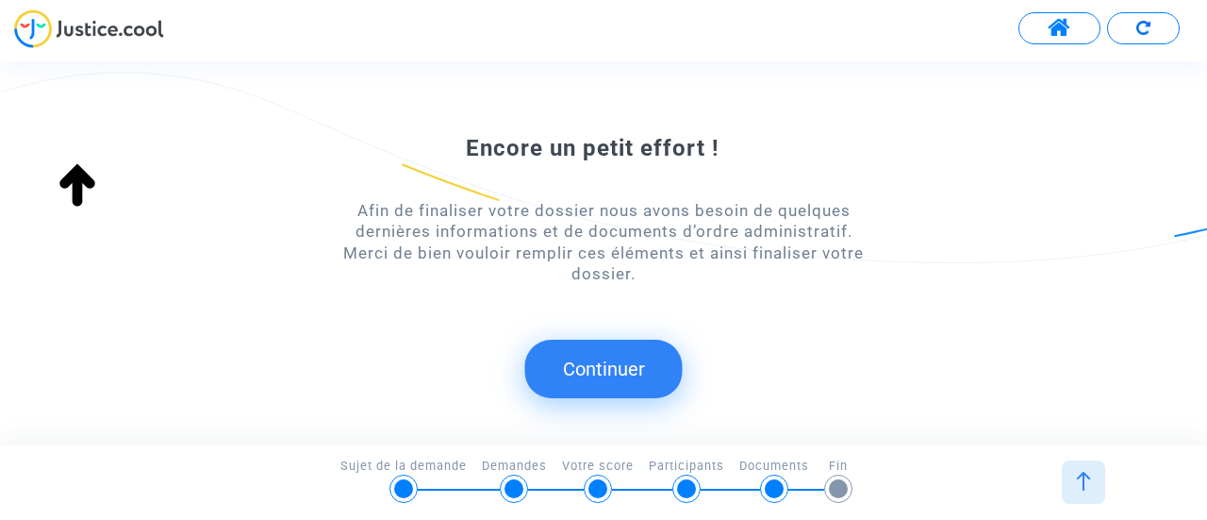
scroll to position [104, 0]
click at [625, 343] on button "Continuer" at bounding box center [603, 368] width 157 height 58
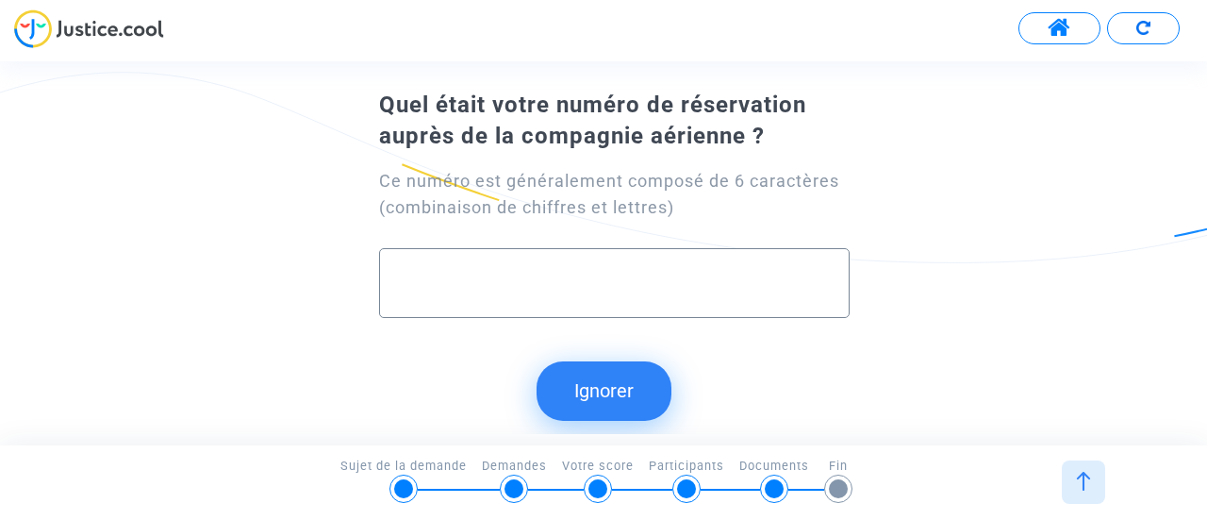
scroll to position [19, 0]
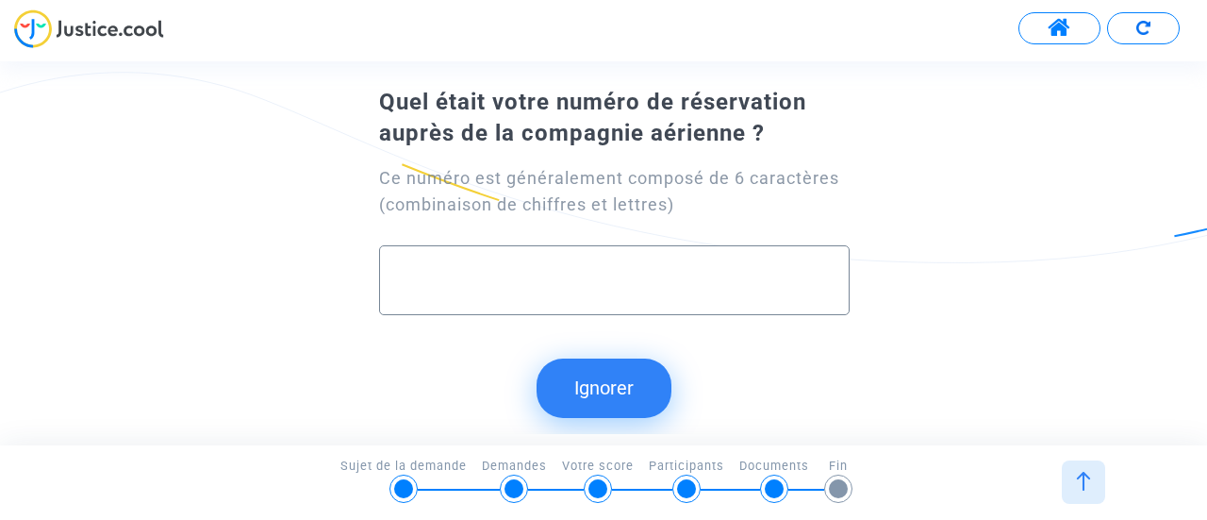
paste input "EJY67Z"
type input "EJY67Z"
click at [598, 389] on button "Continuer" at bounding box center [603, 387] width 157 height 58
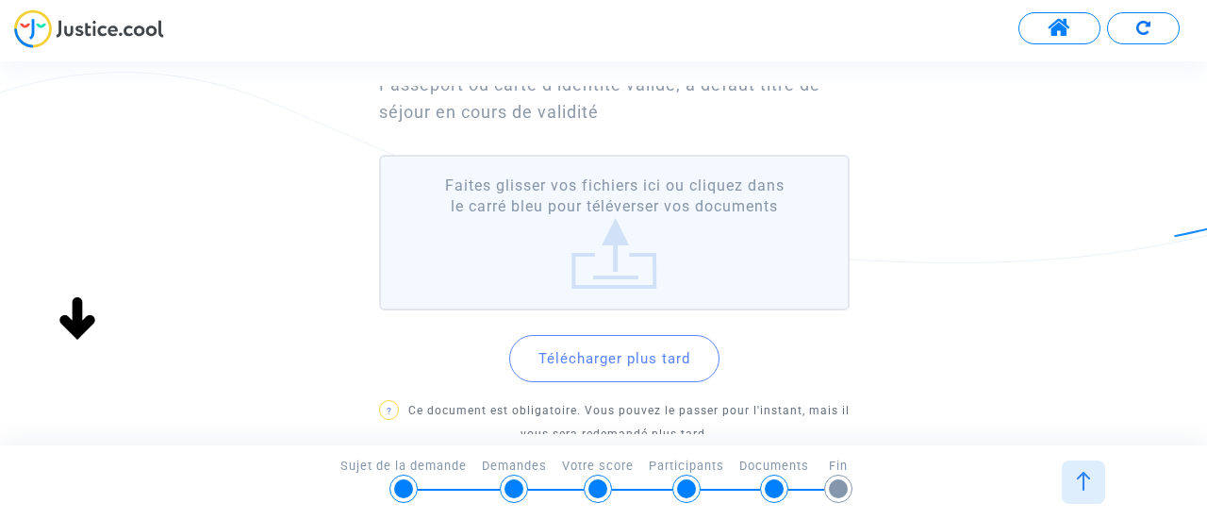
scroll to position [160, 0]
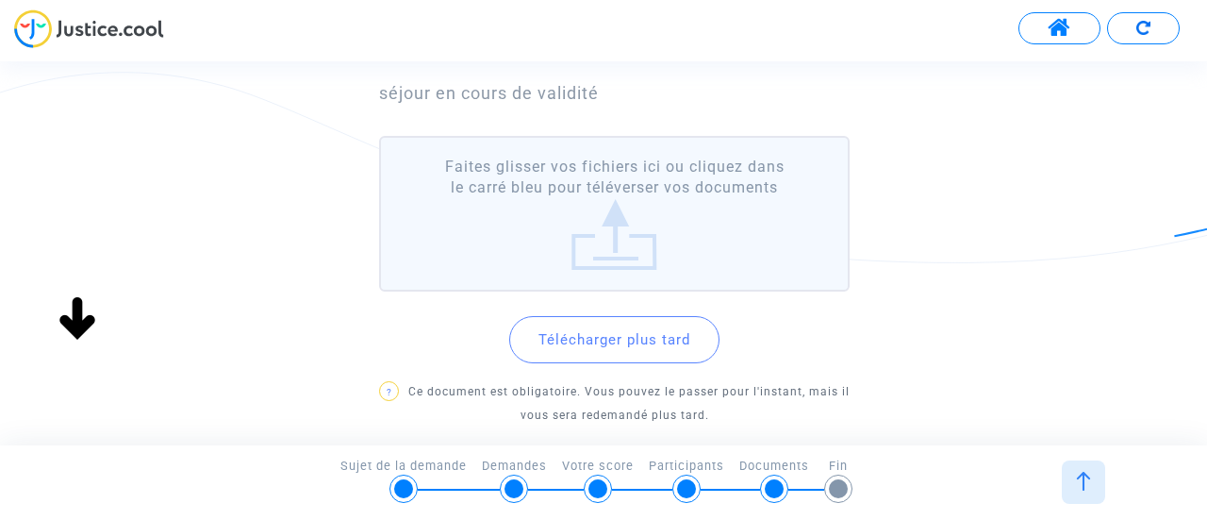
click at [647, 208] on label "Faites glisser vos fichiers ici ou cliquez dans le carré bleu pour téléverser v…" at bounding box center [614, 214] width 471 height 156
click at [0, 0] on input "Faites glisser vos fichiers ici ou cliquez dans le carré bleu pour téléverser v…" at bounding box center [0, 0] width 0 height 0
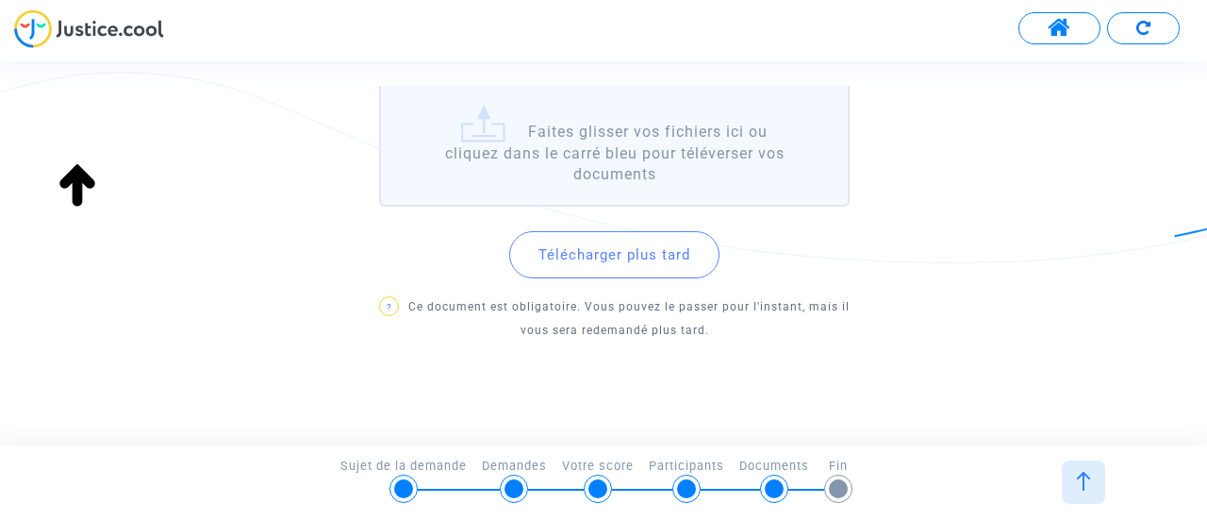
scroll to position [475, 0]
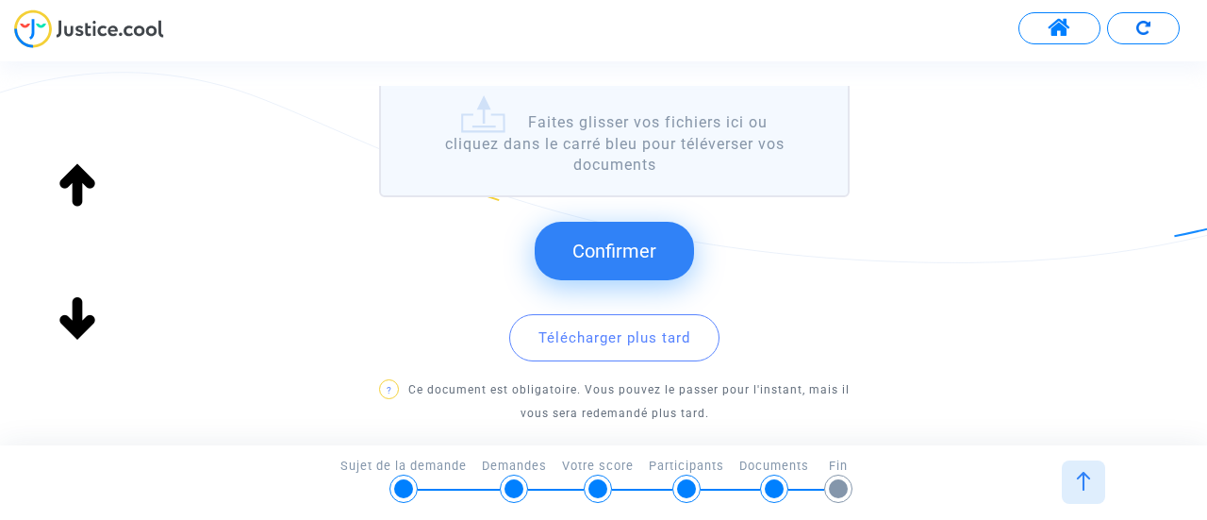
click at [633, 249] on span "Confirmer" at bounding box center [614, 251] width 84 height 23
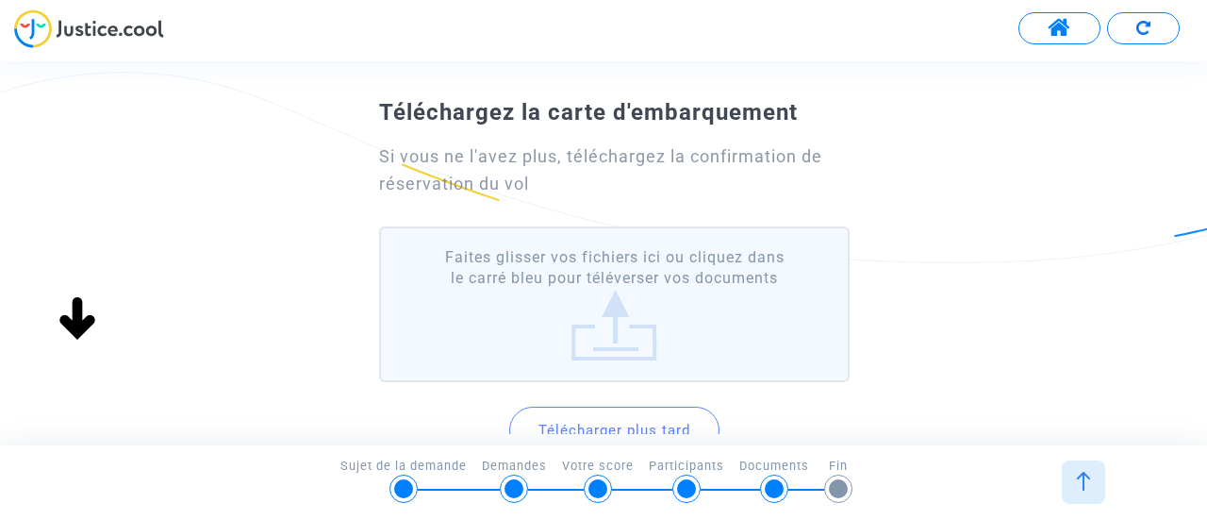
scroll to position [94, 0]
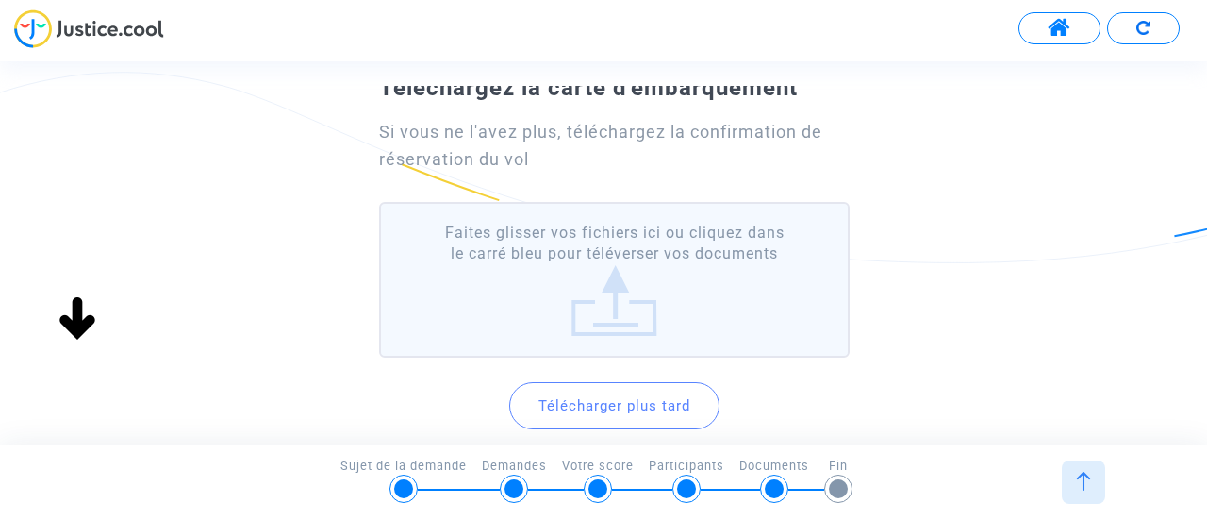
click at [630, 291] on label "Faites glisser vos fichiers ici ou cliquez dans le carré bleu pour téléverser v…" at bounding box center [614, 280] width 471 height 156
click at [0, 0] on input "Faites glisser vos fichiers ici ou cliquez dans le carré bleu pour téléverser v…" at bounding box center [0, 0] width 0 height 0
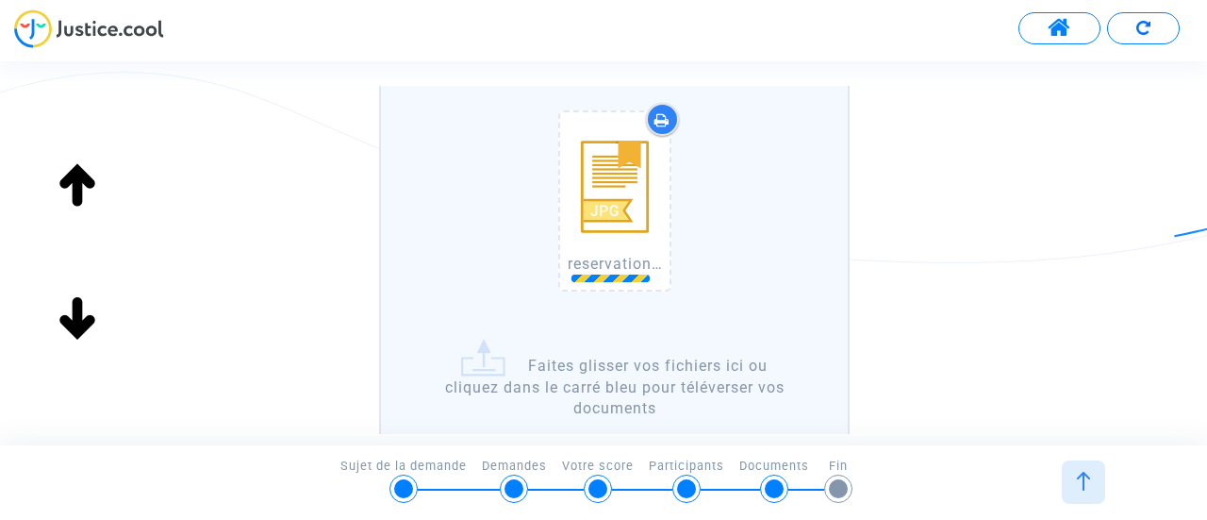
scroll to position [566, 0]
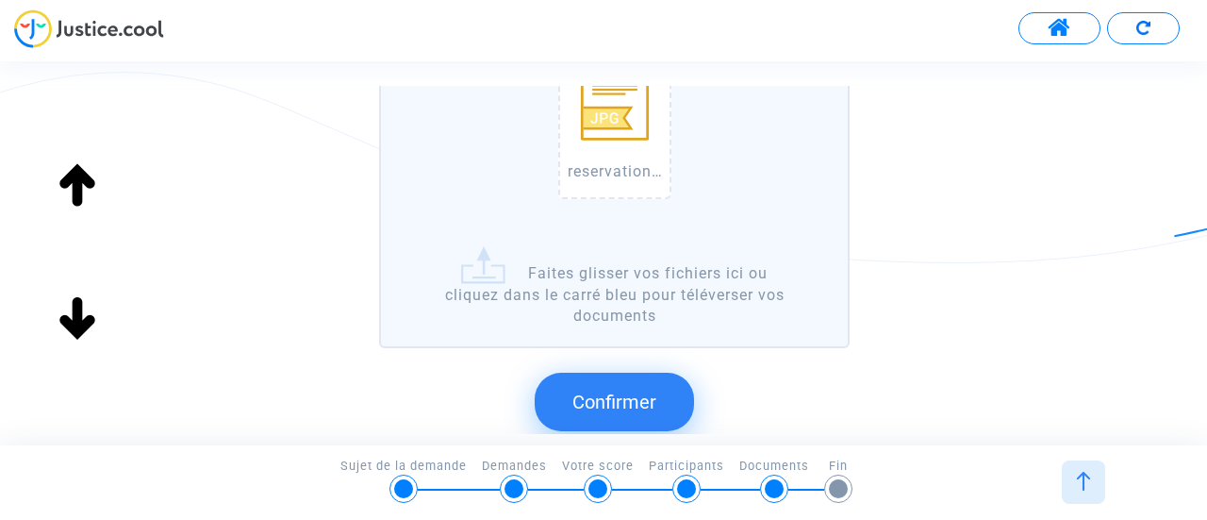
click at [623, 282] on label "reservation Anissa.jpg reservation Mostafa - Farouk.jpg reservation OUBELLA cha…" at bounding box center [614, 39] width 471 height 618
click at [0, 0] on input "reservation Anissa.jpg reservation Mostafa - Farouk.jpg reservation OUBELLA cha…" at bounding box center [0, 0] width 0 height 0
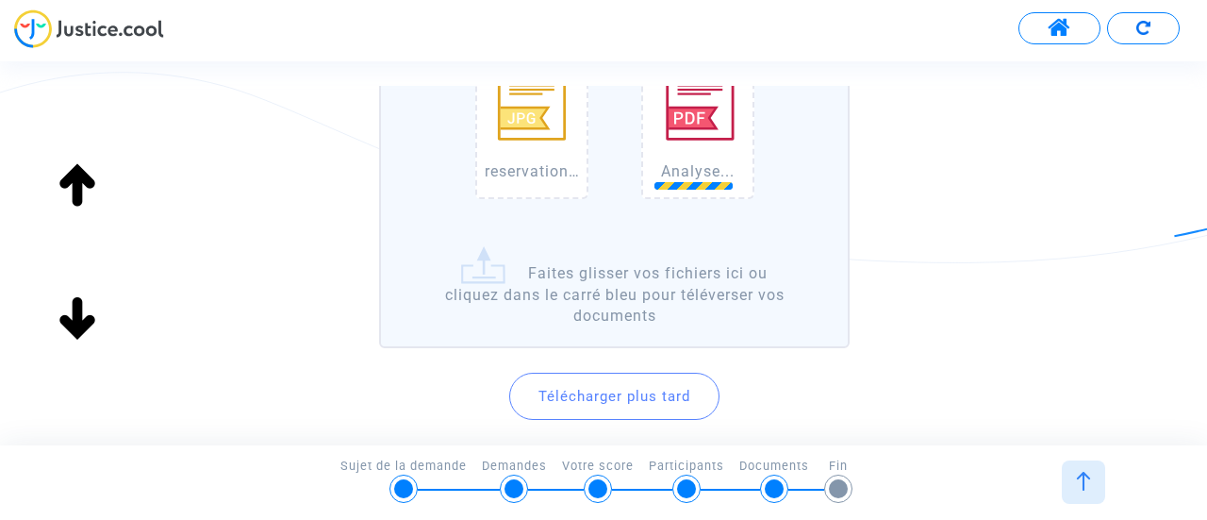
click at [626, 275] on label "reservation Anissa.jpg reservation Mostafa - Farouk.jpg reservation OUBELLA cha…" at bounding box center [614, 39] width 471 height 618
click at [0, 0] on input "reservation Anissa.jpg reservation Mostafa - Farouk.jpg reservation OUBELLA cha…" at bounding box center [0, 0] width 0 height 0
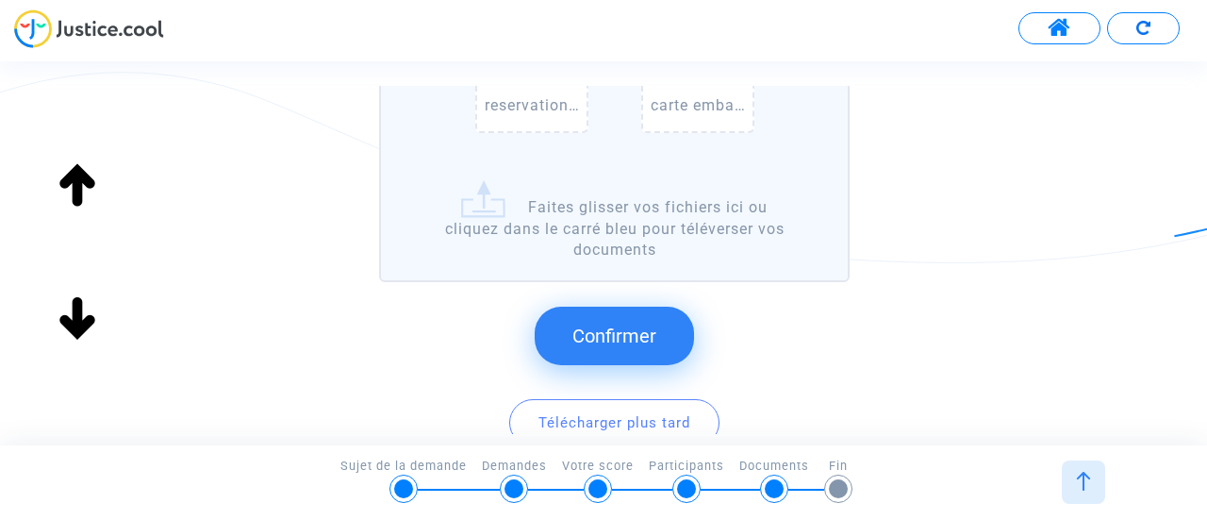
scroll to position [660, 0]
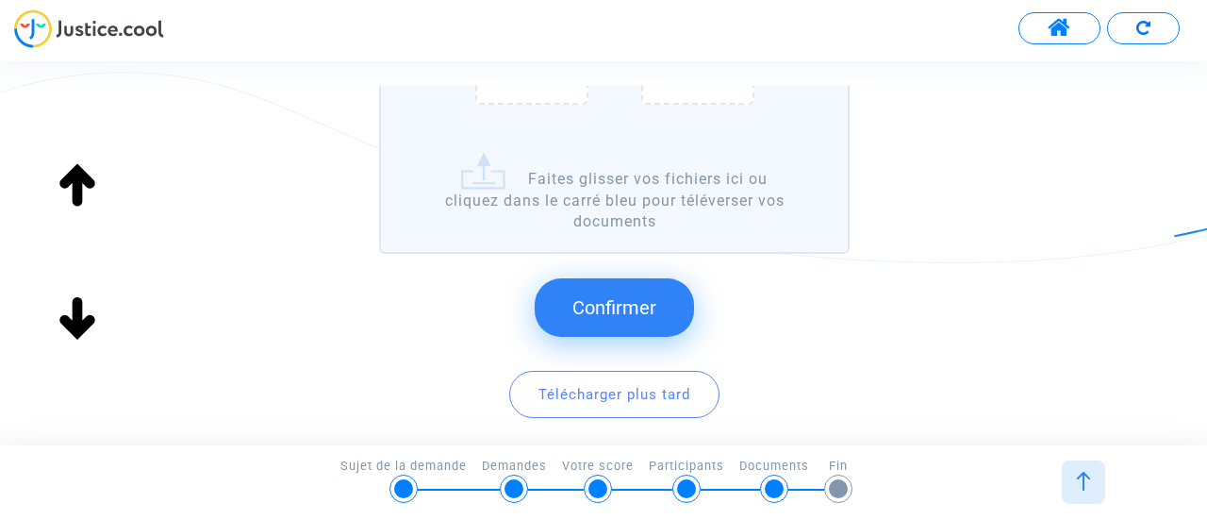
click at [632, 322] on button "Confirmer" at bounding box center [614, 307] width 159 height 58
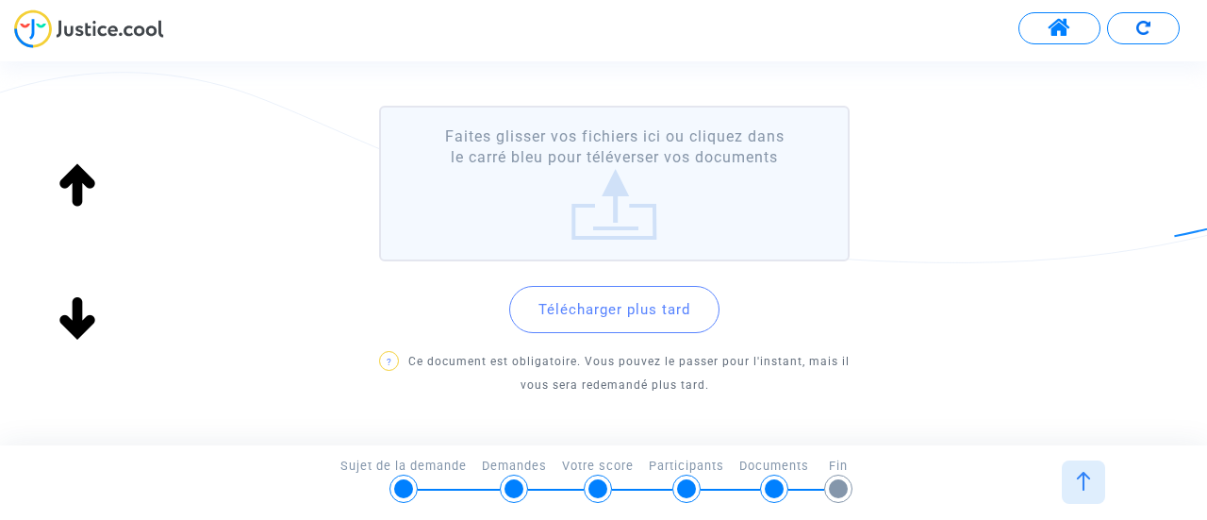
scroll to position [189, 0]
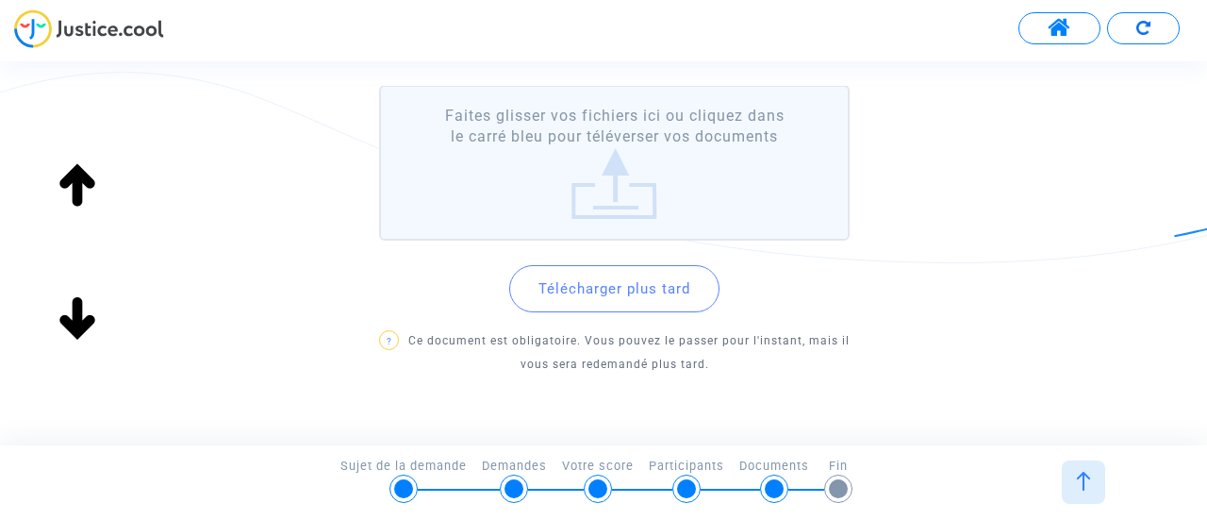
click at [610, 176] on label "Faites glisser vos fichiers ici ou cliquez dans le carré bleu pour téléverser v…" at bounding box center [614, 163] width 471 height 156
click at [0, 0] on input "Faites glisser vos fichiers ici ou cliquez dans le carré bleu pour téléverser v…" at bounding box center [0, 0] width 0 height 0
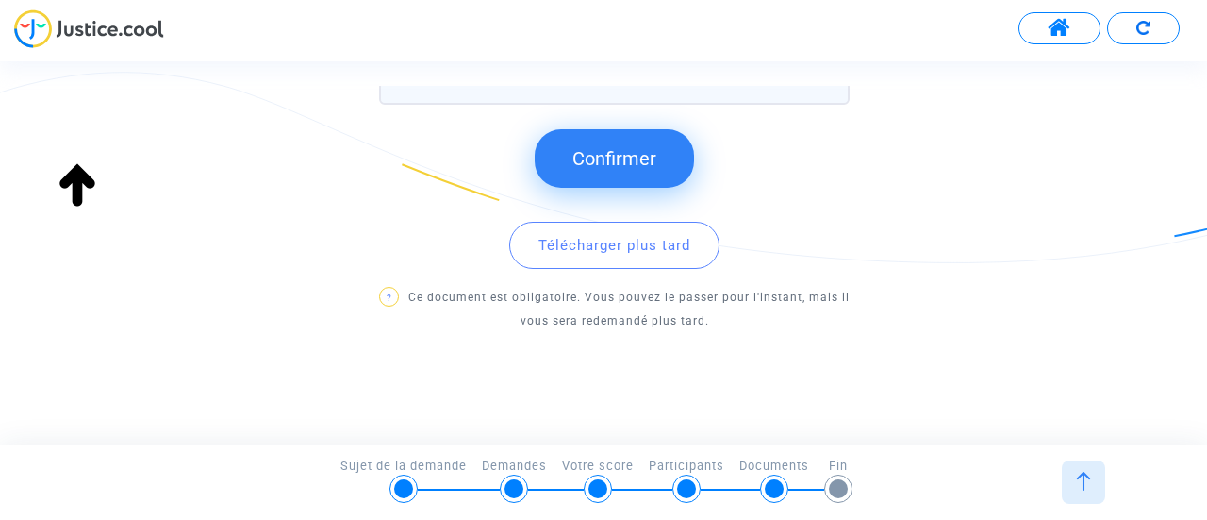
click at [602, 159] on span "Confirmer" at bounding box center [614, 158] width 84 height 23
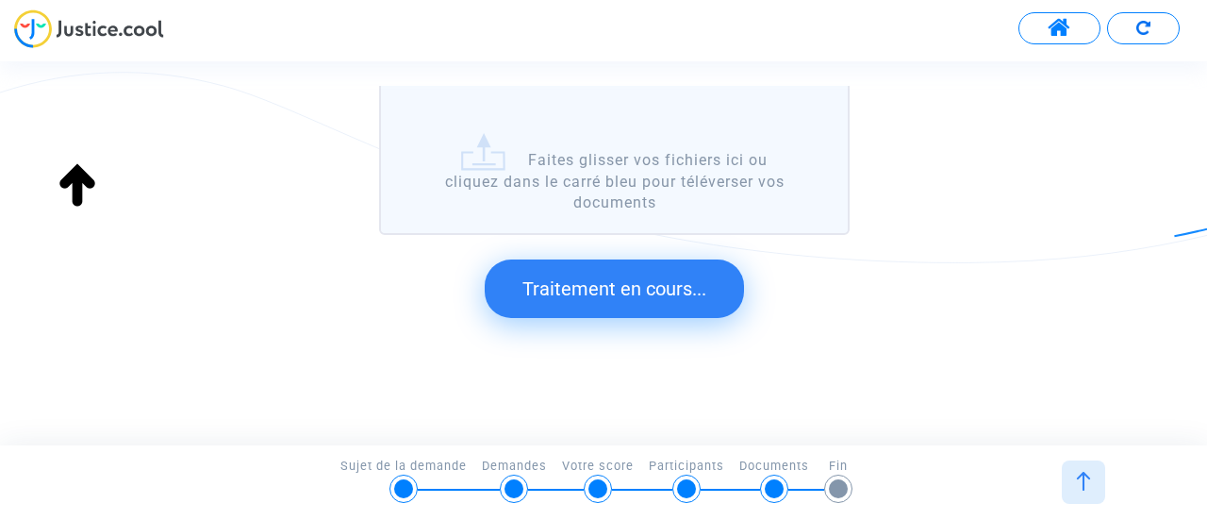
scroll to position [121, 0]
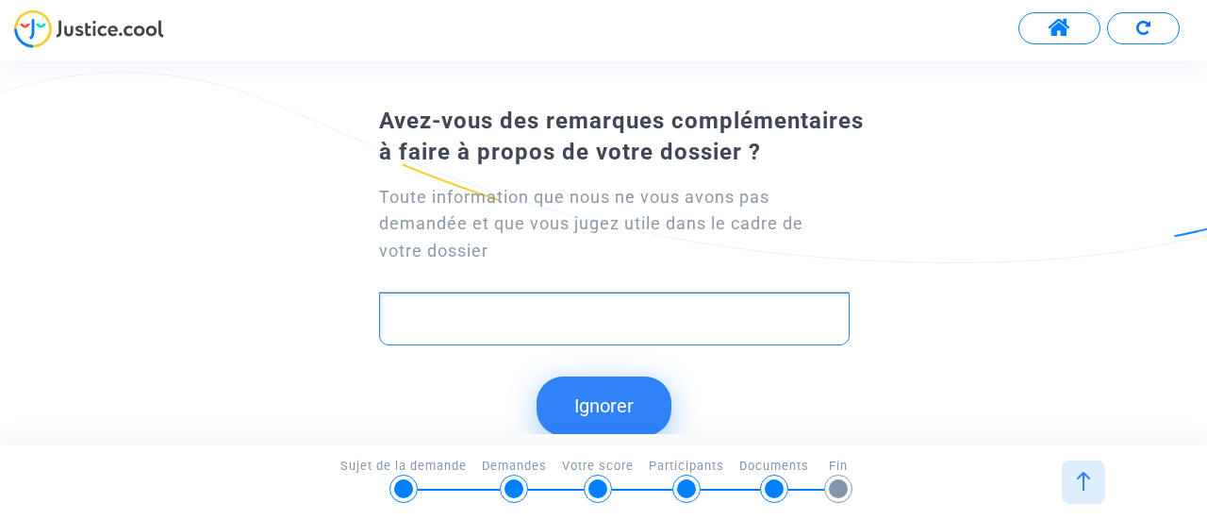
click at [750, 314] on p "Rich Text Editor, main" at bounding box center [614, 318] width 451 height 24
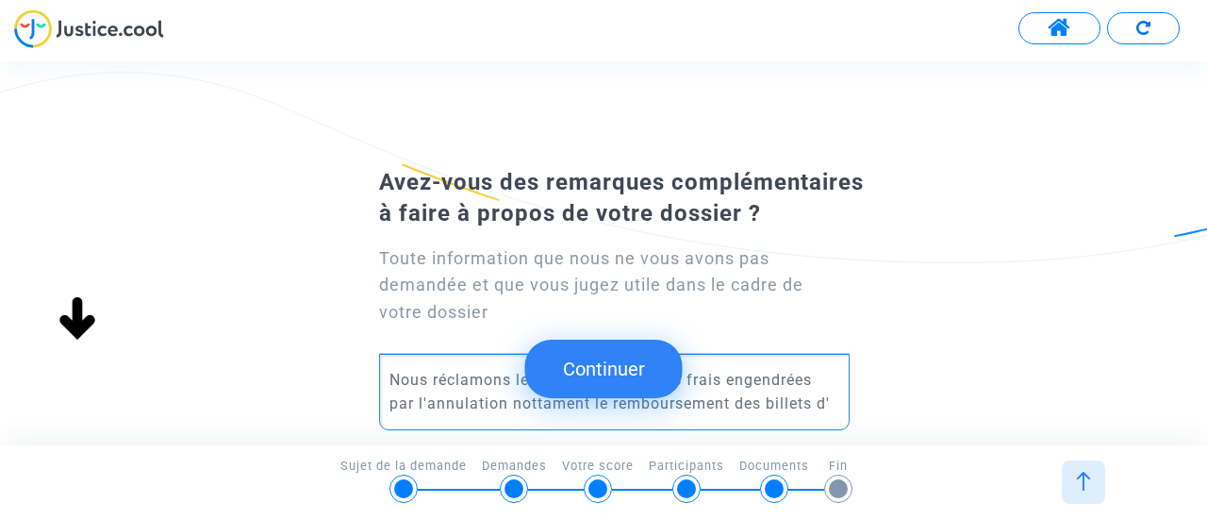
scroll to position [2, 0]
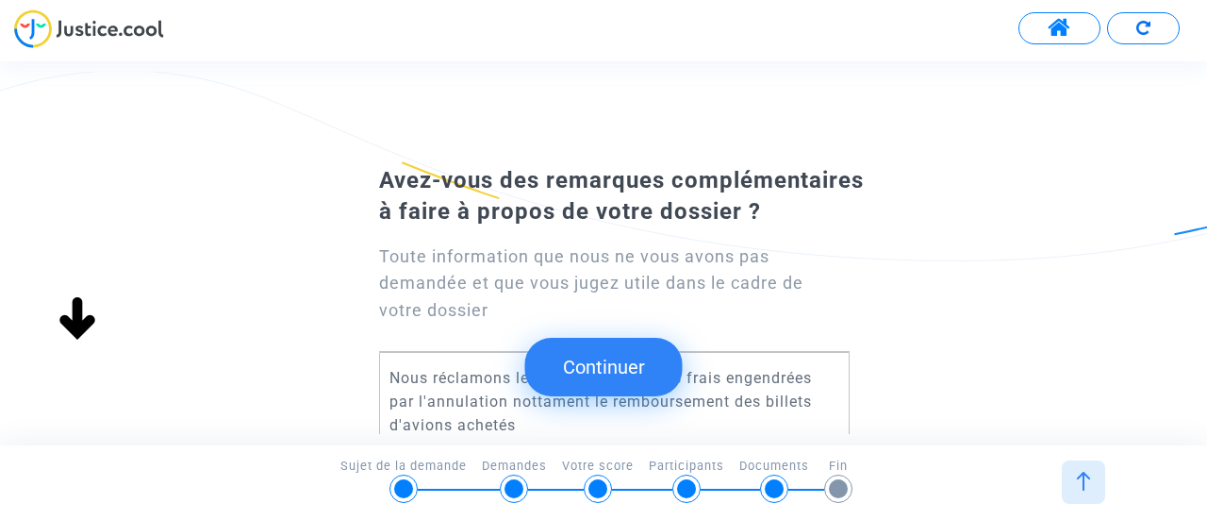
drag, startPoint x: 551, startPoint y: 406, endPoint x: 526, endPoint y: 401, distance: 25.2
click at [526, 401] on p "Nous réclamons le remboursement des frais engendrées par l'annulation nottament…" at bounding box center [614, 401] width 451 height 71
click at [824, 400] on p "Nous réclamons le remboursement des frais engendrées par l'annulation notamment…" at bounding box center [614, 401] width 451 height 71
click at [723, 416] on p "Nous réclamons le remboursement des frais engendrées par l'annulation notamment…" at bounding box center [614, 401] width 451 height 71
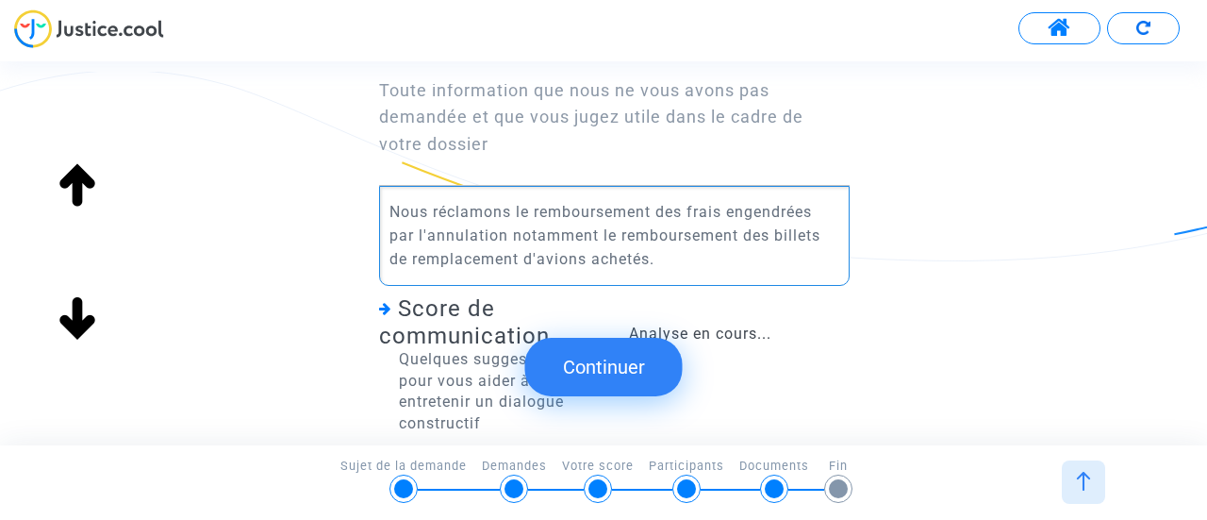
scroll to position [285, 0]
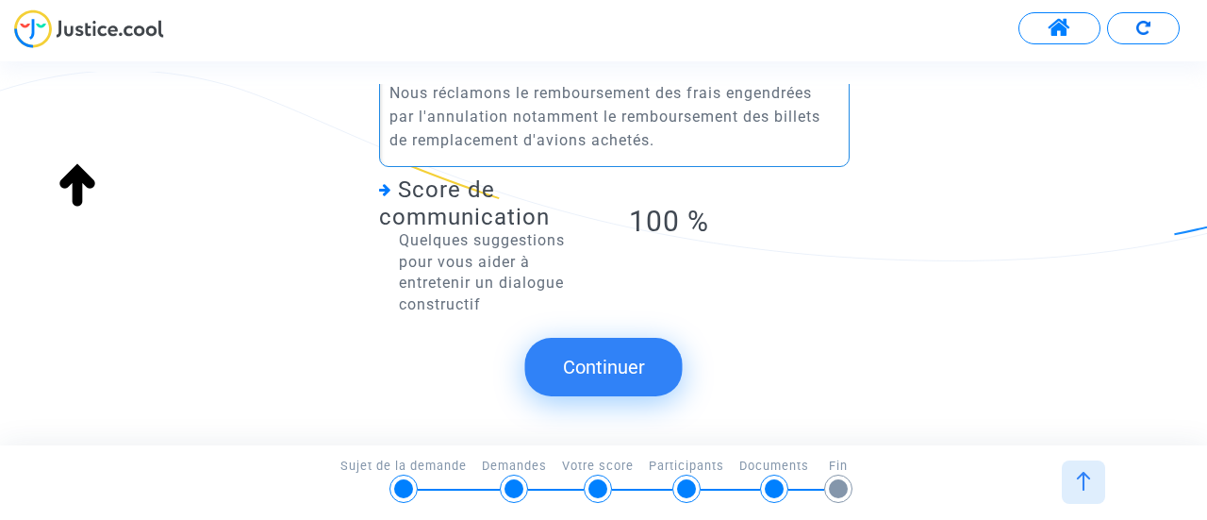
click at [620, 364] on button "Continuer" at bounding box center [603, 367] width 157 height 58
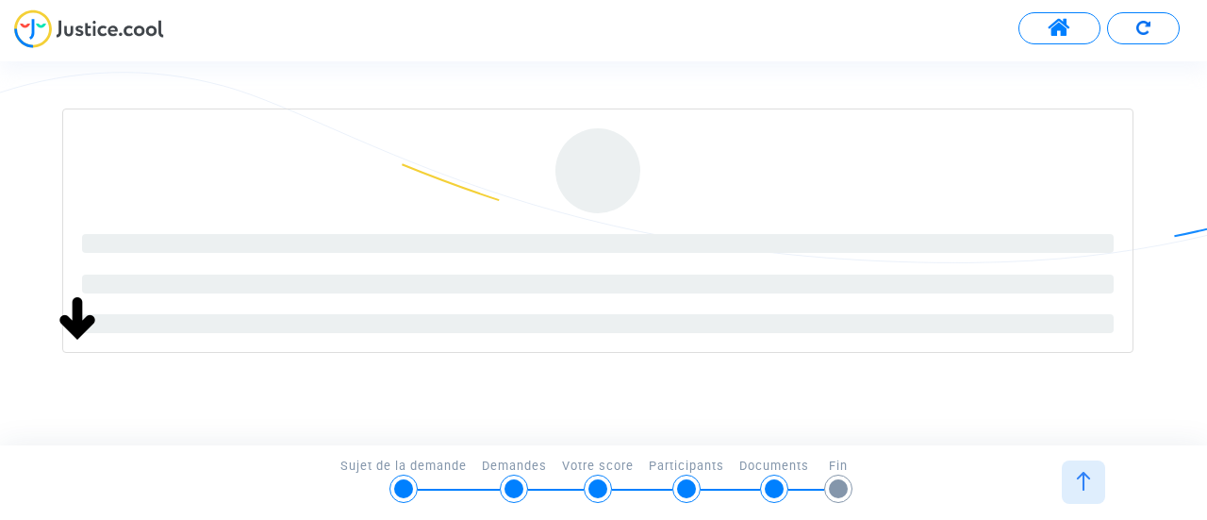
scroll to position [240, 0]
